Goal: Task Accomplishment & Management: Use online tool/utility

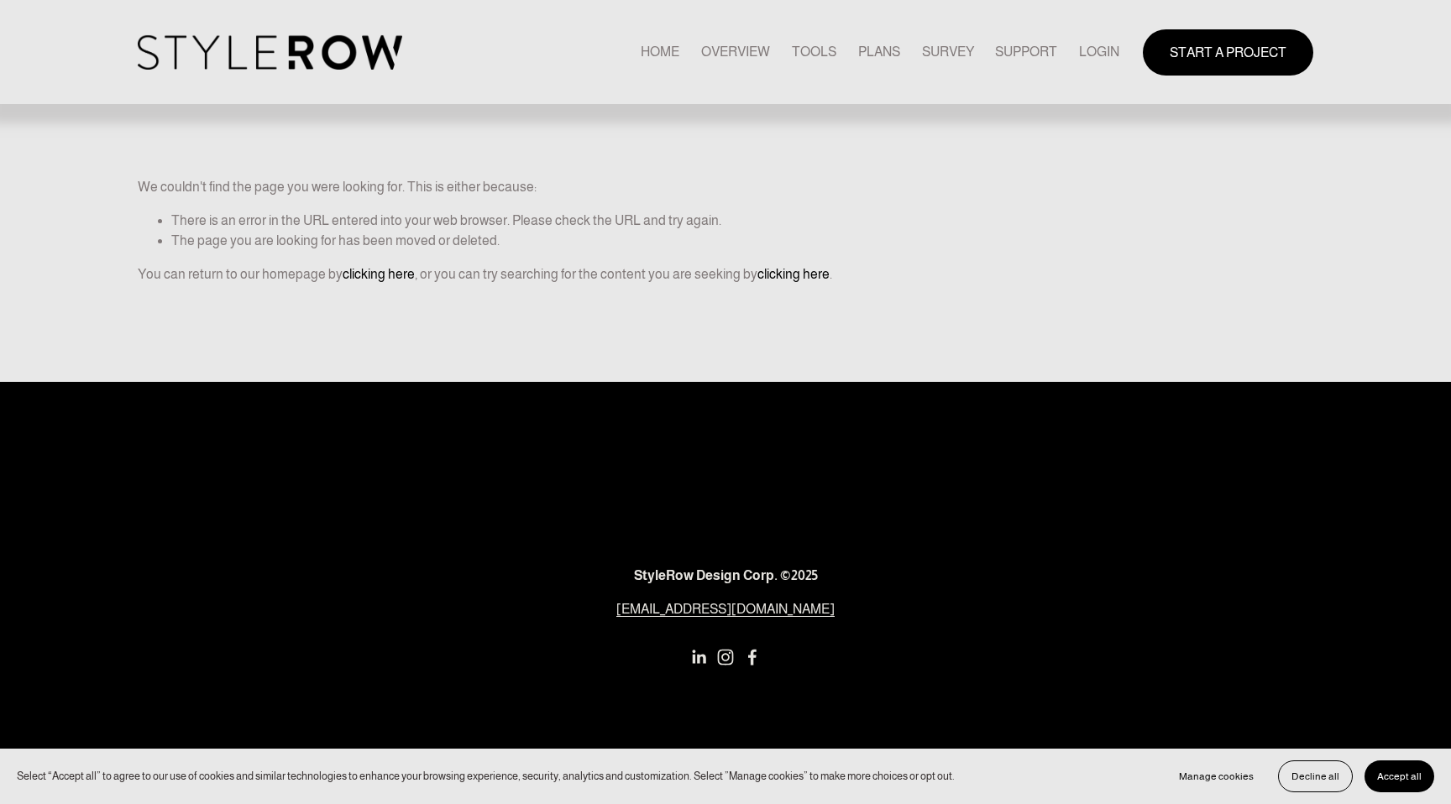
click at [1083, 52] on link "LOGIN" at bounding box center [1099, 52] width 40 height 23
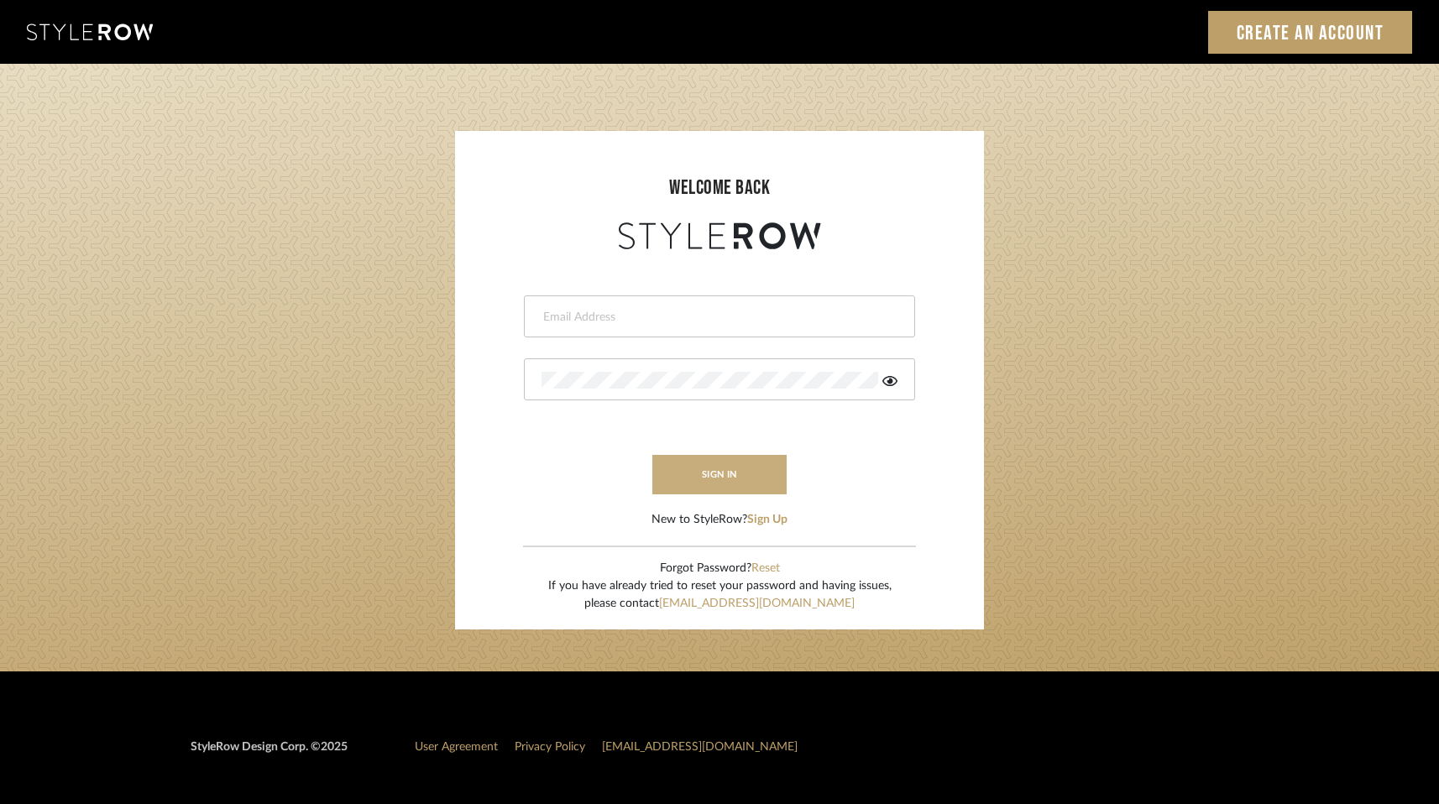
type input "rayeinteriordesign@gmail.com"
click at [756, 476] on button "sign in" at bounding box center [719, 474] width 134 height 39
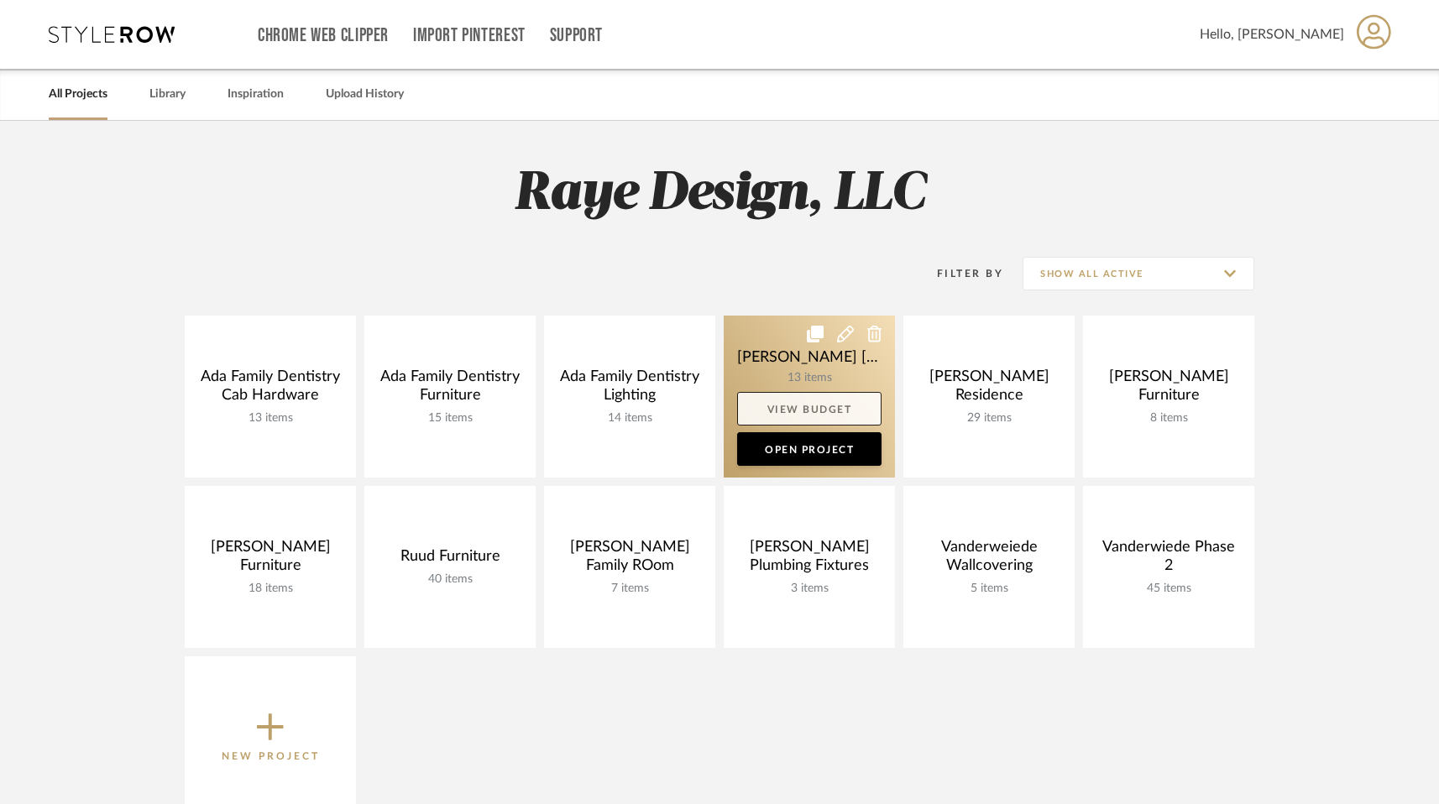
click at [807, 400] on link "View Budget" at bounding box center [809, 409] width 144 height 34
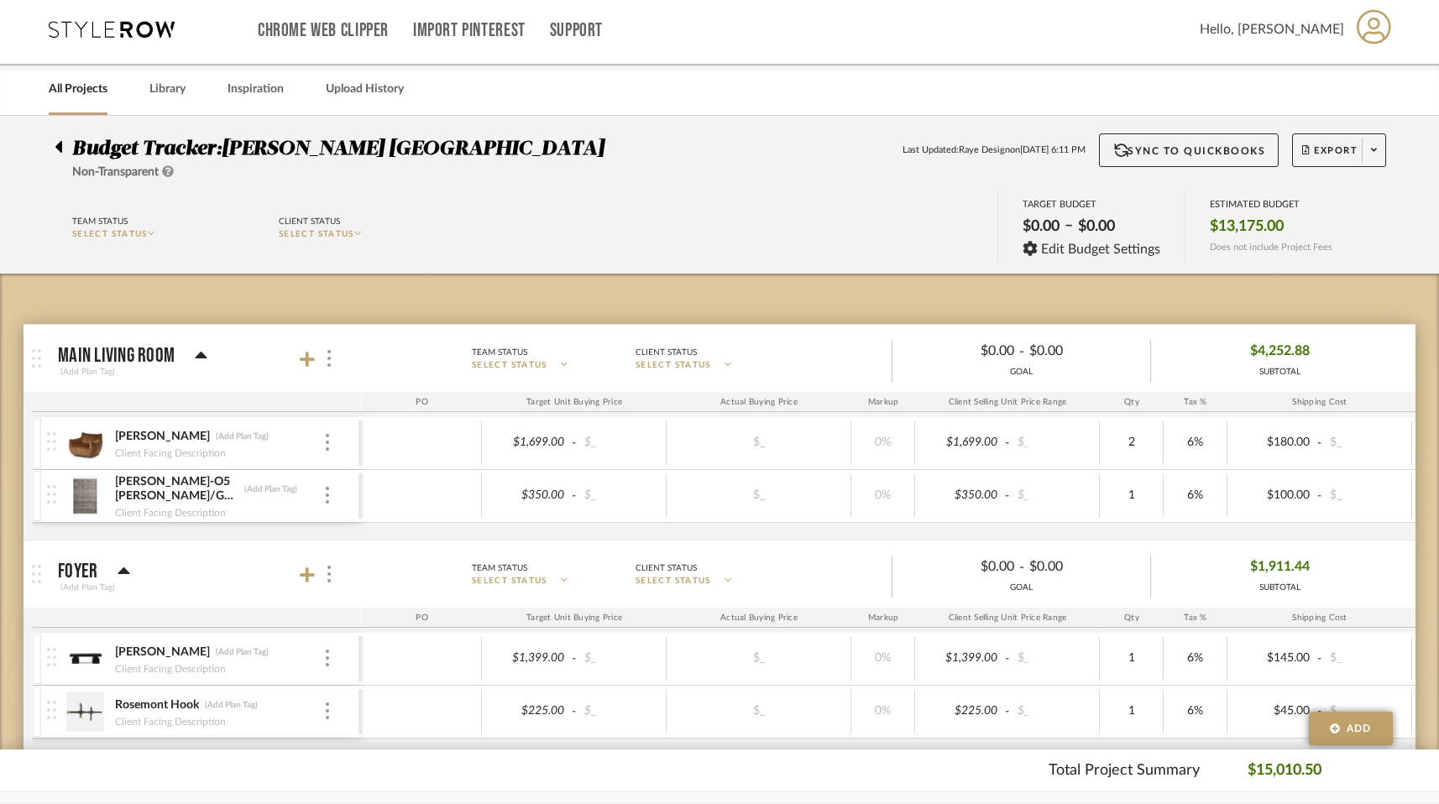
scroll to position [6, 0]
click at [1315, 142] on button "Export" at bounding box center [1339, 150] width 94 height 34
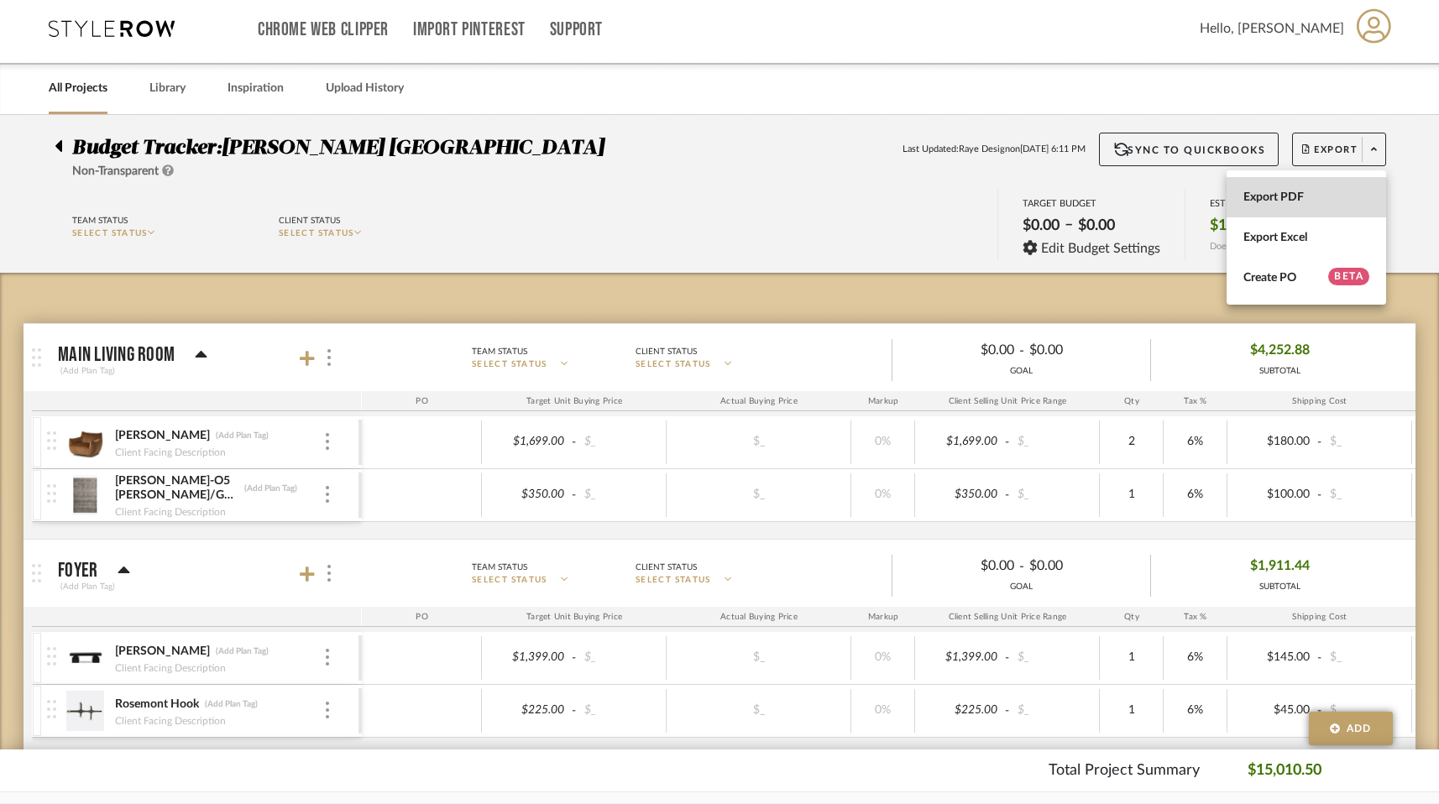
click at [1280, 200] on span "Export PDF" at bounding box center [1306, 197] width 126 height 14
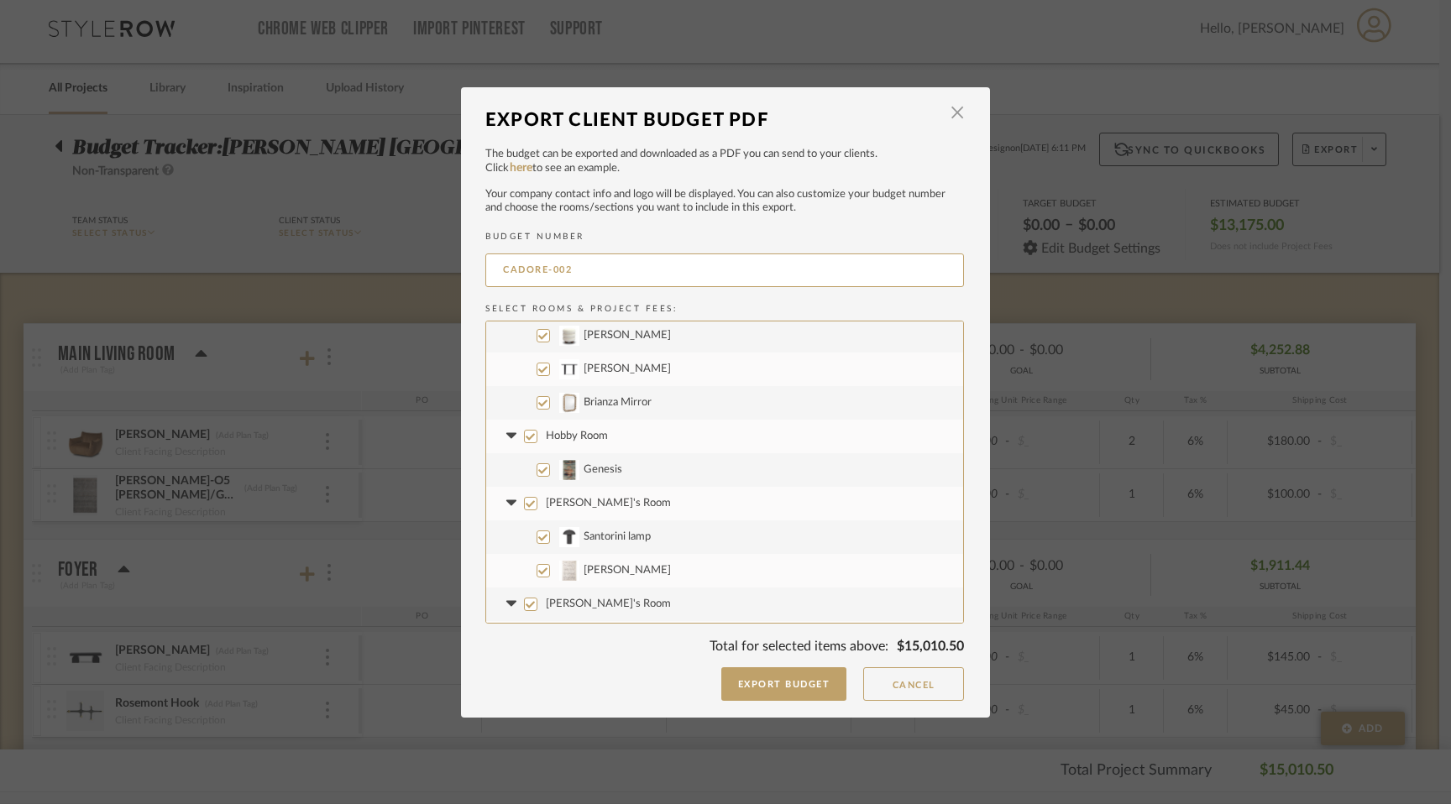
scroll to position [538, 0]
click at [766, 693] on button "Export Budget" at bounding box center [784, 684] width 126 height 34
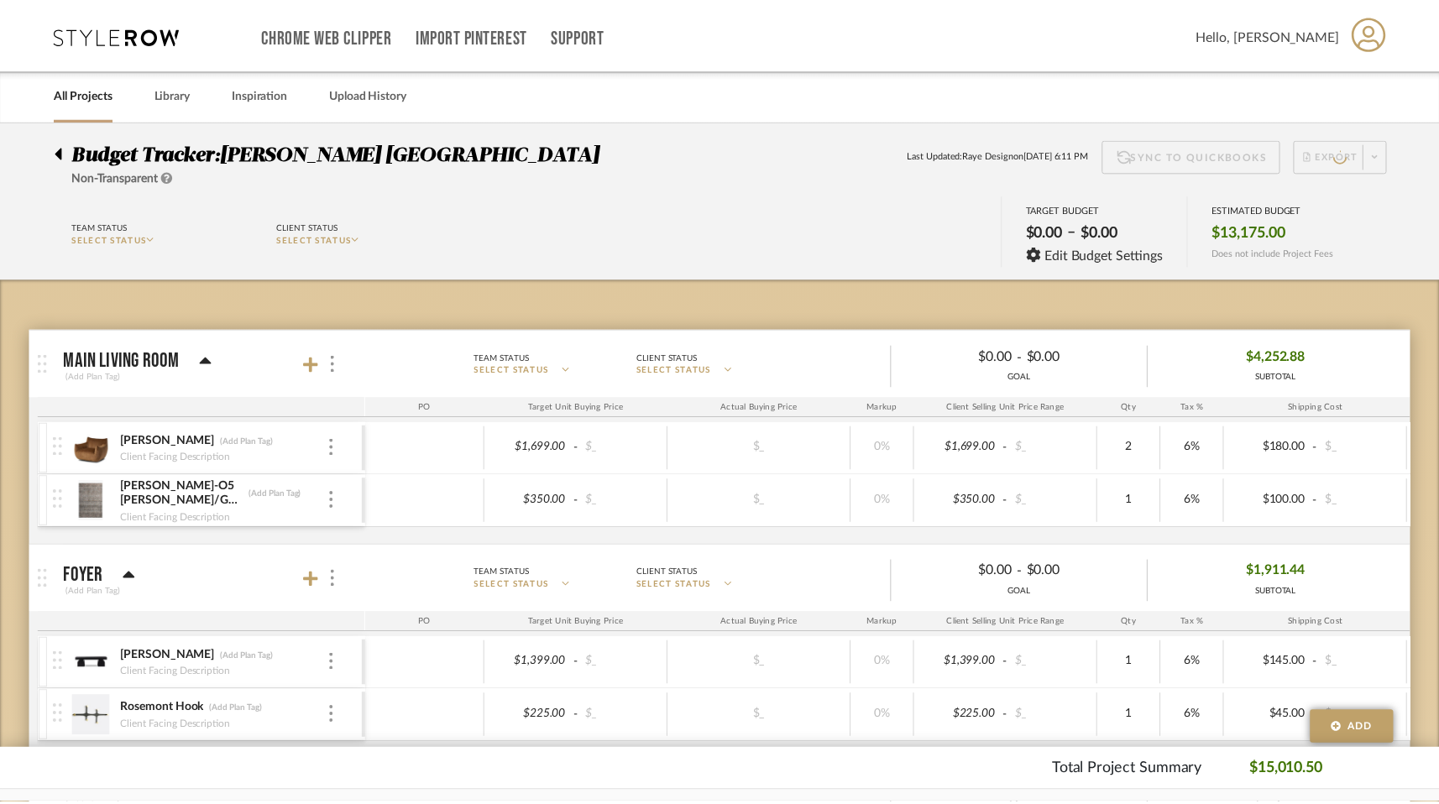
scroll to position [6, 0]
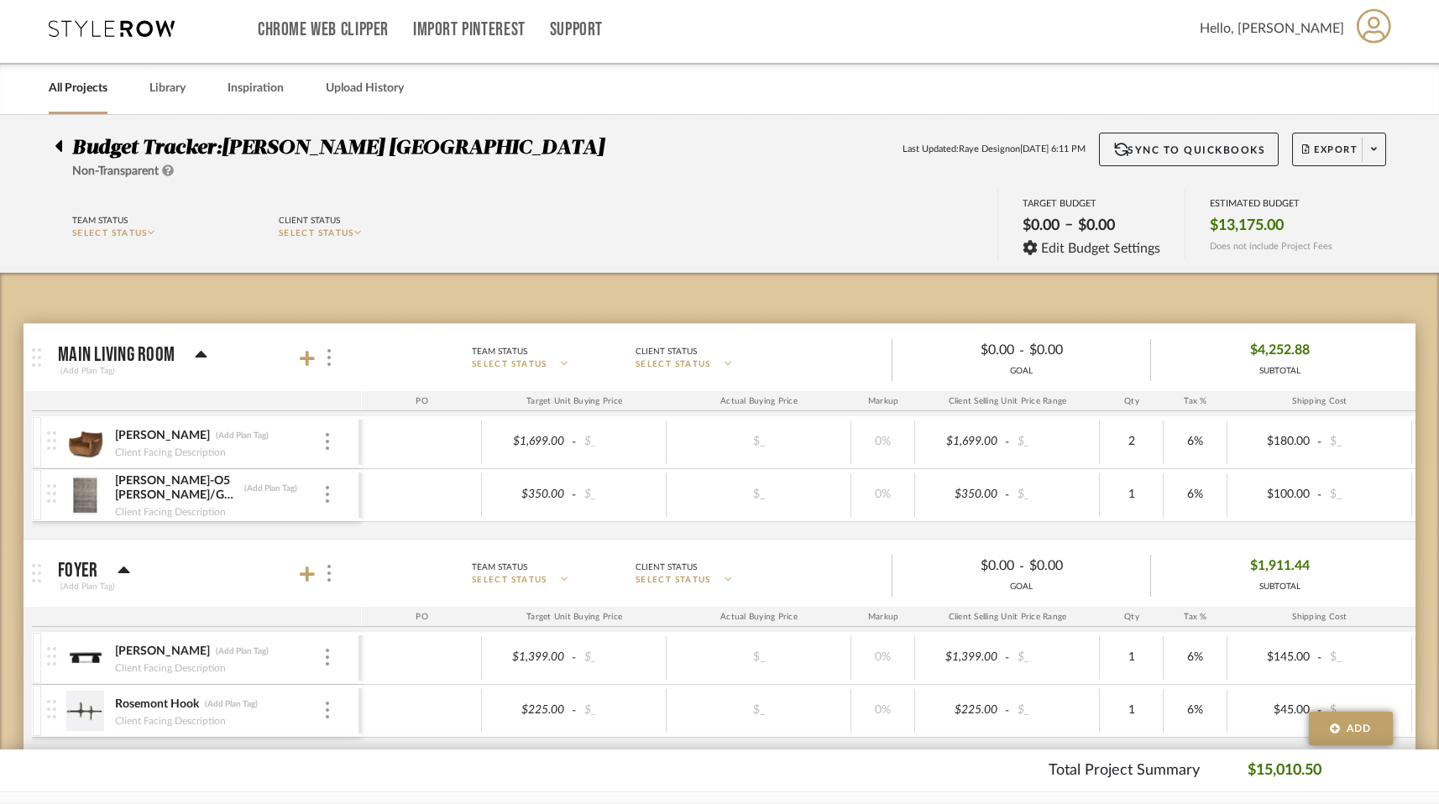
scroll to position [5, 0]
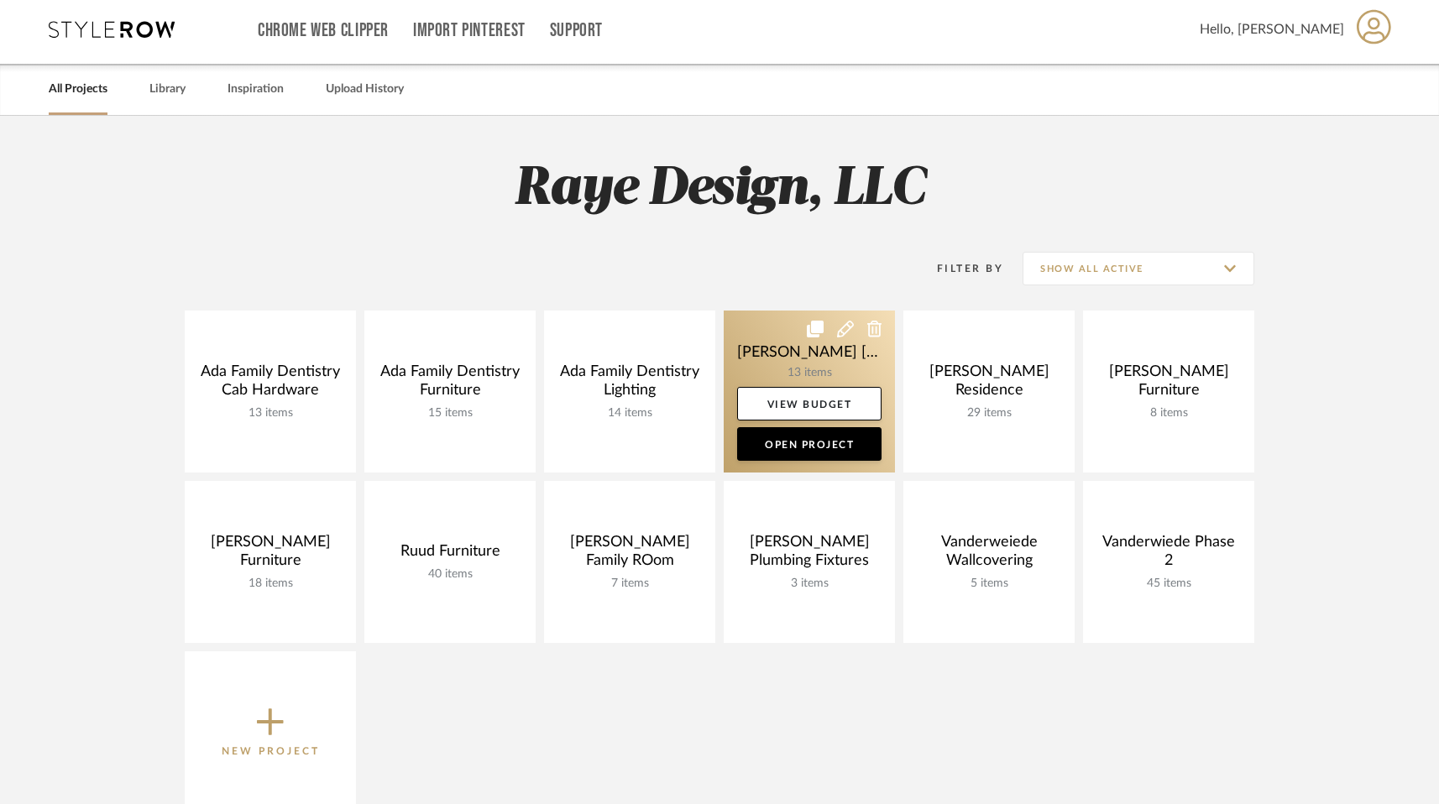
click at [802, 358] on link at bounding box center [809, 392] width 171 height 162
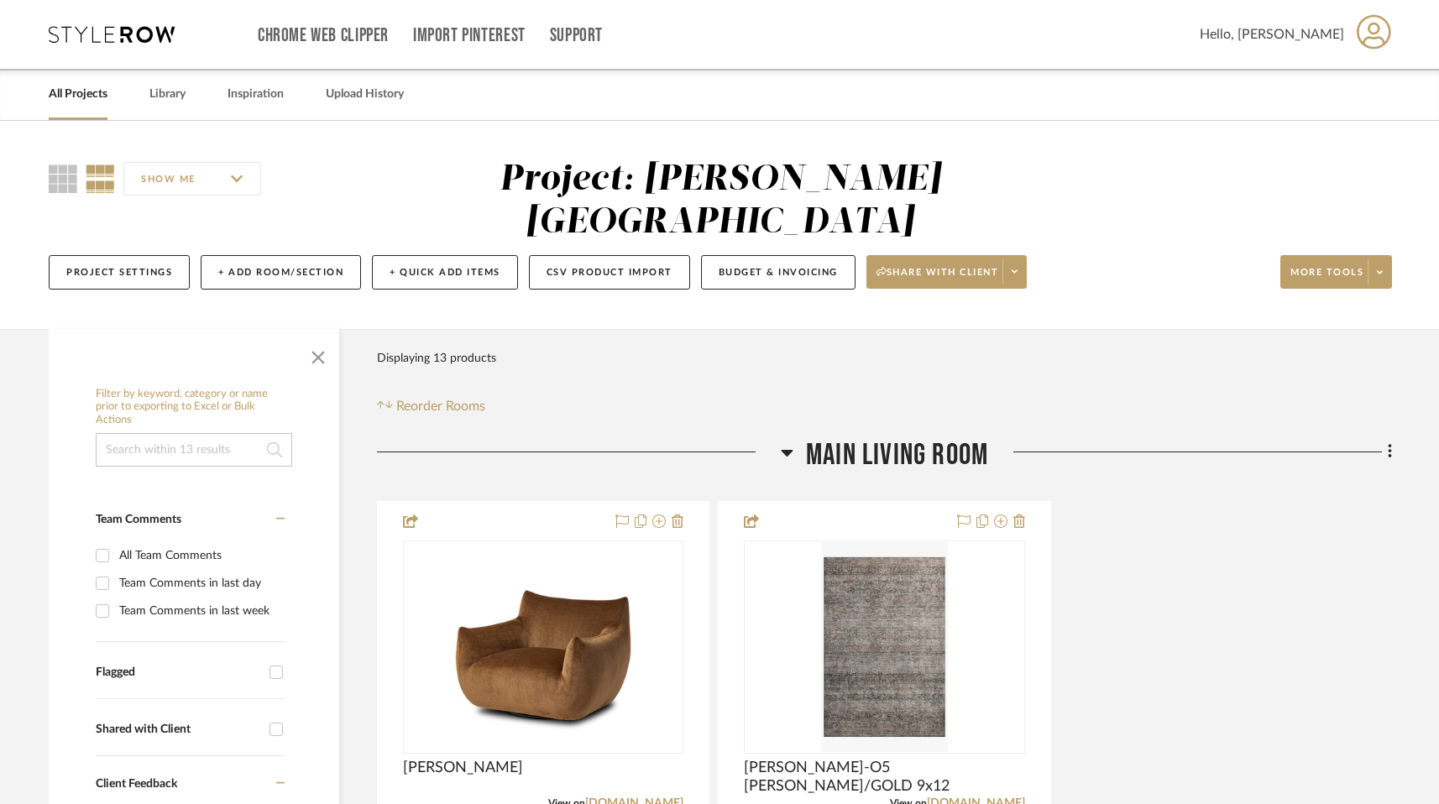
scroll to position [144, 0]
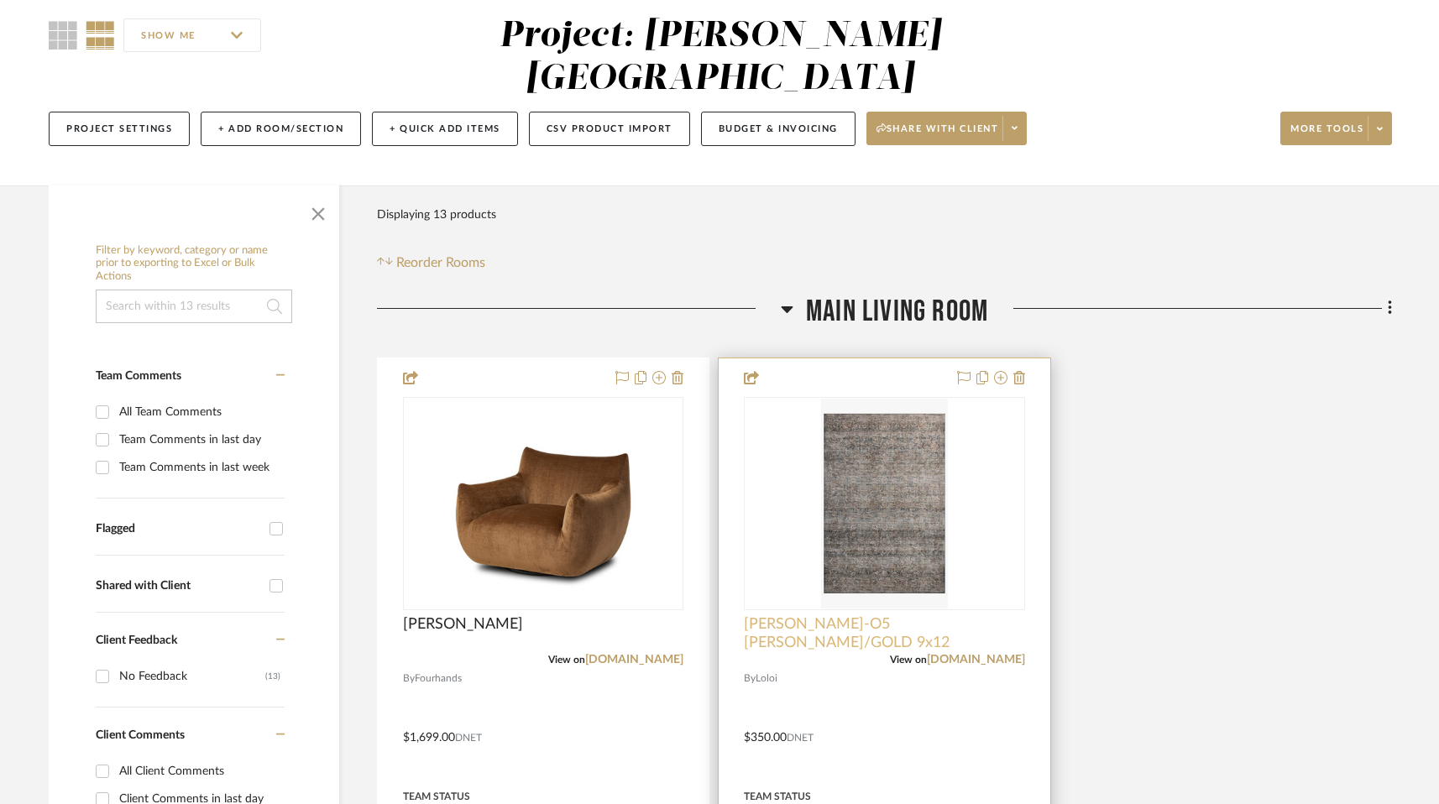
click at [865, 615] on span "[PERSON_NAME]-O5 [PERSON_NAME]/GOLD 9x12" at bounding box center [884, 633] width 280 height 37
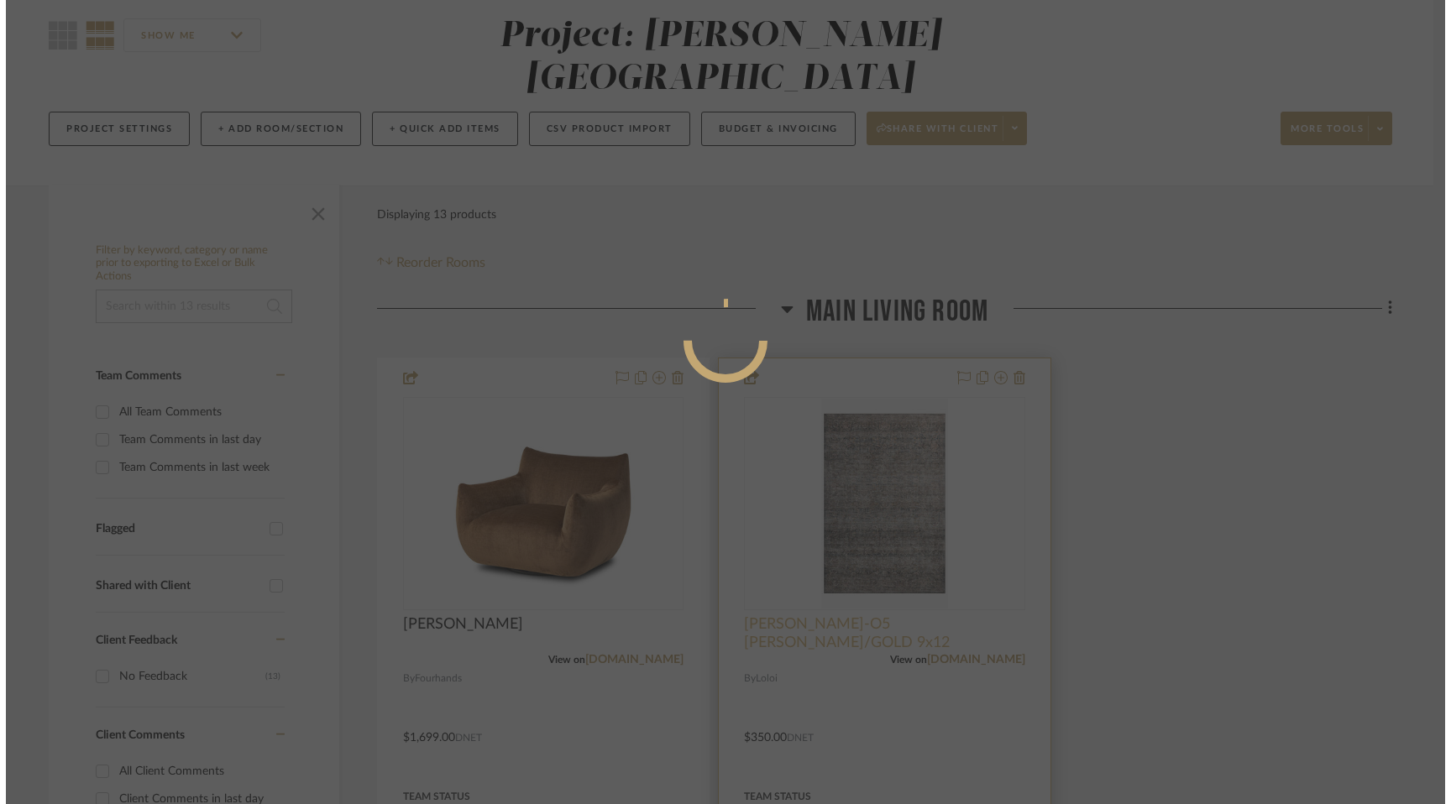
scroll to position [0, 0]
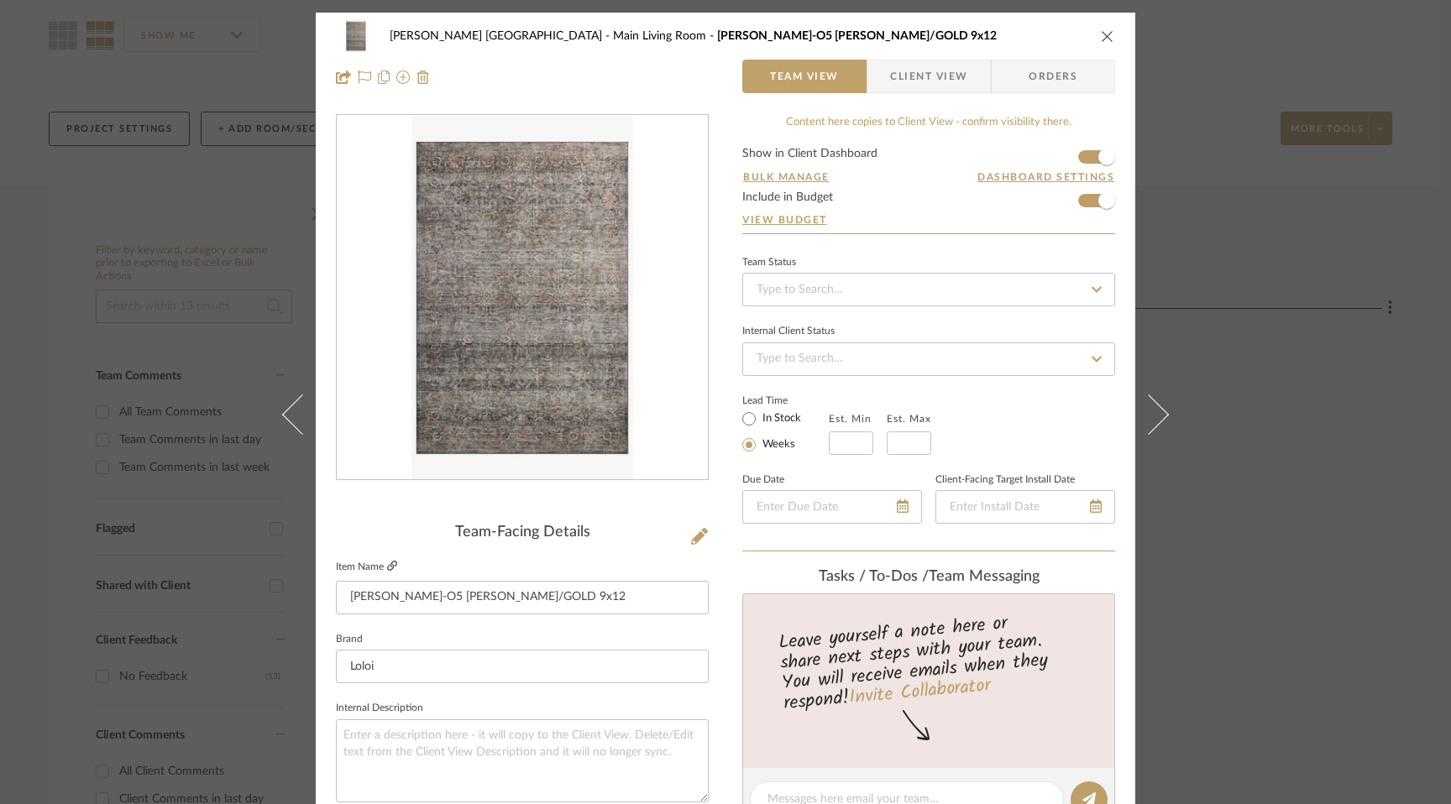
click at [388, 566] on icon at bounding box center [392, 566] width 10 height 10
drag, startPoint x: 538, startPoint y: 597, endPoint x: 400, endPoint y: 599, distance: 138.5
click at [348, 599] on input "[PERSON_NAME]-O5 [PERSON_NAME]/GOLD 9x12" at bounding box center [522, 598] width 373 height 34
click at [1110, 31] on div "[PERSON_NAME] [GEOGRAPHIC_DATA] Living Room [PERSON_NAME]-O5 [PERSON_NAME]/GOLD…" at bounding box center [725, 57] width 819 height 88
drag, startPoint x: 1100, startPoint y: 37, endPoint x: 1090, endPoint y: 33, distance: 10.9
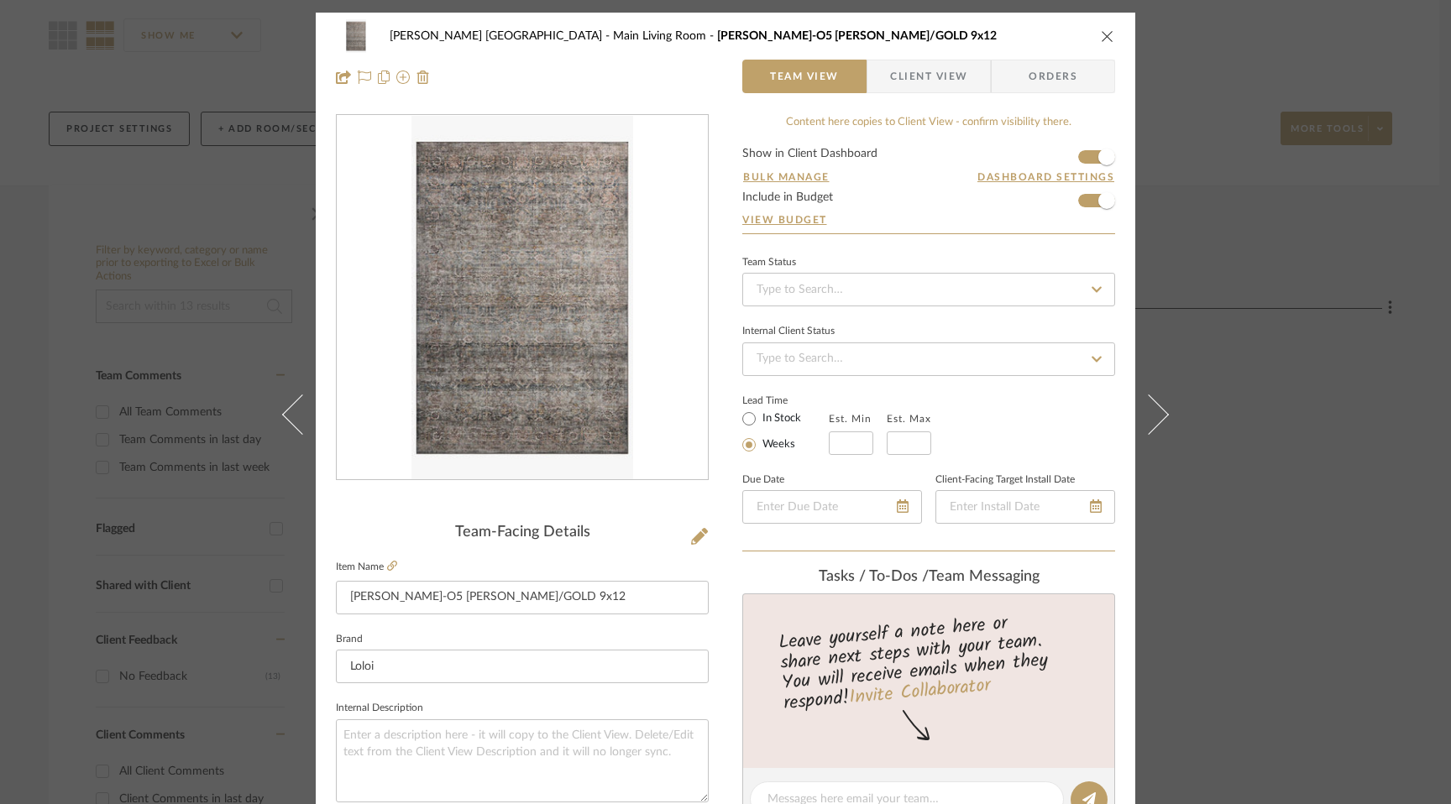
click at [1101, 36] on icon "close" at bounding box center [1107, 35] width 13 height 13
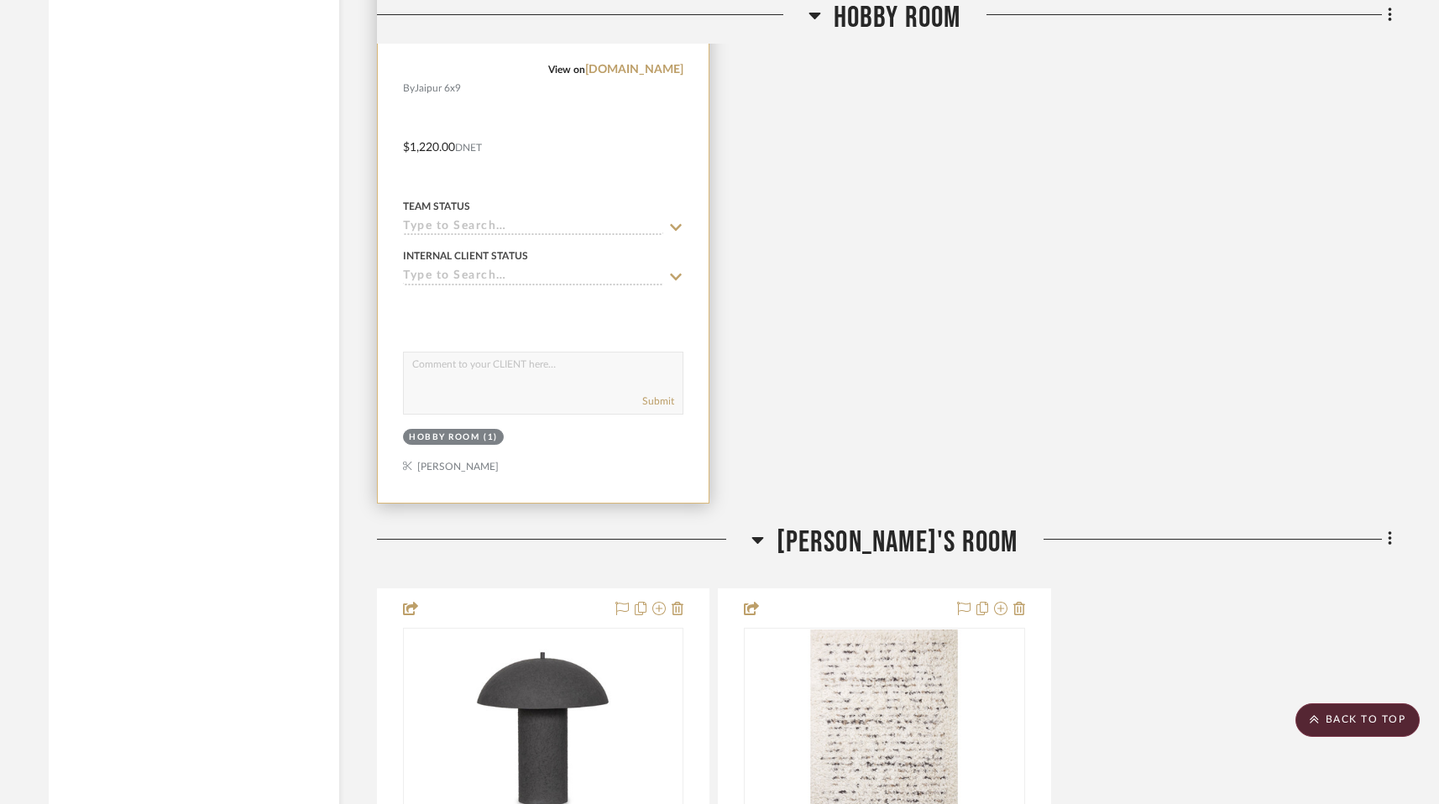
scroll to position [4922, 0]
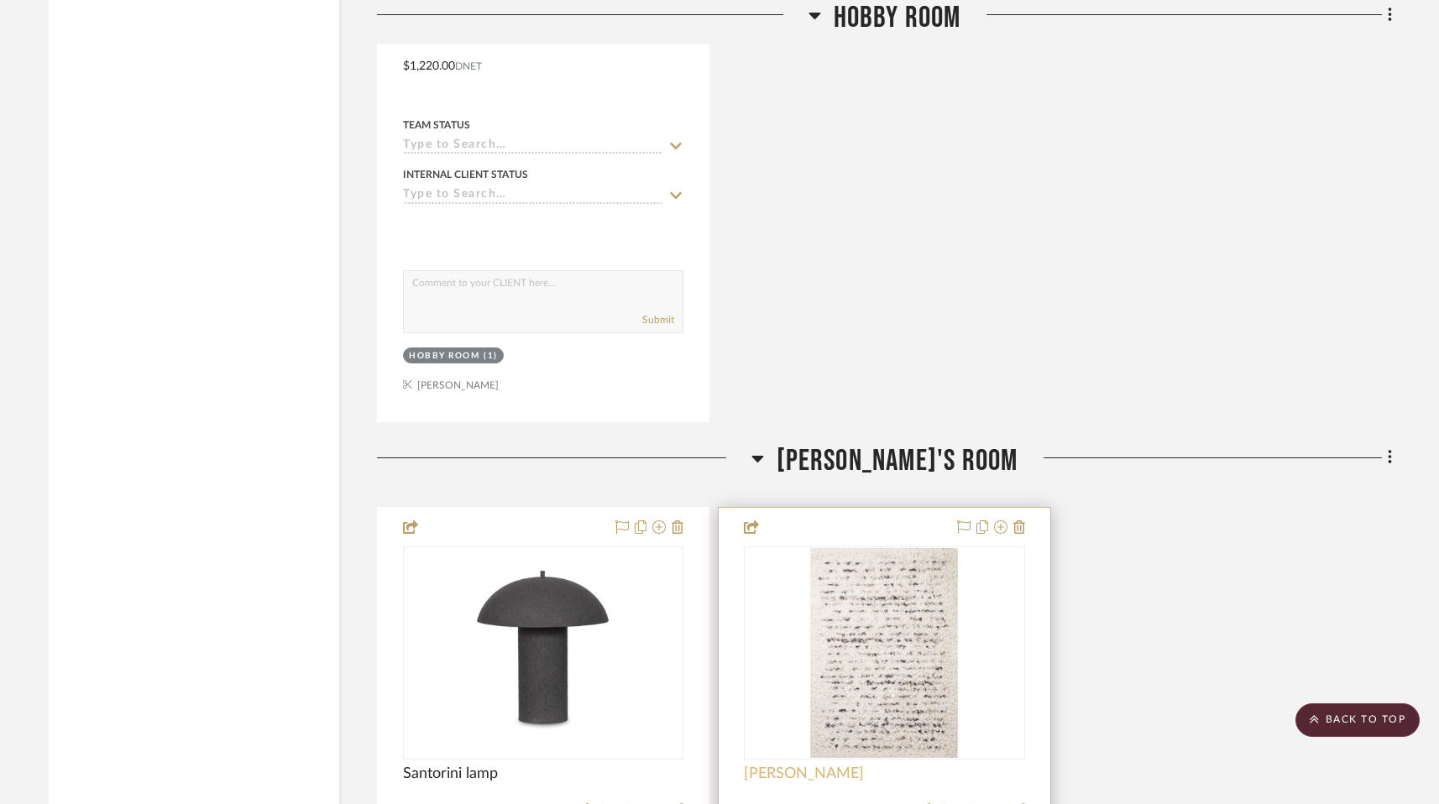
click at [837, 765] on span "[PERSON_NAME]" at bounding box center [804, 774] width 120 height 18
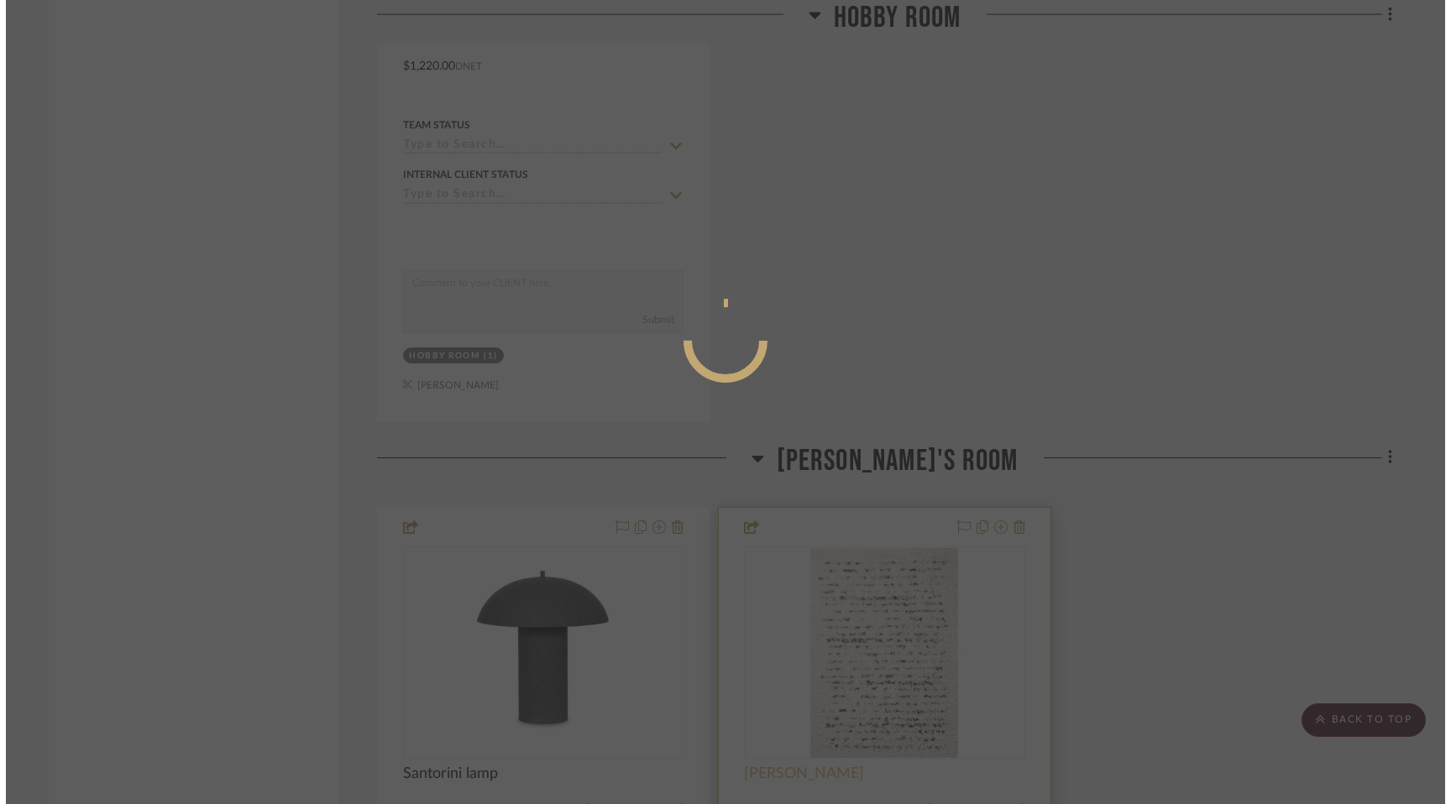
scroll to position [0, 0]
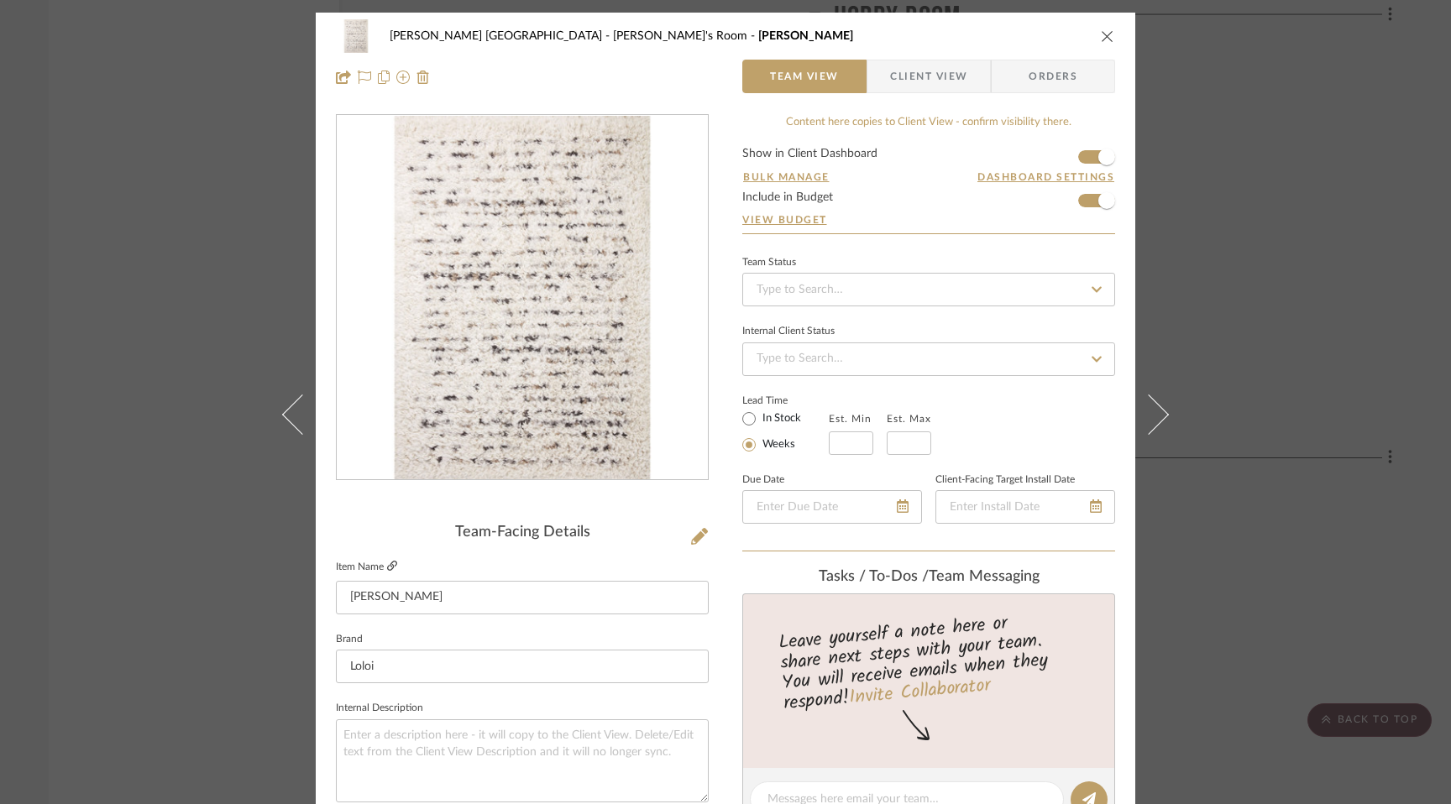
click at [388, 568] on icon at bounding box center [392, 566] width 10 height 10
click at [1098, 40] on div "[PERSON_NAME] Silver Lake Kade's Room [PERSON_NAME]" at bounding box center [725, 36] width 779 height 34
drag, startPoint x: 1102, startPoint y: 39, endPoint x: 1016, endPoint y: 78, distance: 93.9
click at [1101, 39] on icon "close" at bounding box center [1107, 35] width 13 height 13
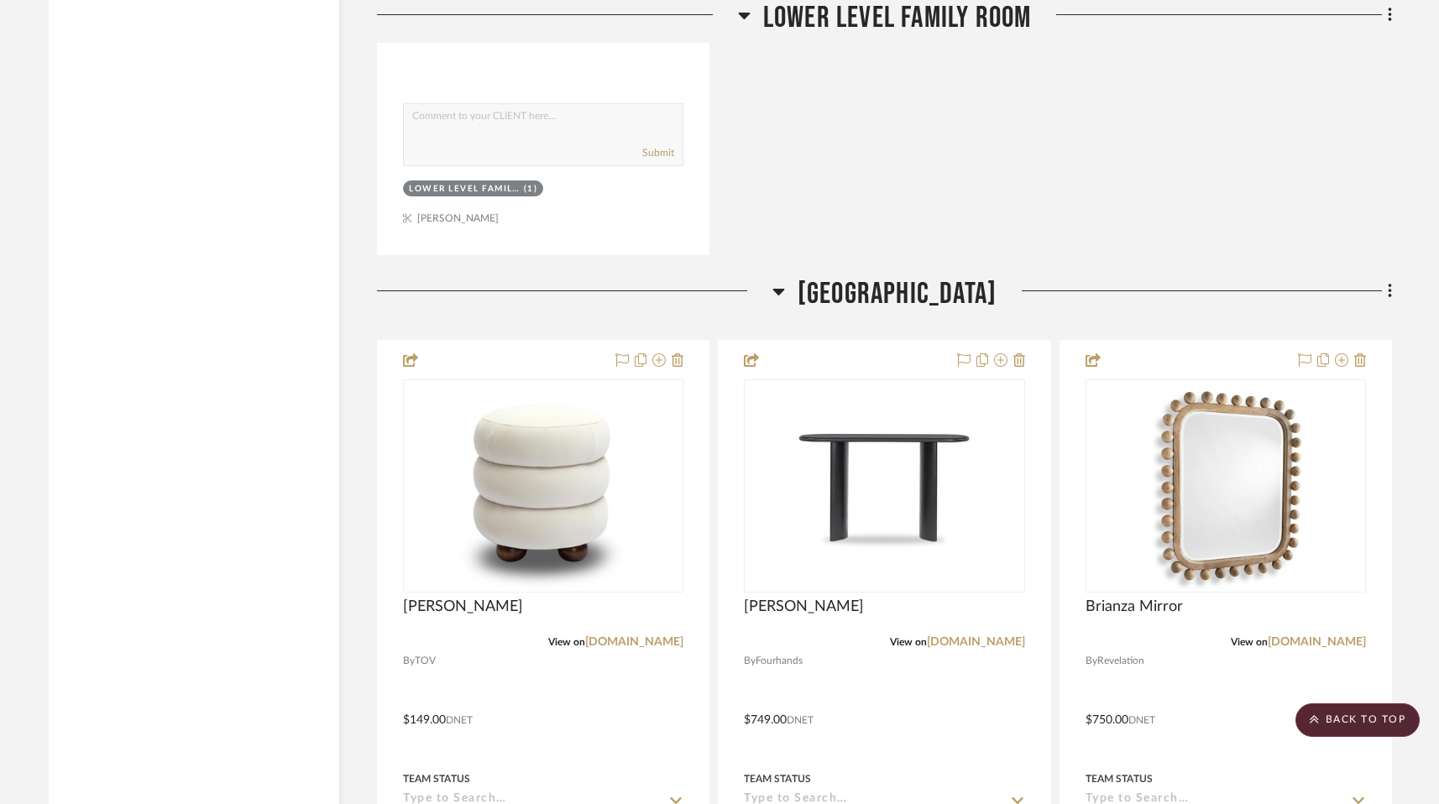
scroll to position [3509, 0]
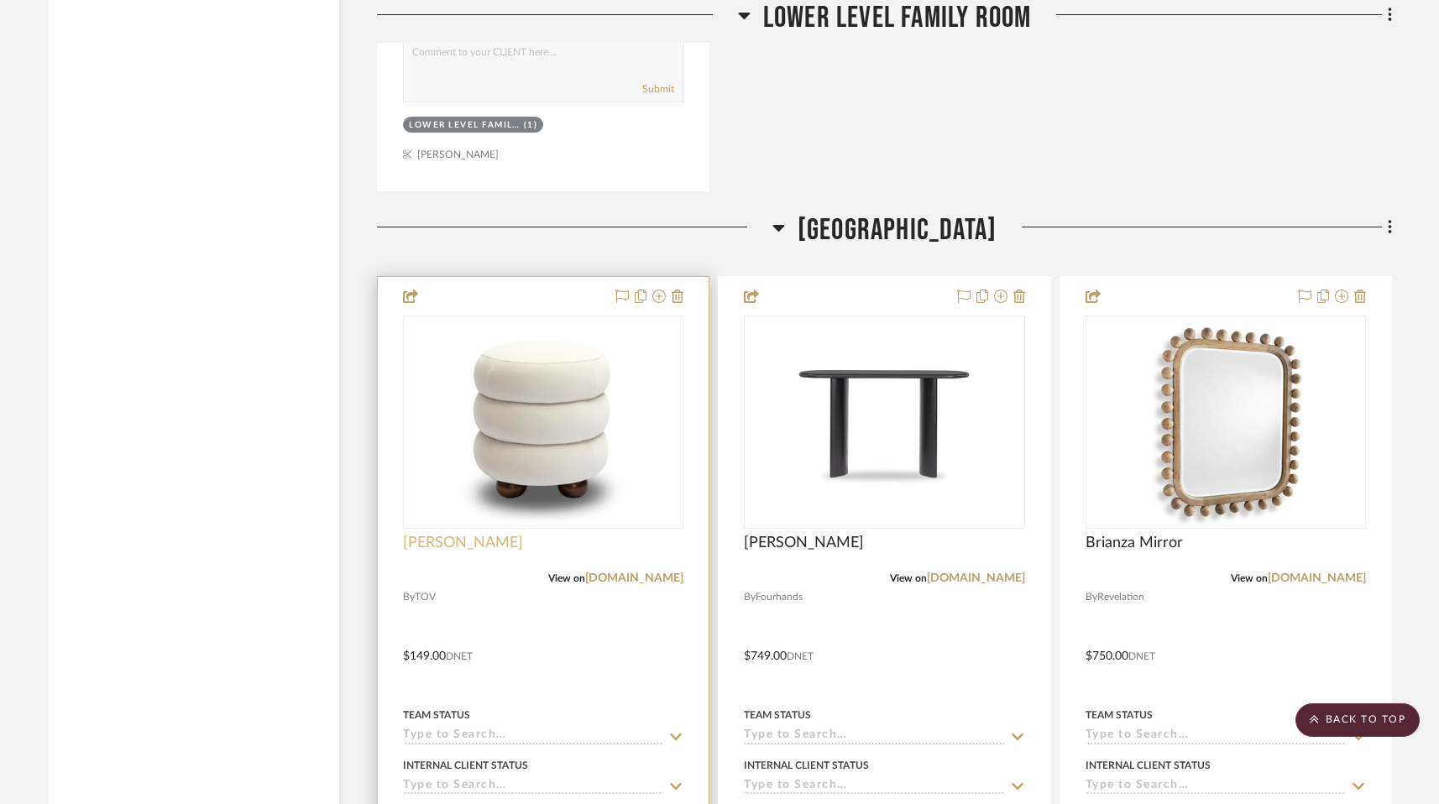
click at [474, 534] on span "[PERSON_NAME]" at bounding box center [463, 543] width 120 height 18
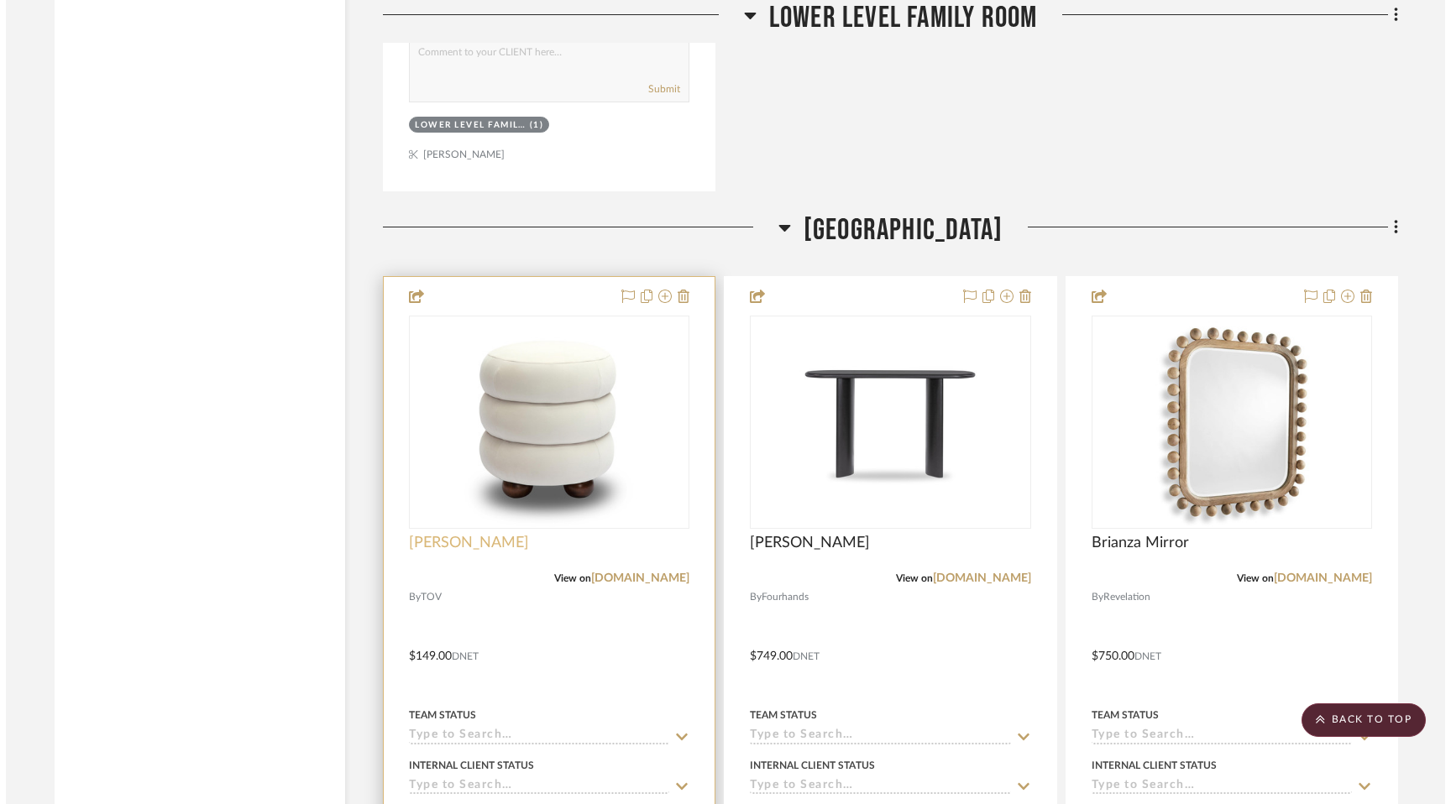
scroll to position [0, 0]
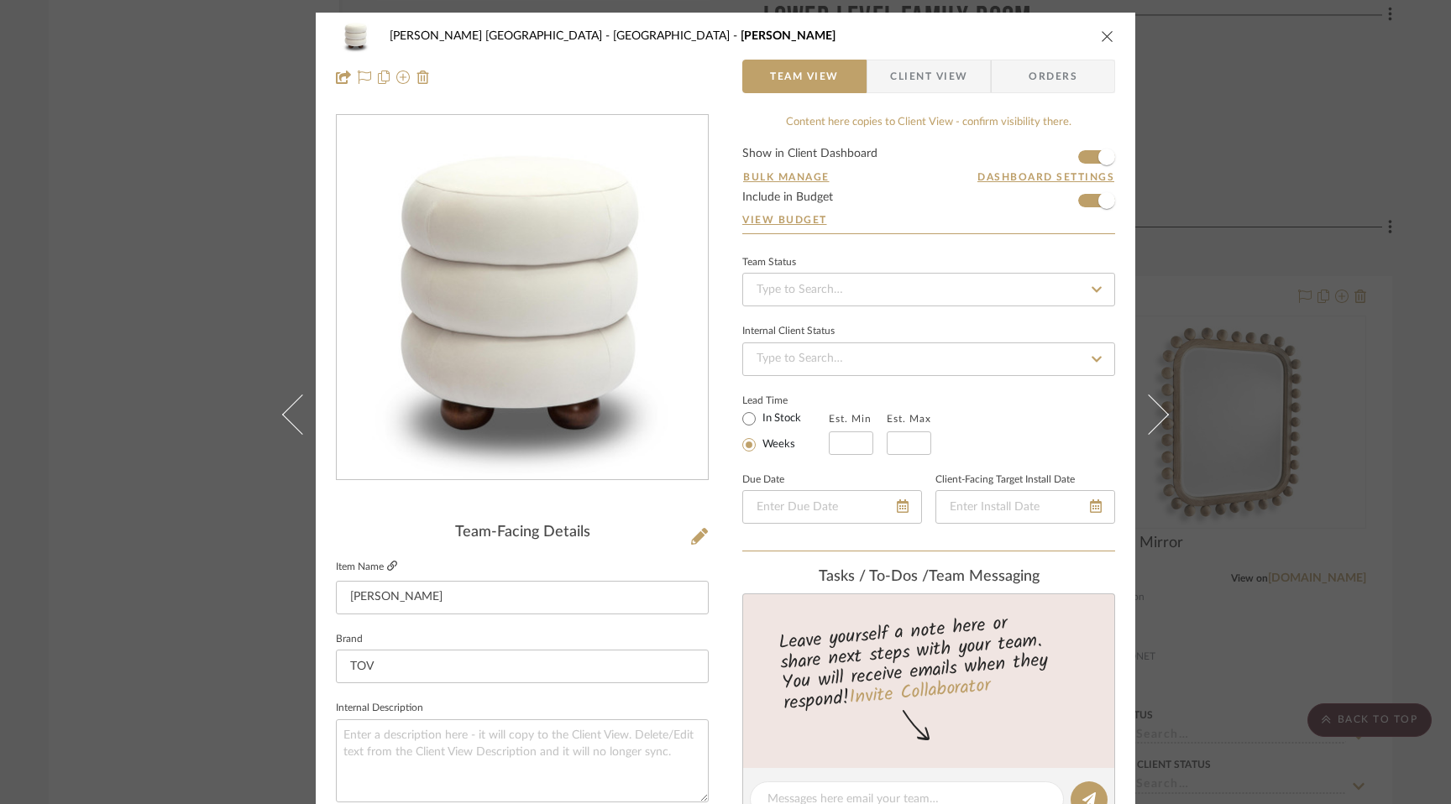
click at [387, 563] on icon at bounding box center [392, 566] width 10 height 10
click at [1101, 33] on icon "close" at bounding box center [1107, 35] width 13 height 13
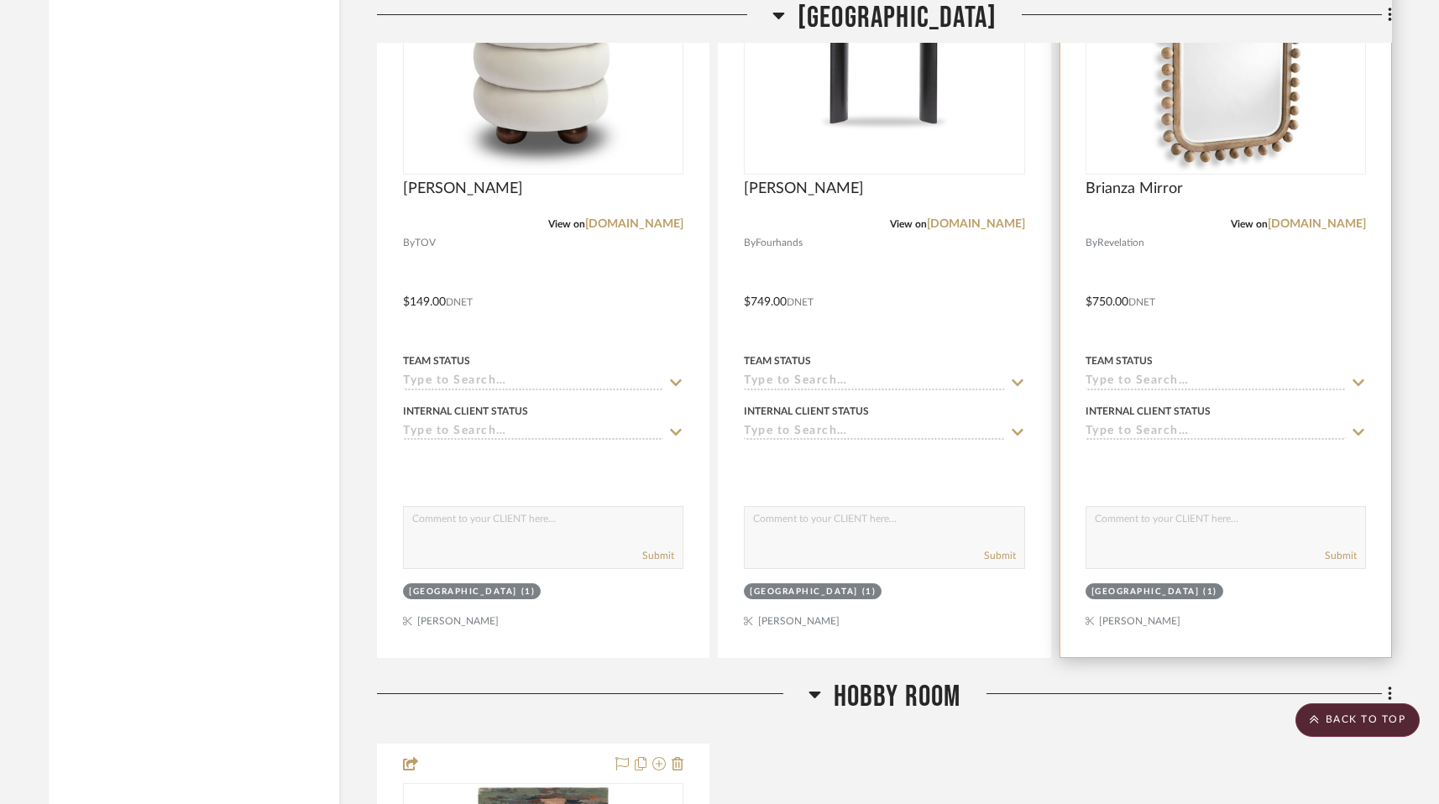
scroll to position [3870, 0]
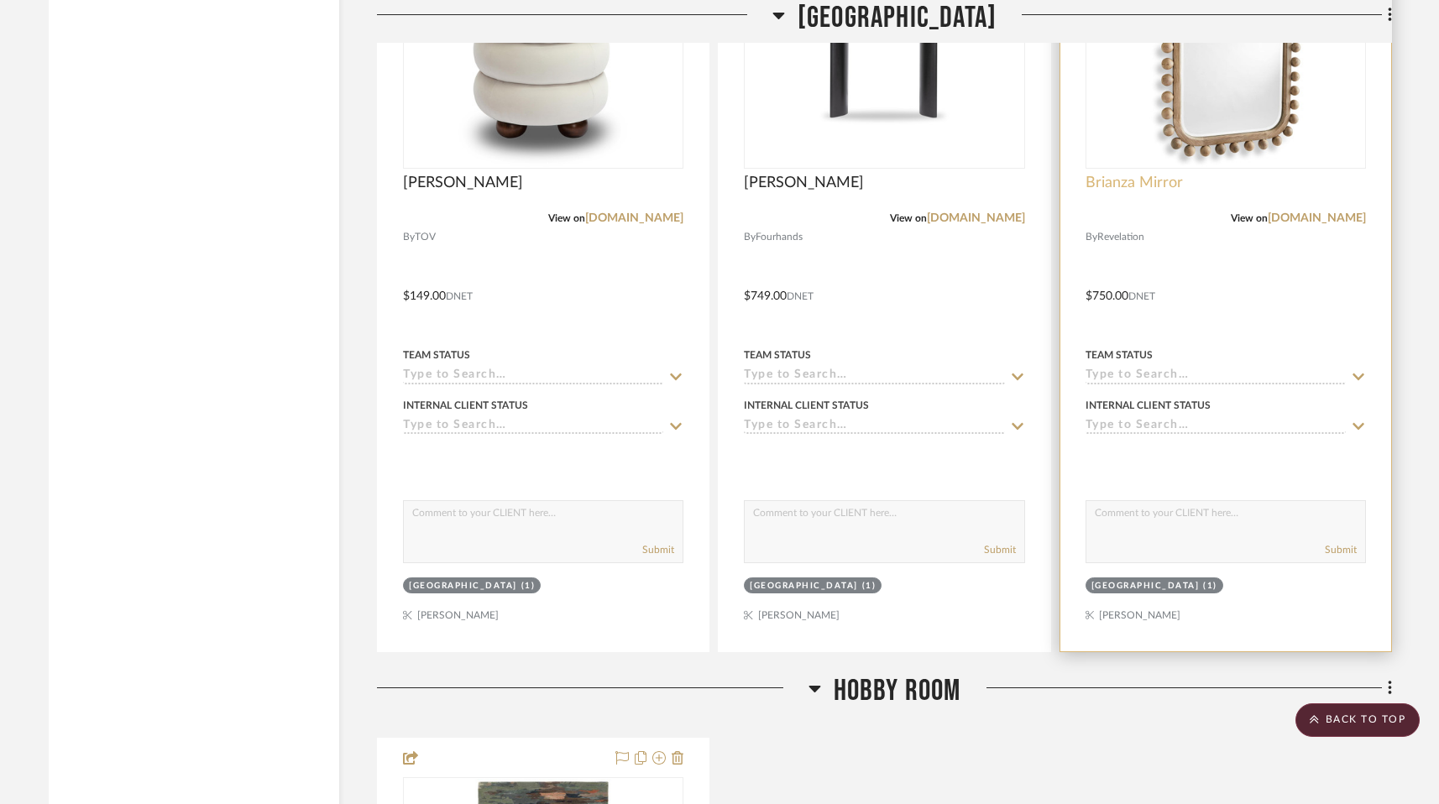
click at [1175, 174] on span "Brianza Mirror" at bounding box center [1134, 183] width 97 height 18
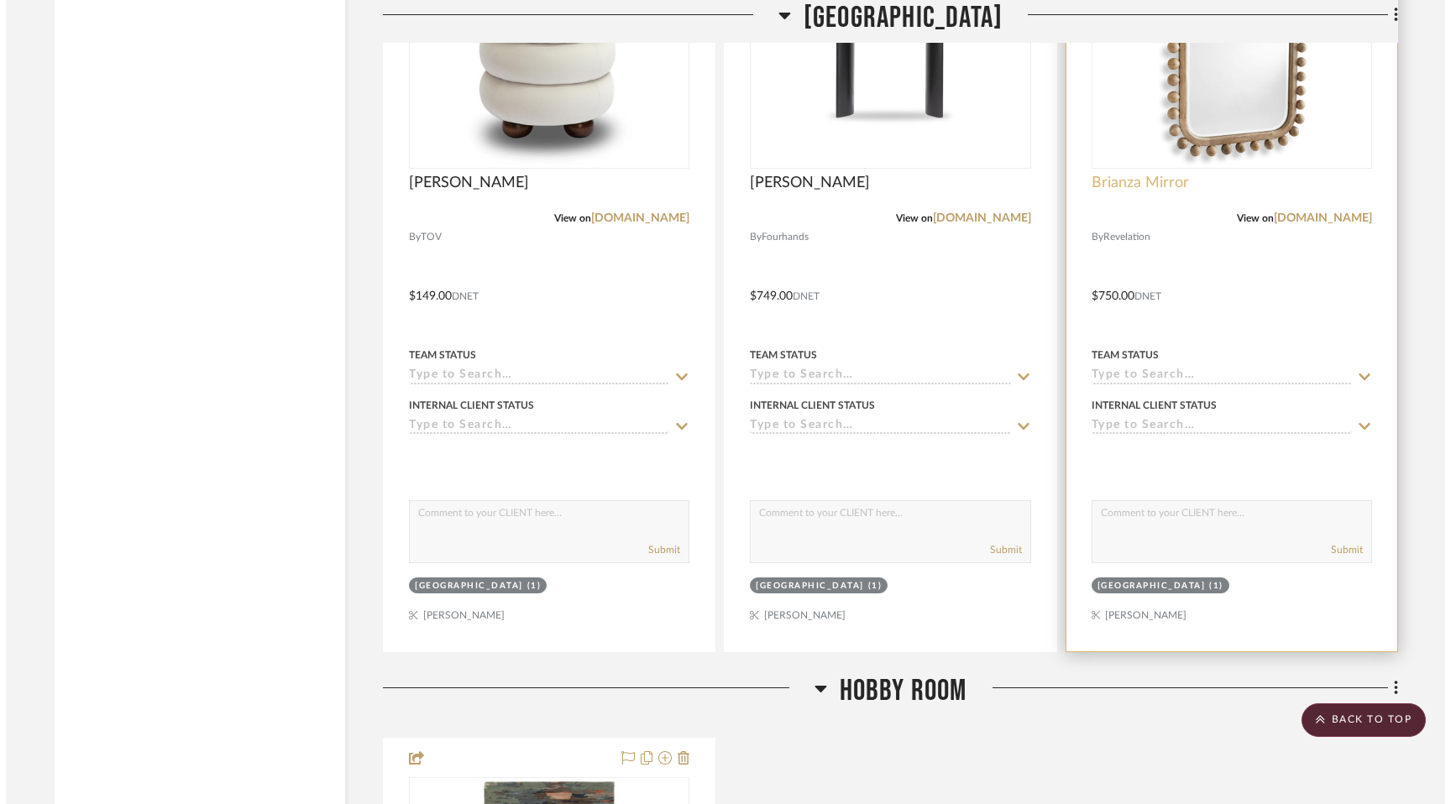
scroll to position [0, 0]
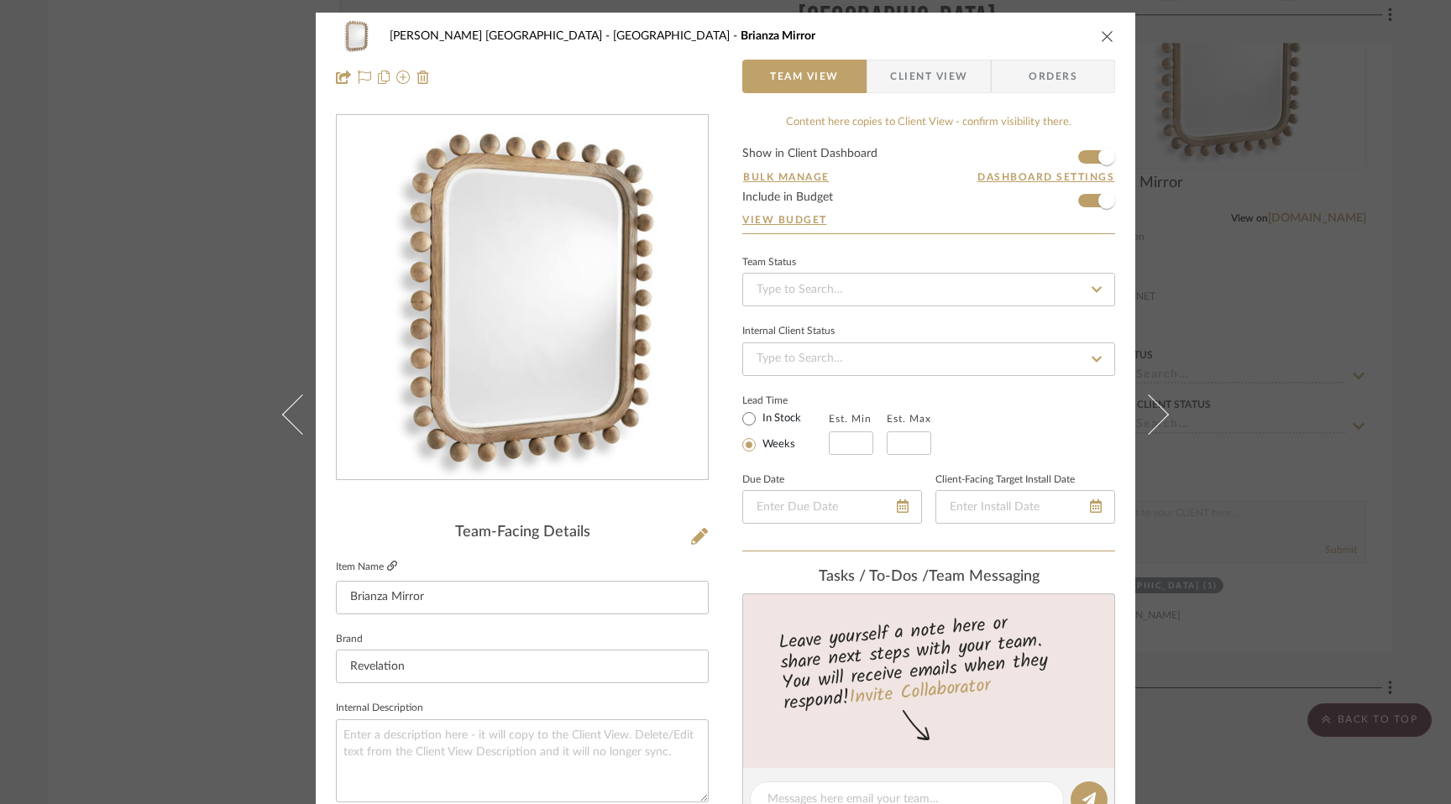
click at [387, 563] on icon at bounding box center [392, 566] width 10 height 10
click at [1101, 42] on icon "close" at bounding box center [1107, 35] width 13 height 13
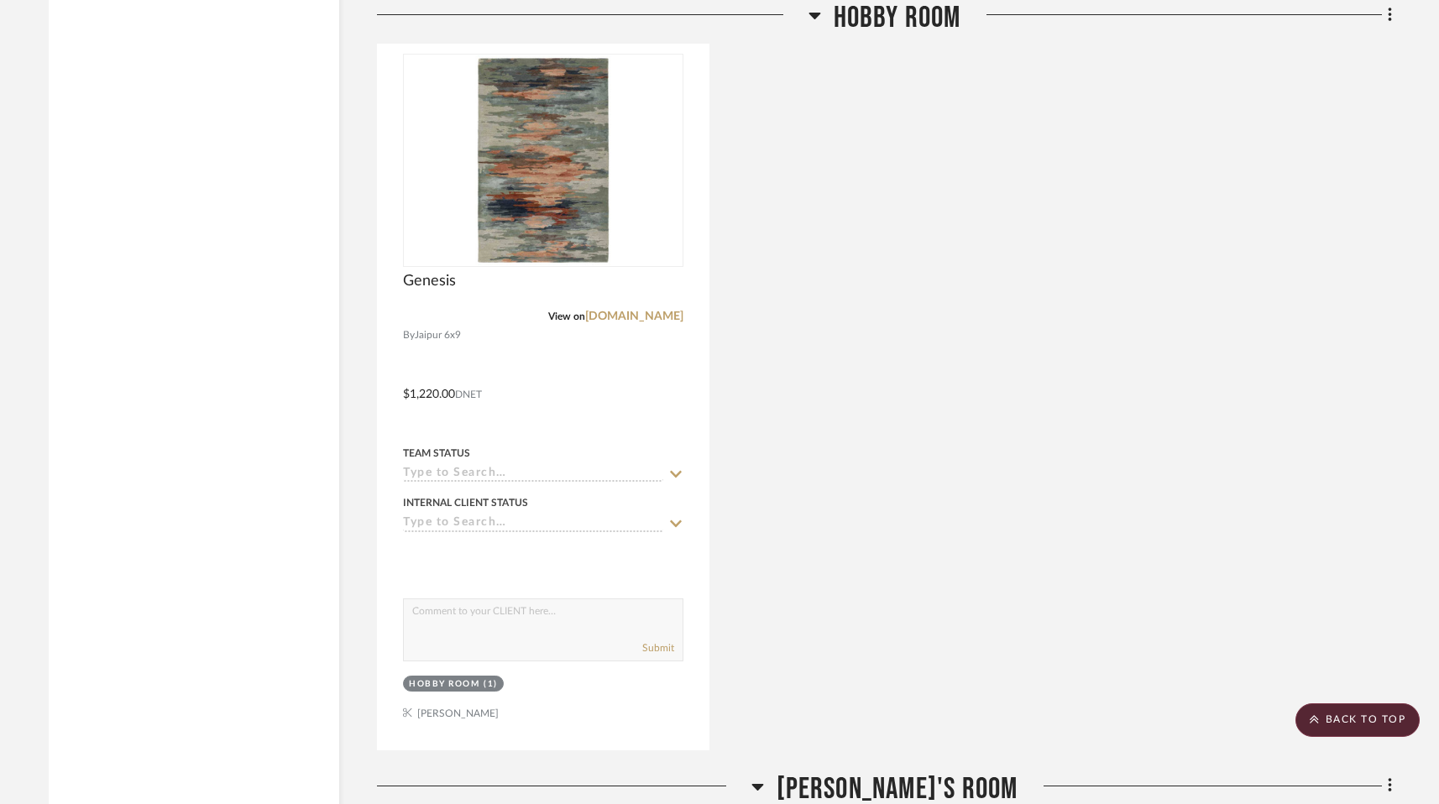
scroll to position [4592, 0]
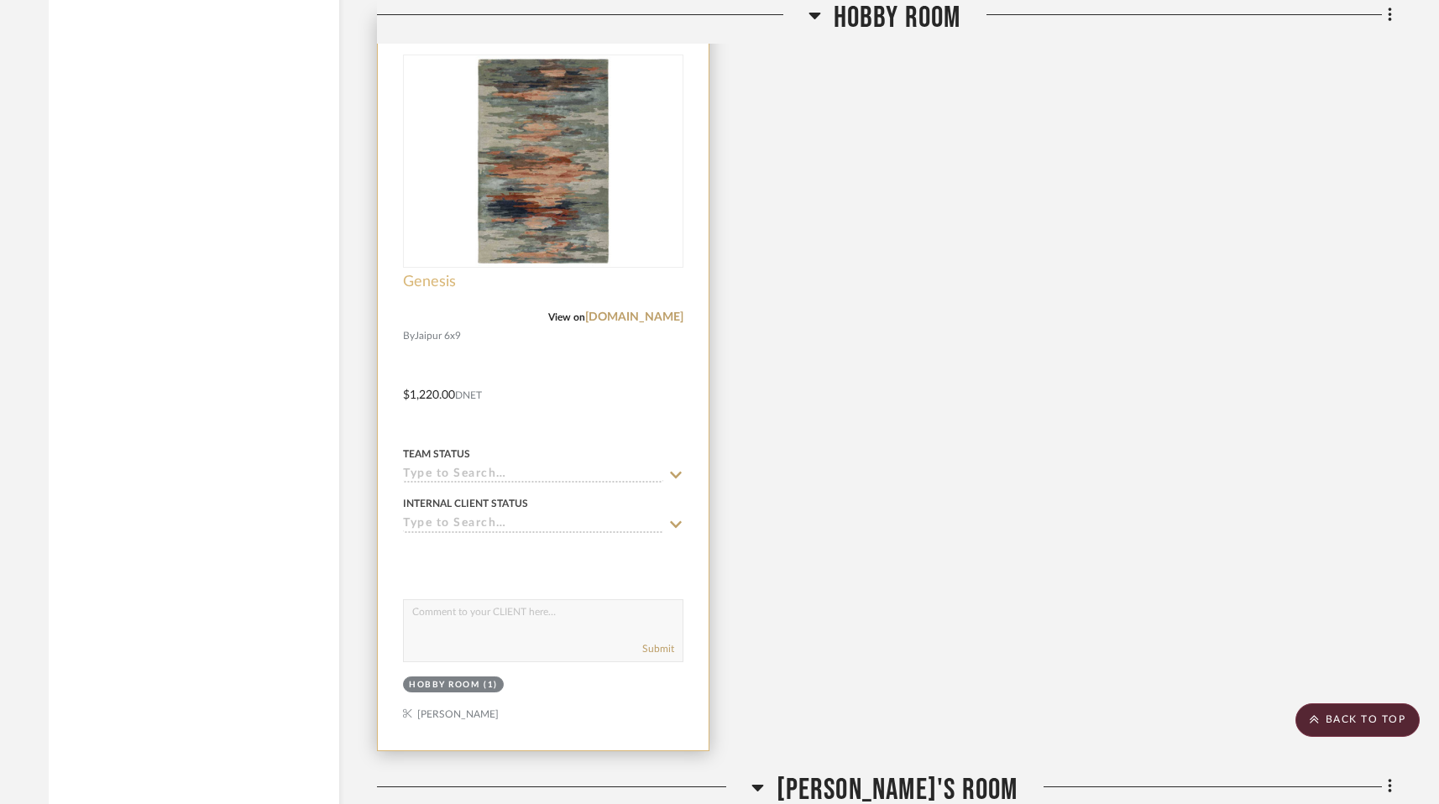
click at [412, 273] on span "Genesis" at bounding box center [429, 282] width 53 height 18
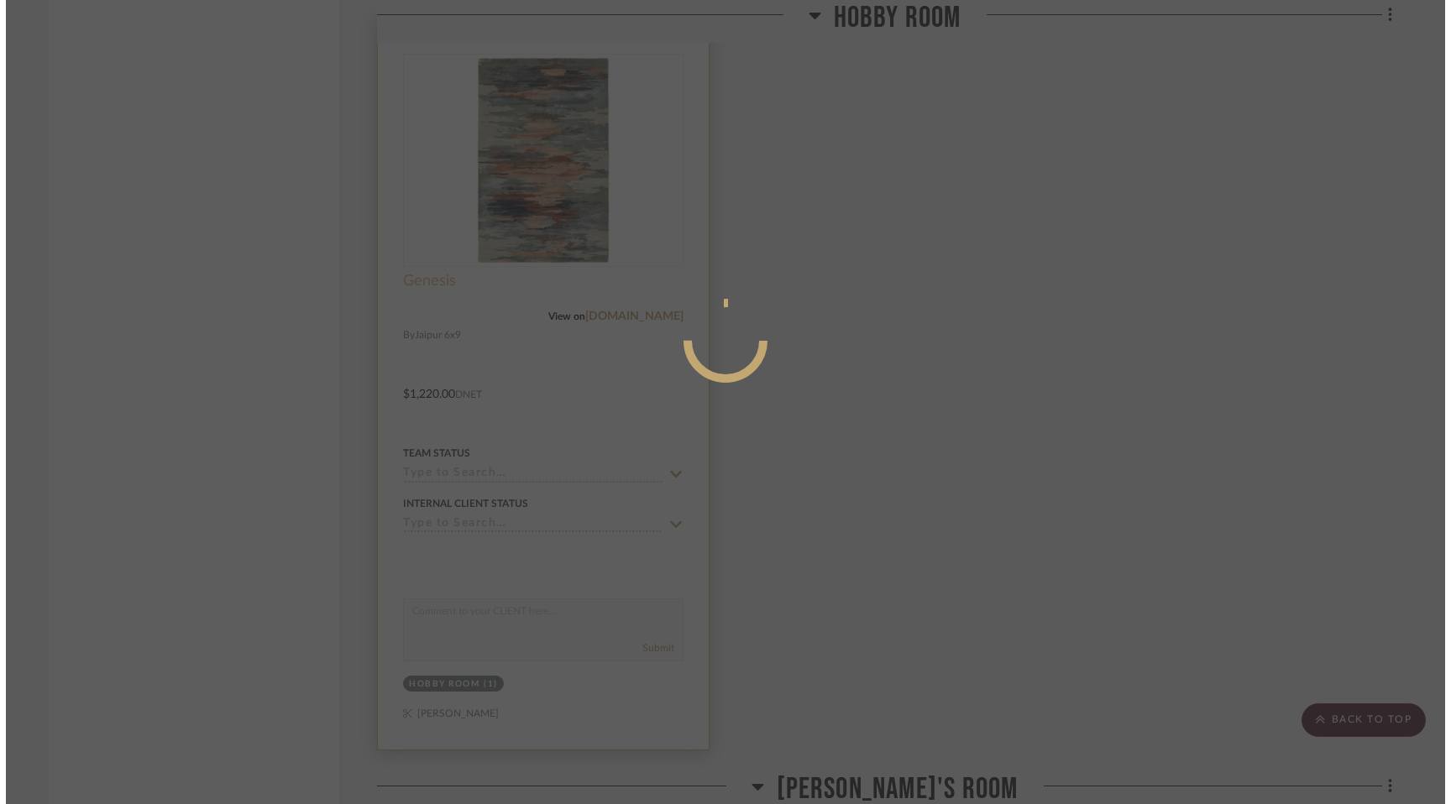
scroll to position [0, 0]
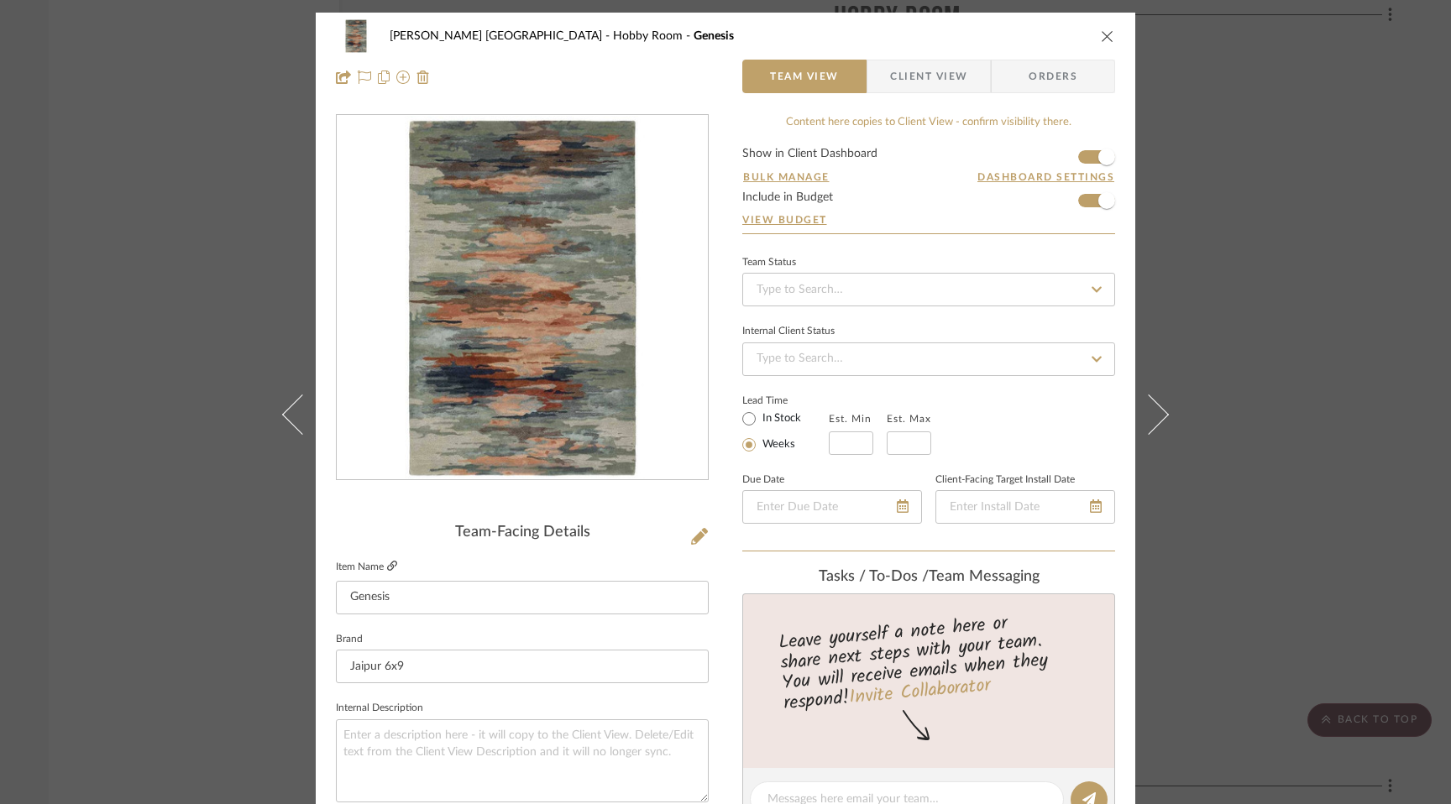
click at [387, 568] on icon at bounding box center [392, 566] width 10 height 10
click at [1092, 34] on div "[PERSON_NAME] [GEOGRAPHIC_DATA] Genesis" at bounding box center [725, 36] width 779 height 34
click at [1101, 34] on icon "close" at bounding box center [1107, 35] width 13 height 13
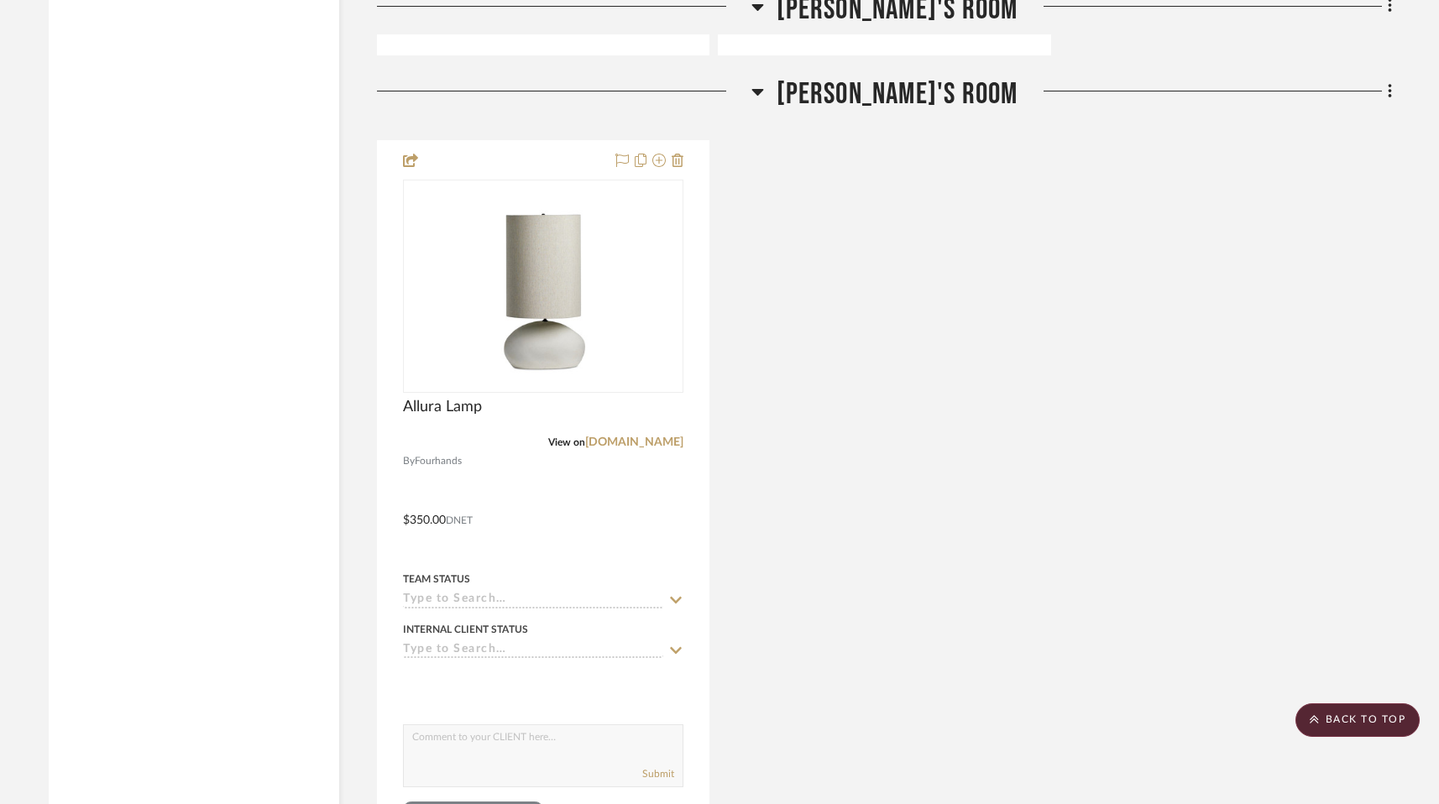
scroll to position [6243, 0]
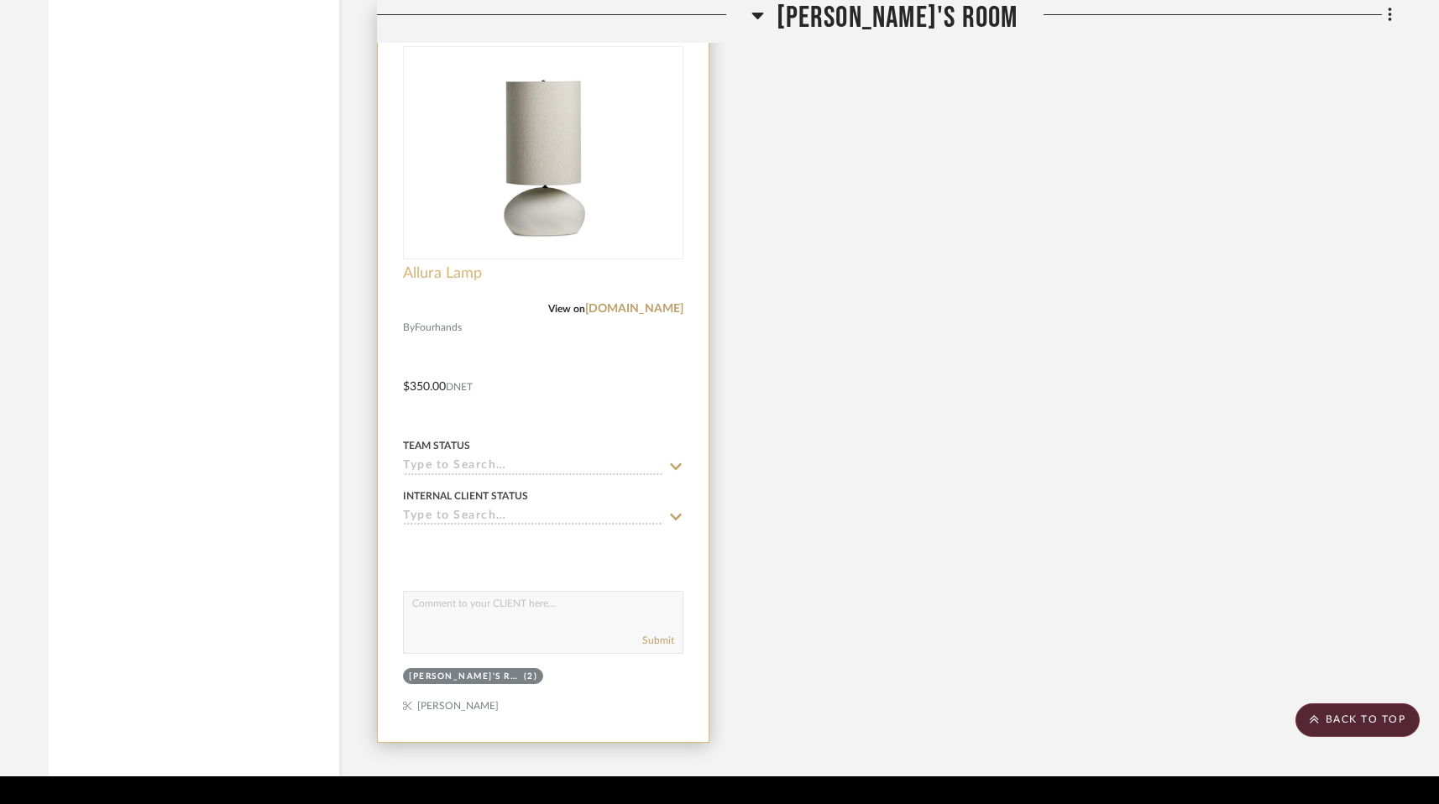
click at [413, 264] on span "Allura Lamp" at bounding box center [442, 273] width 79 height 18
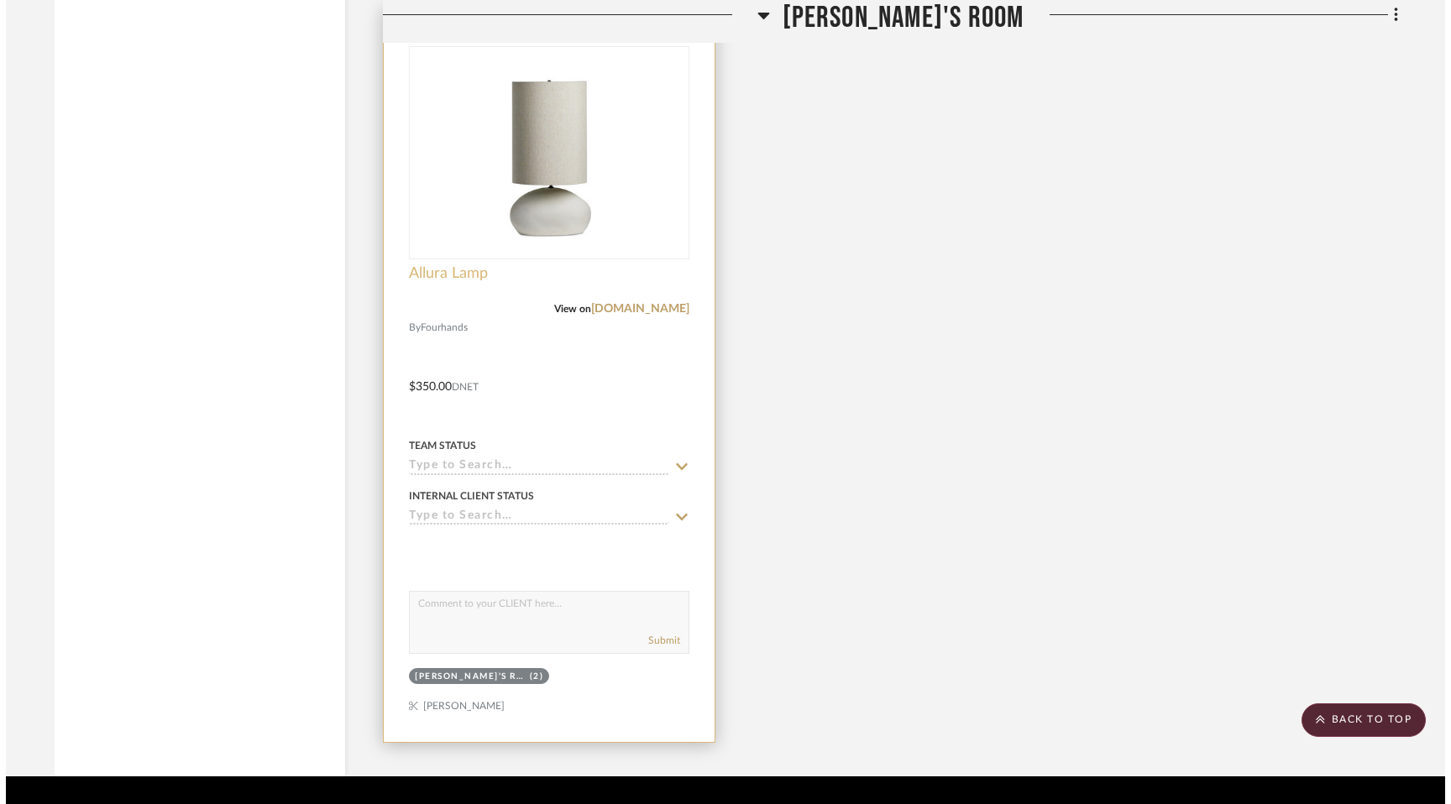
scroll to position [0, 0]
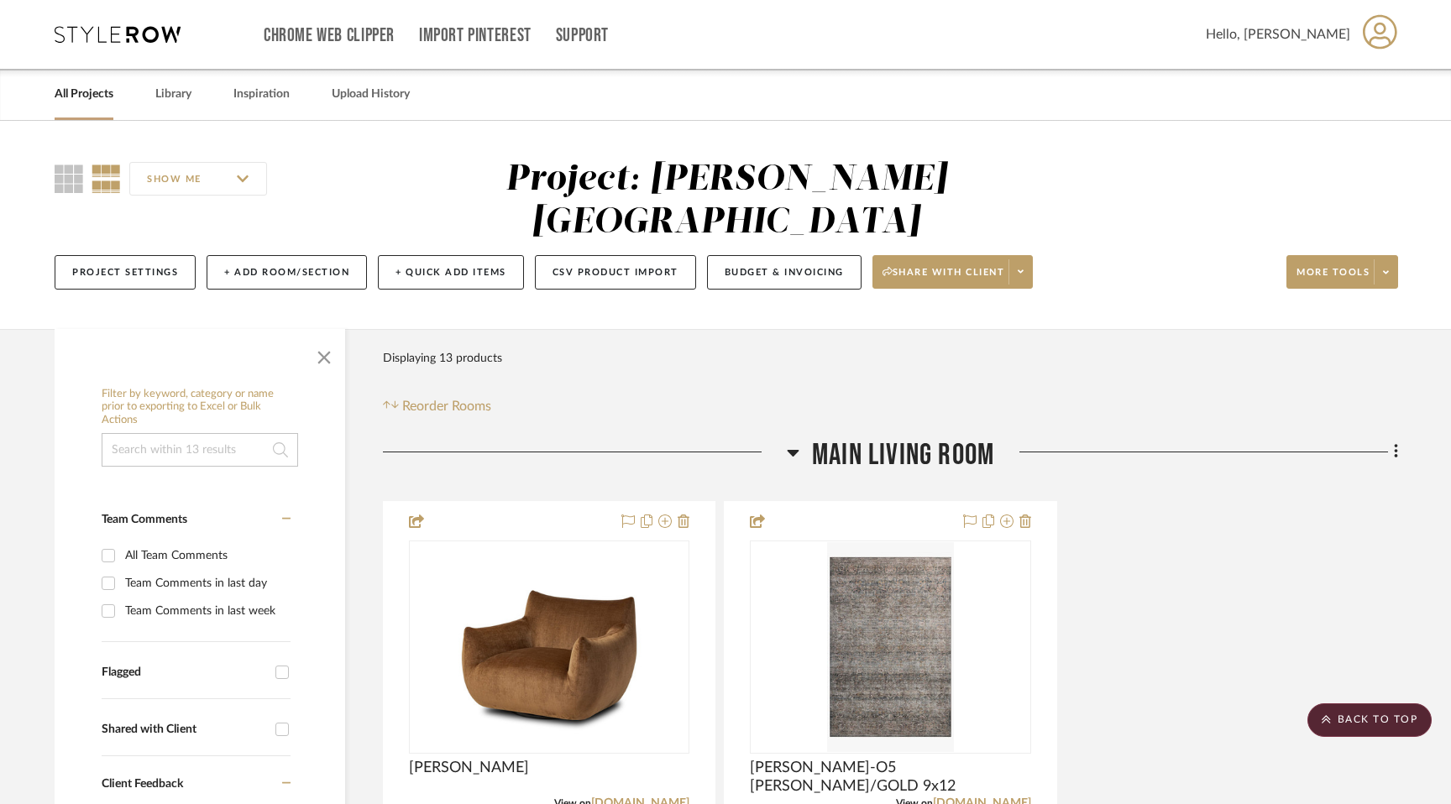
click at [413, 224] on div at bounding box center [725, 402] width 1451 height 804
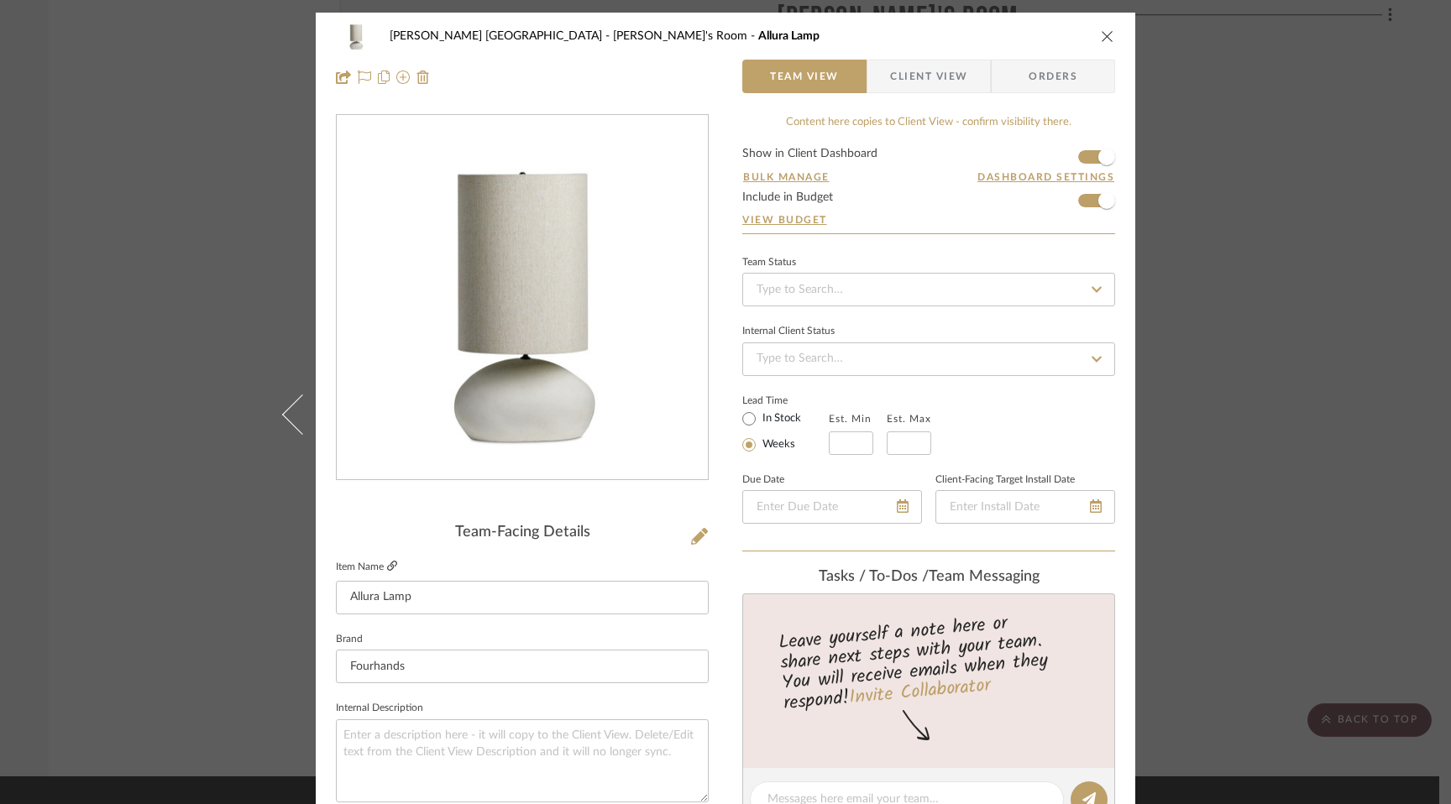
click at [387, 566] on icon at bounding box center [392, 566] width 10 height 10
click at [1111, 29] on div "[PERSON_NAME] Silver Lake Maisy's Room Allura Lamp Team View Client View Orders" at bounding box center [725, 57] width 819 height 88
click at [1103, 32] on icon "close" at bounding box center [1107, 35] width 13 height 13
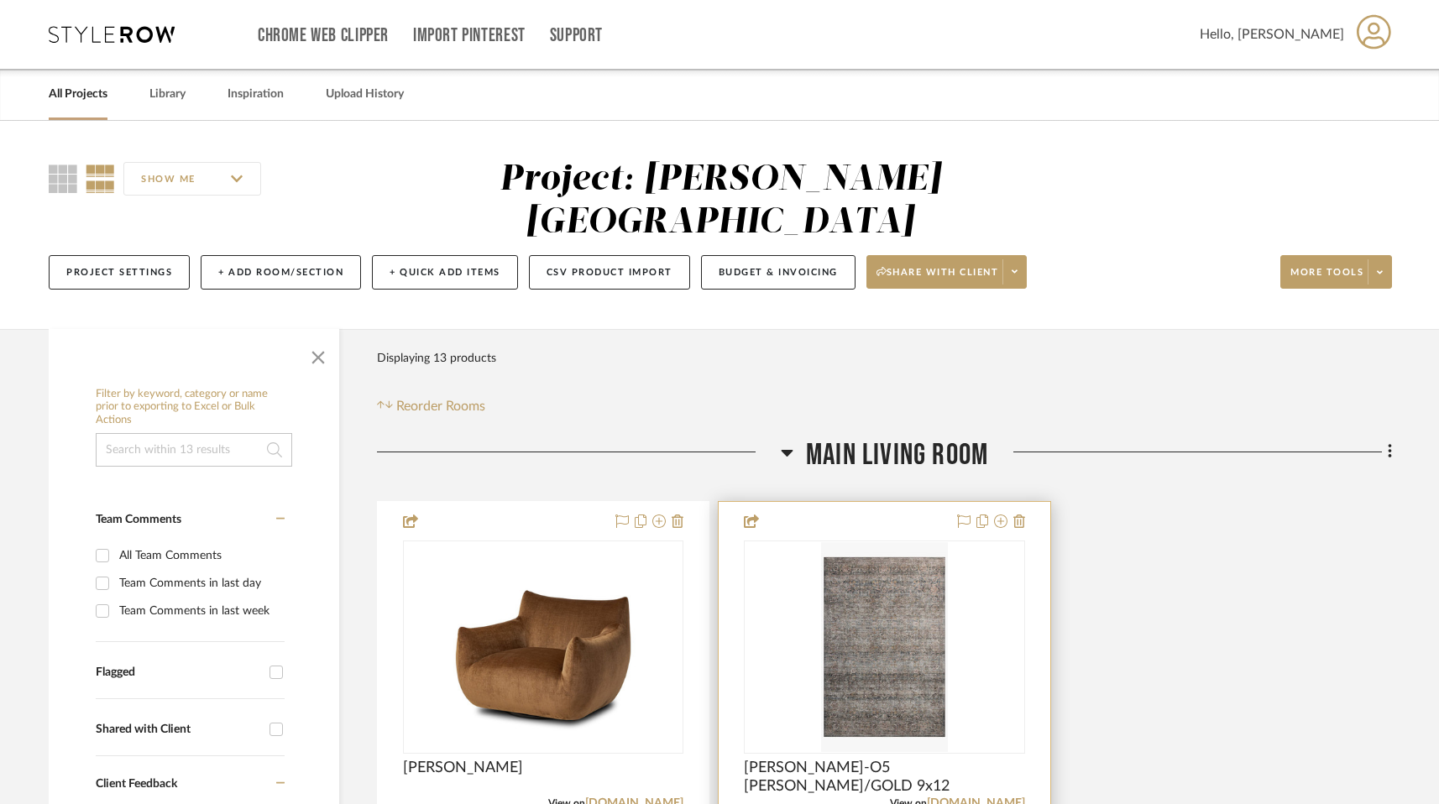
scroll to position [131, 0]
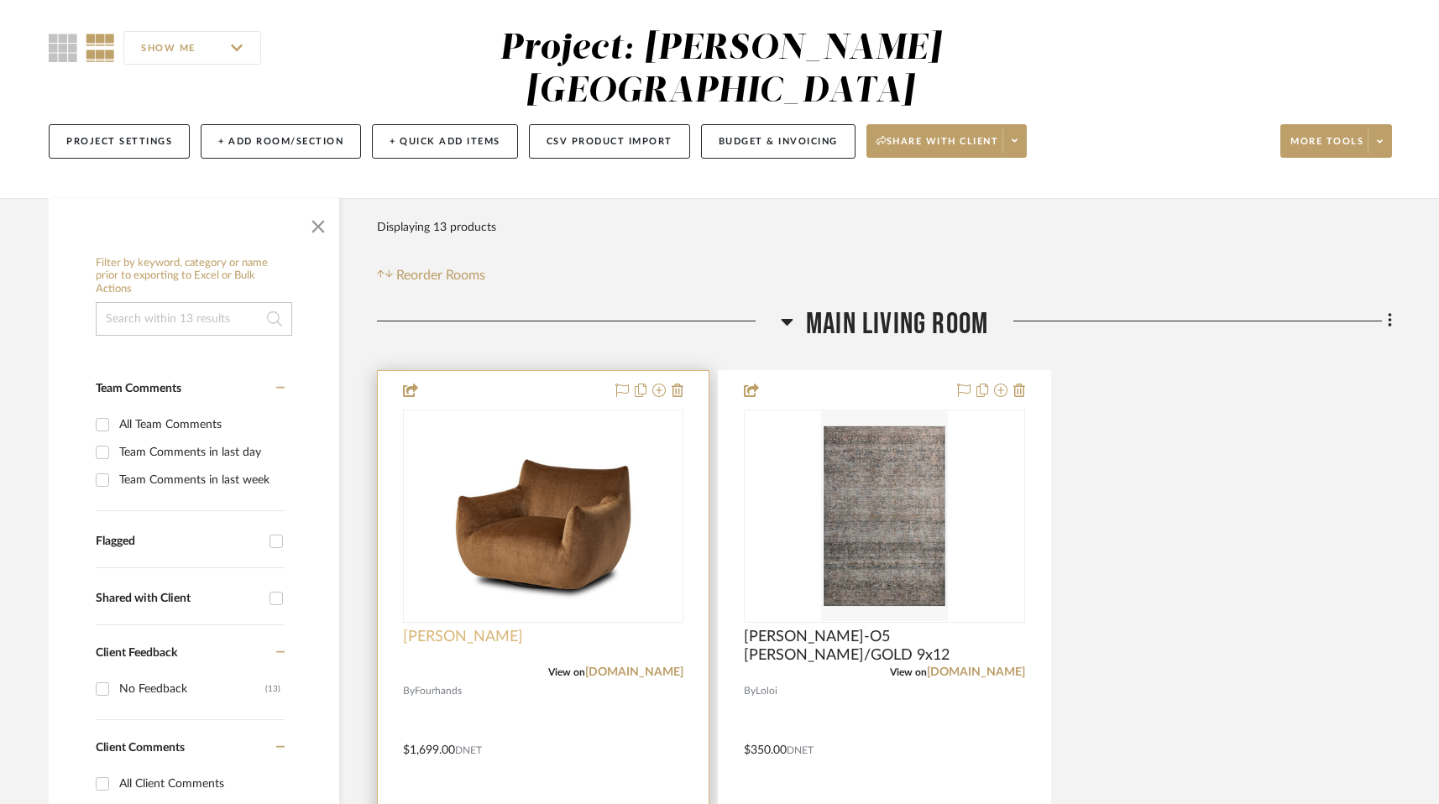
click at [465, 628] on span "[PERSON_NAME]" at bounding box center [463, 637] width 120 height 18
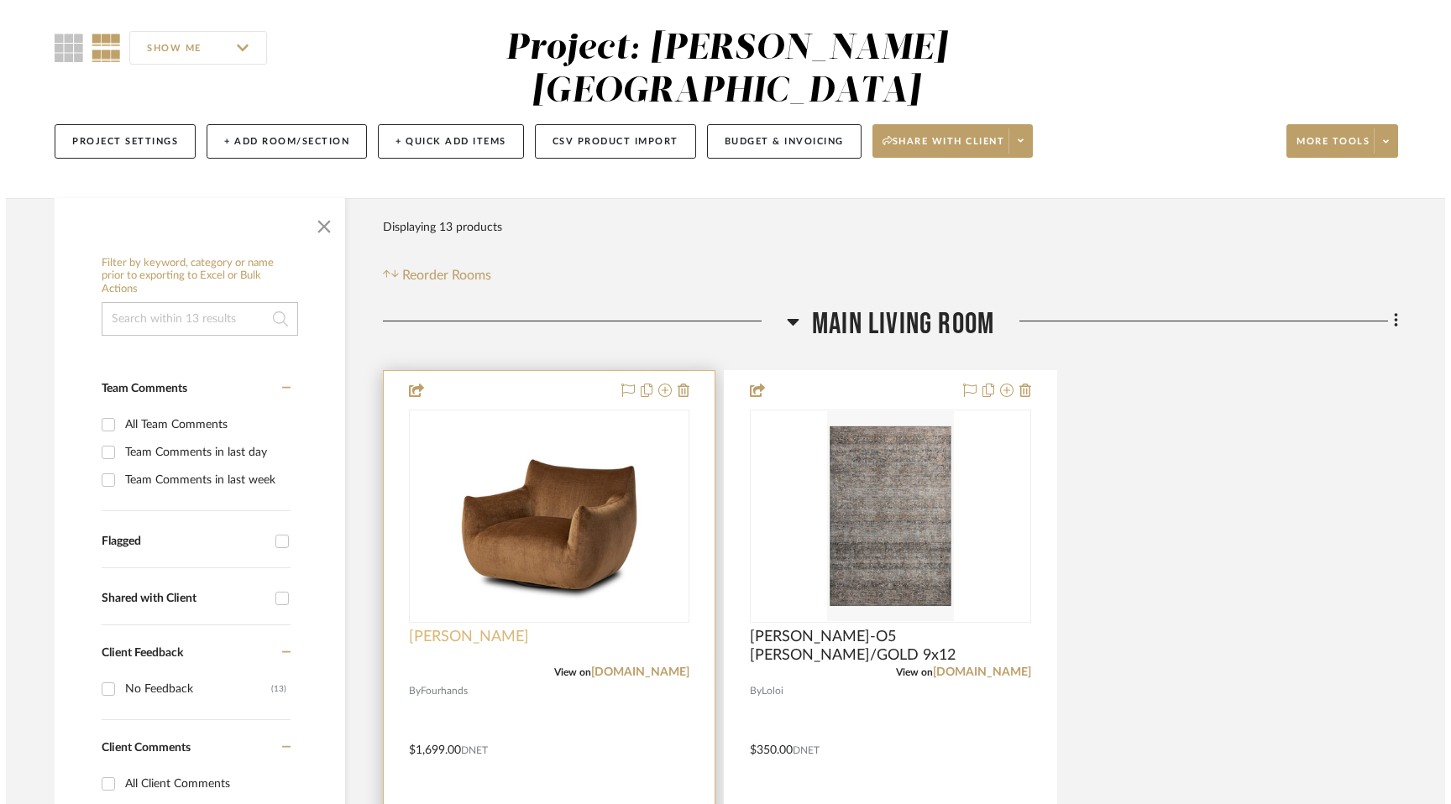
scroll to position [0, 0]
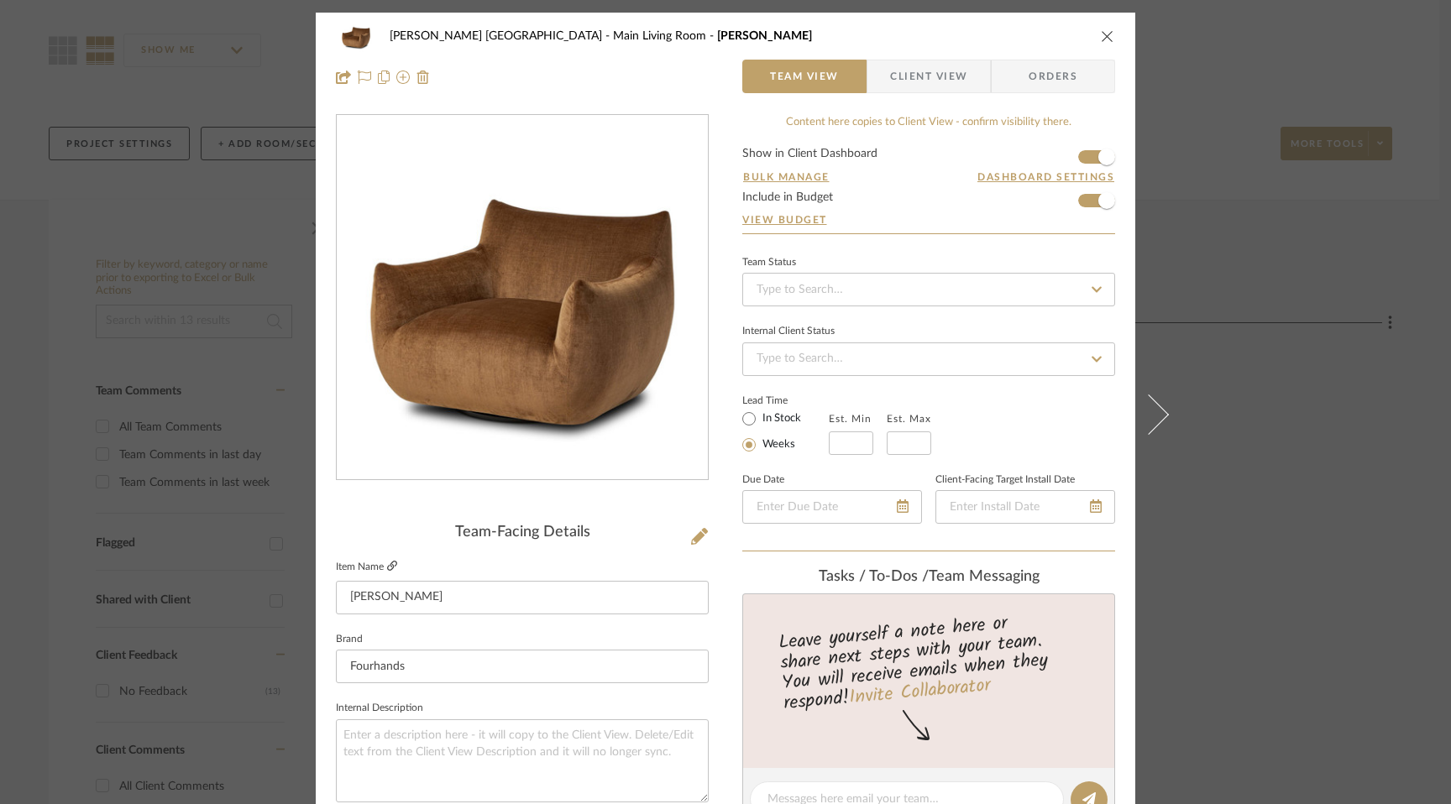
click at [391, 564] on icon at bounding box center [392, 566] width 10 height 10
click at [1111, 29] on div "[PERSON_NAME] [GEOGRAPHIC_DATA] Living Room [PERSON_NAME] Team View Client View…" at bounding box center [725, 57] width 819 height 88
click at [1102, 37] on icon "close" at bounding box center [1107, 35] width 13 height 13
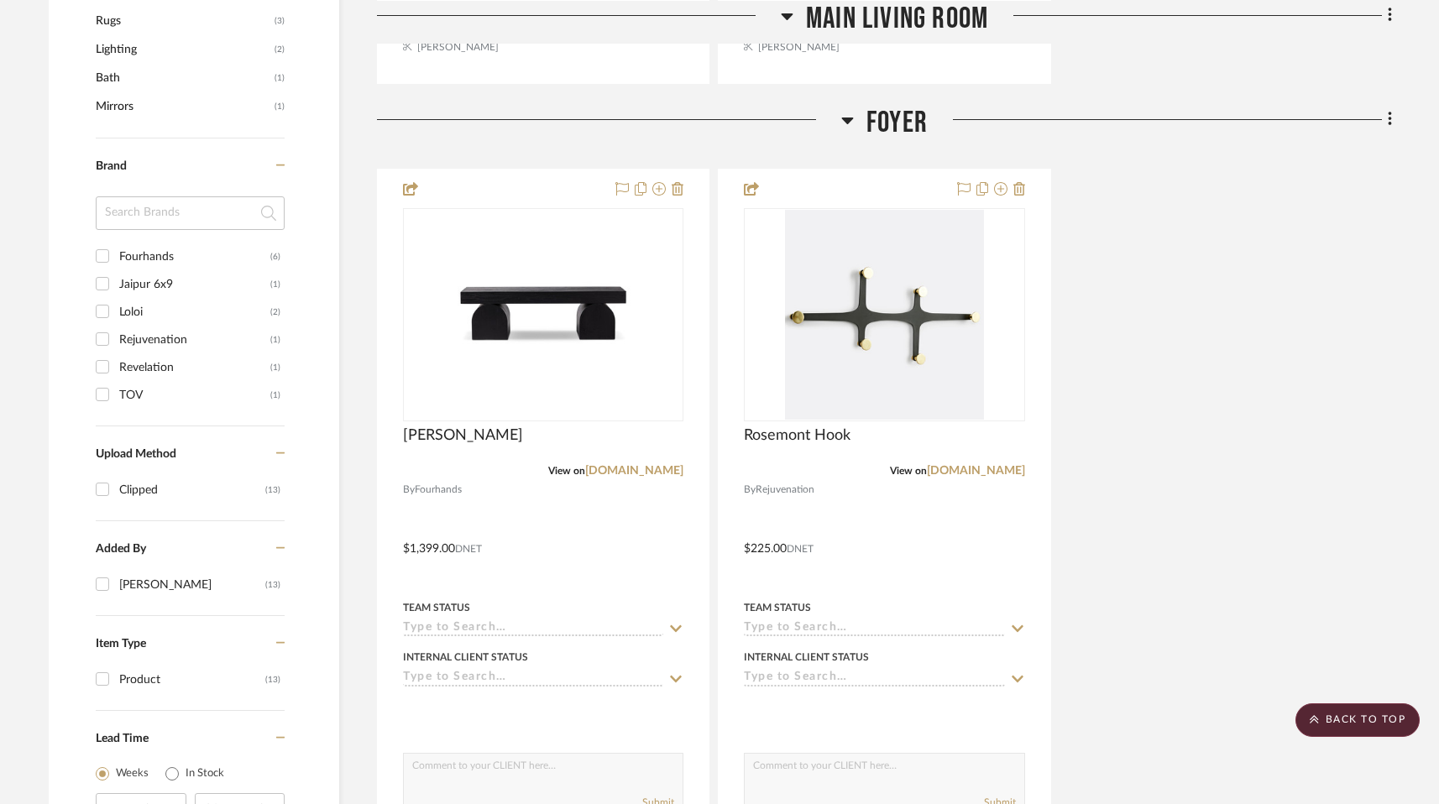
scroll to position [1165, 0]
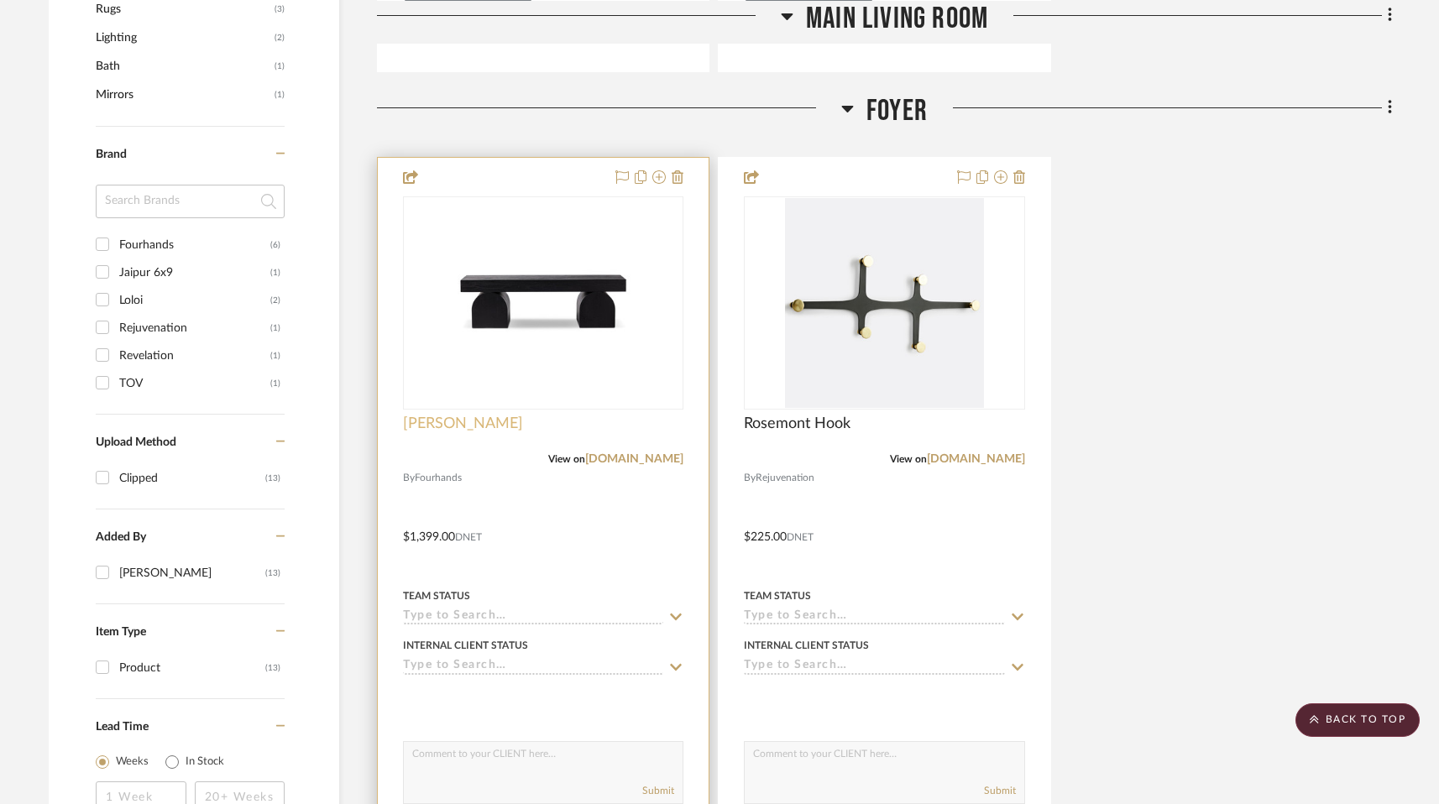
click at [458, 415] on span "[PERSON_NAME]" at bounding box center [463, 424] width 120 height 18
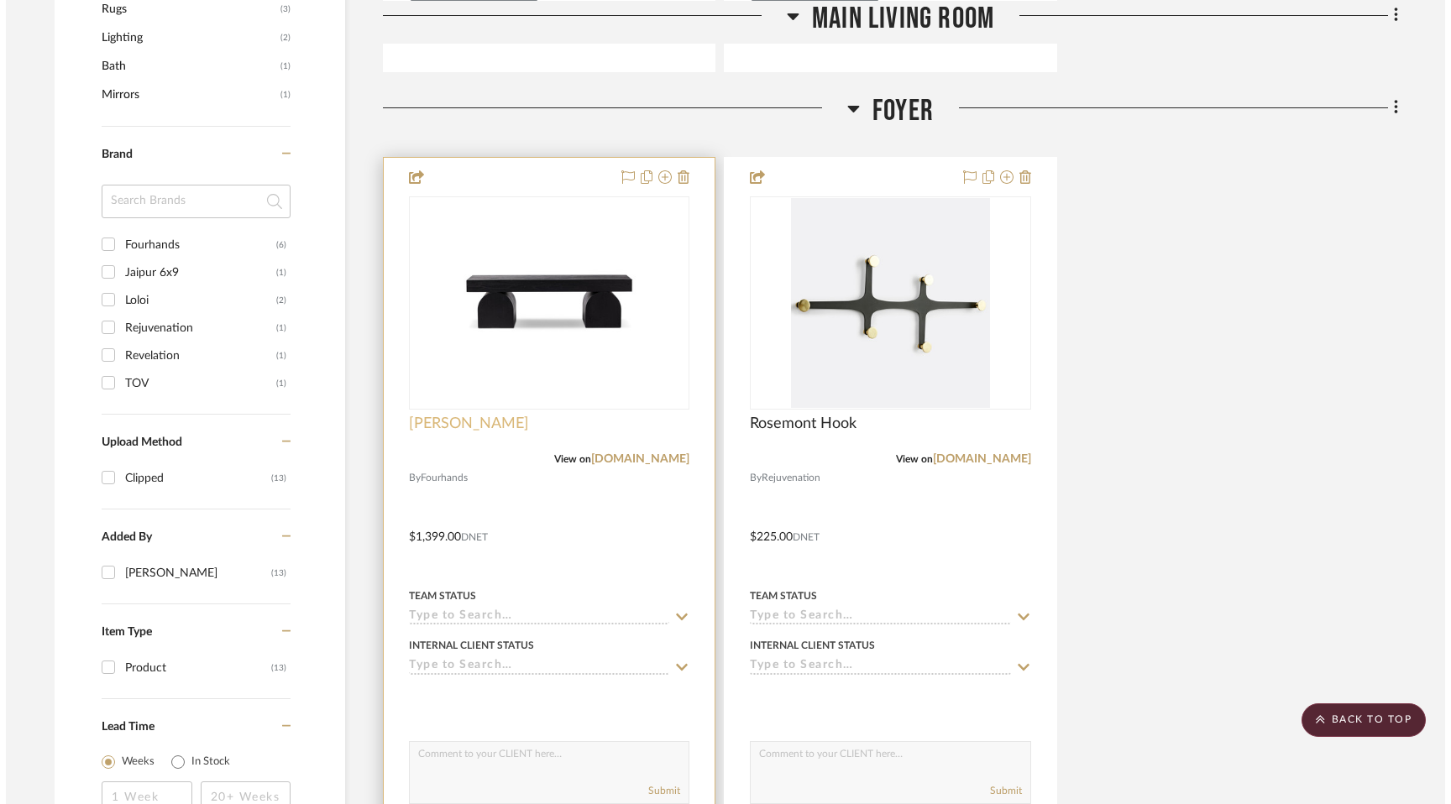
scroll to position [0, 0]
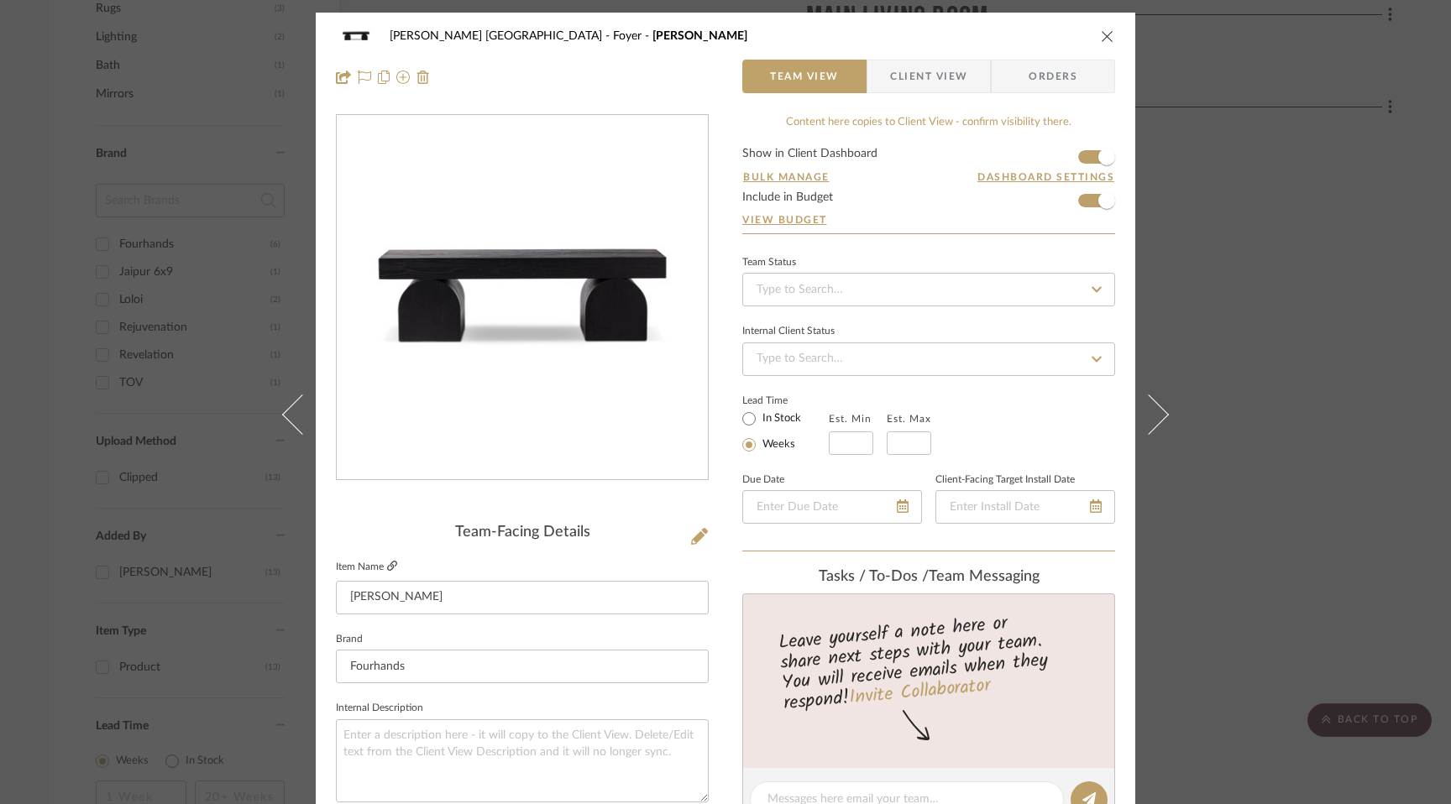
click at [390, 565] on icon at bounding box center [392, 566] width 10 height 10
drag, startPoint x: 1106, startPoint y: 34, endPoint x: 1098, endPoint y: 47, distance: 15.4
click at [1106, 34] on icon "close" at bounding box center [1107, 35] width 13 height 13
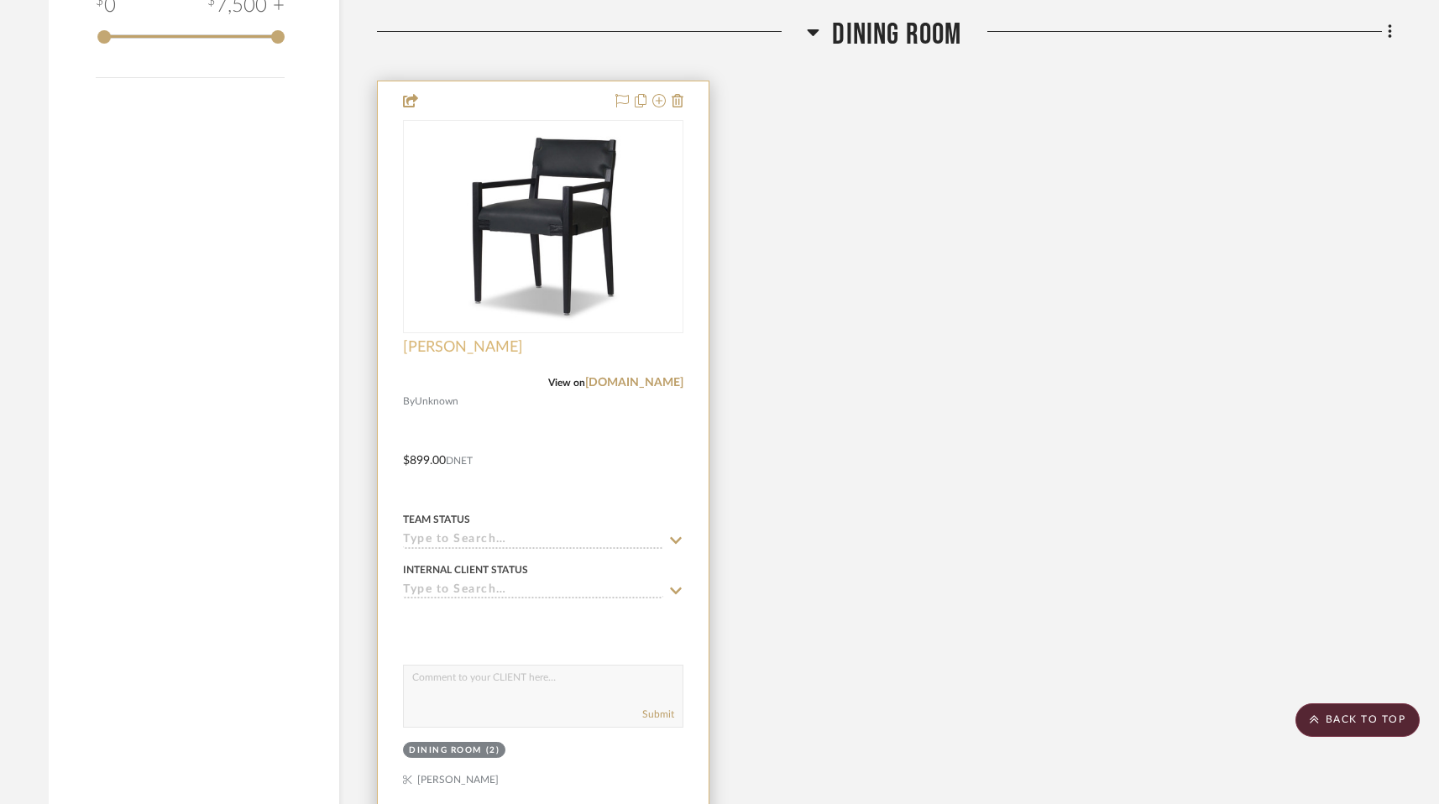
click at [478, 338] on span "[PERSON_NAME]" at bounding box center [463, 347] width 120 height 18
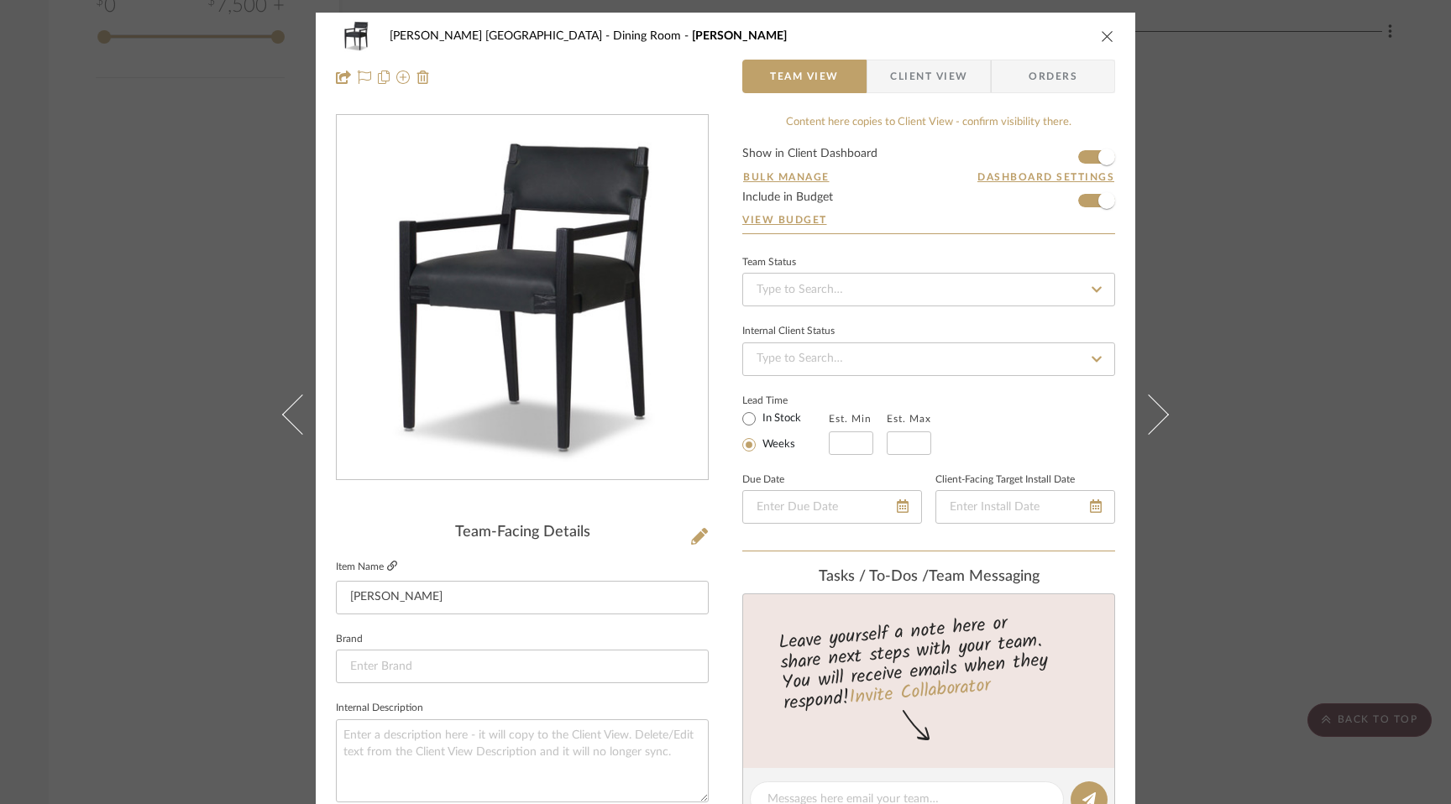
click at [387, 570] on icon at bounding box center [392, 566] width 10 height 10
click at [1102, 34] on icon "close" at bounding box center [1107, 35] width 13 height 13
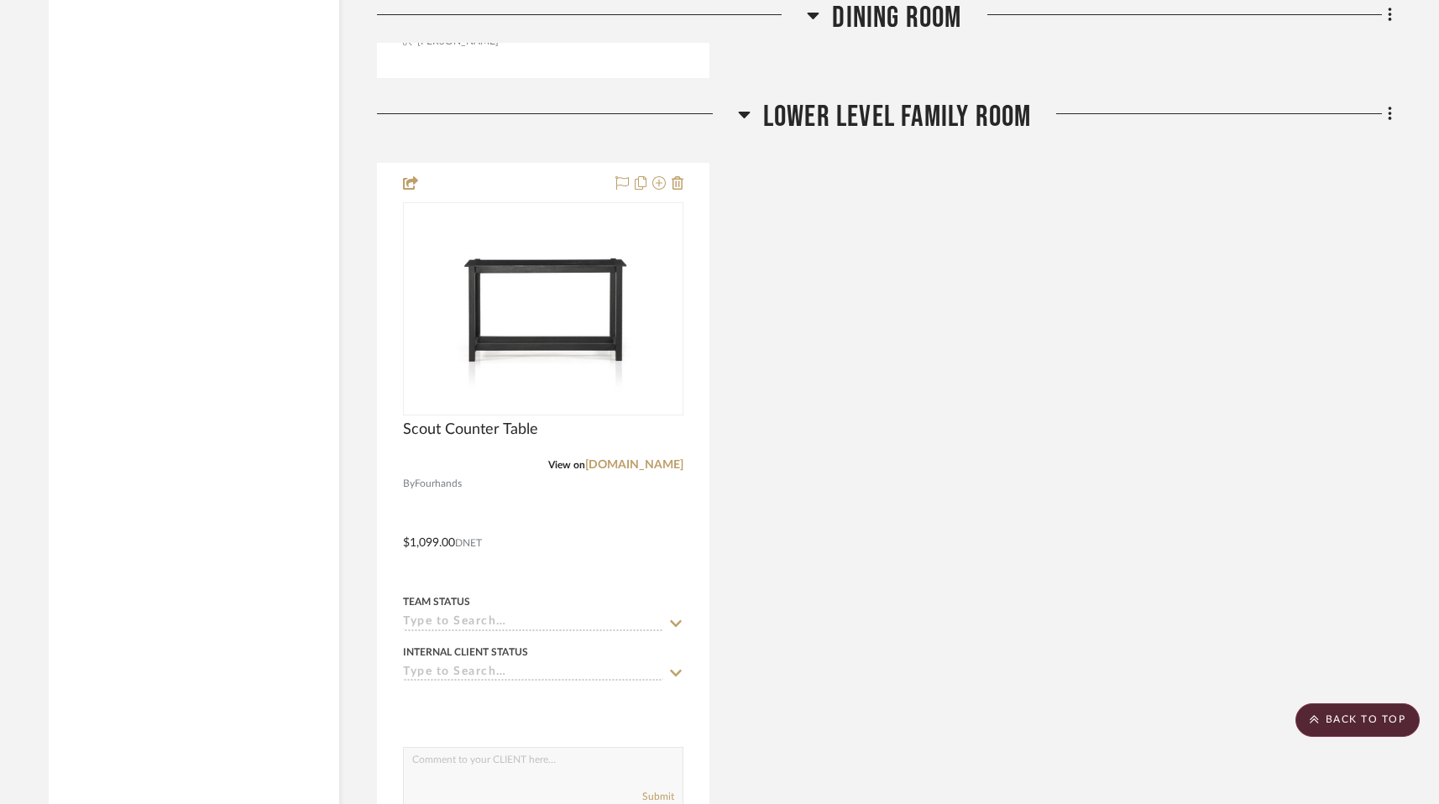
scroll to position [2807, 0]
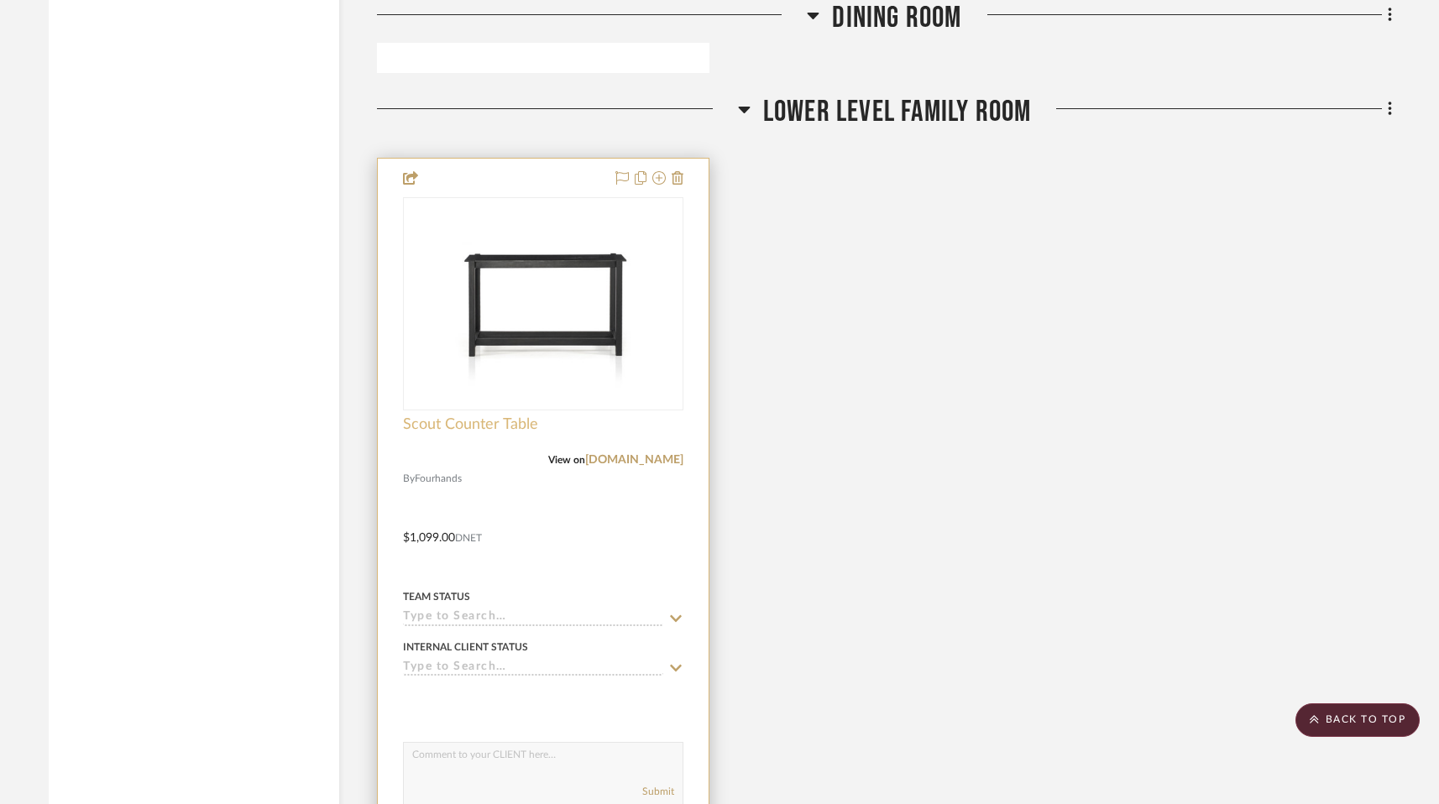
click at [481, 416] on span "Scout Counter Table" at bounding box center [470, 425] width 135 height 18
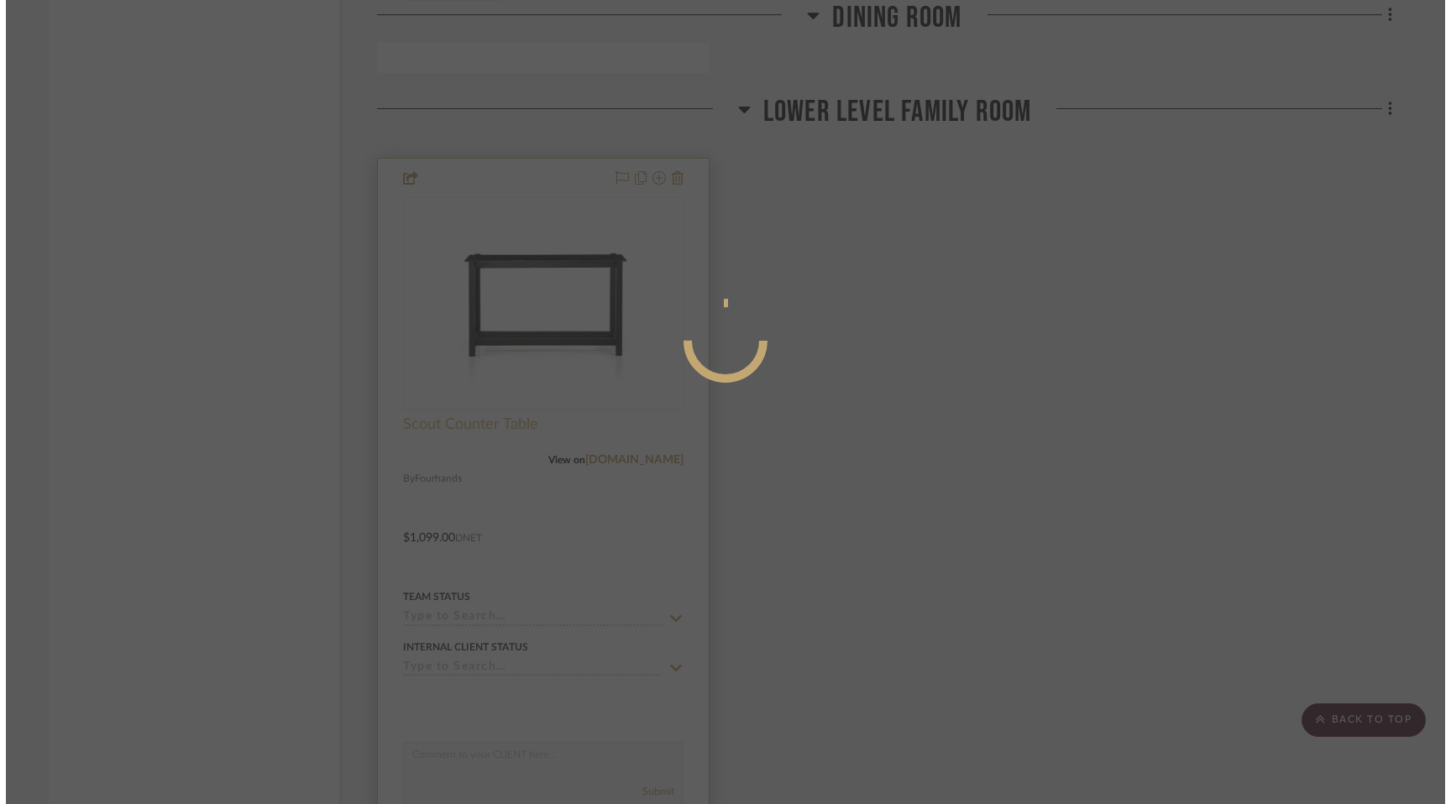
scroll to position [0, 0]
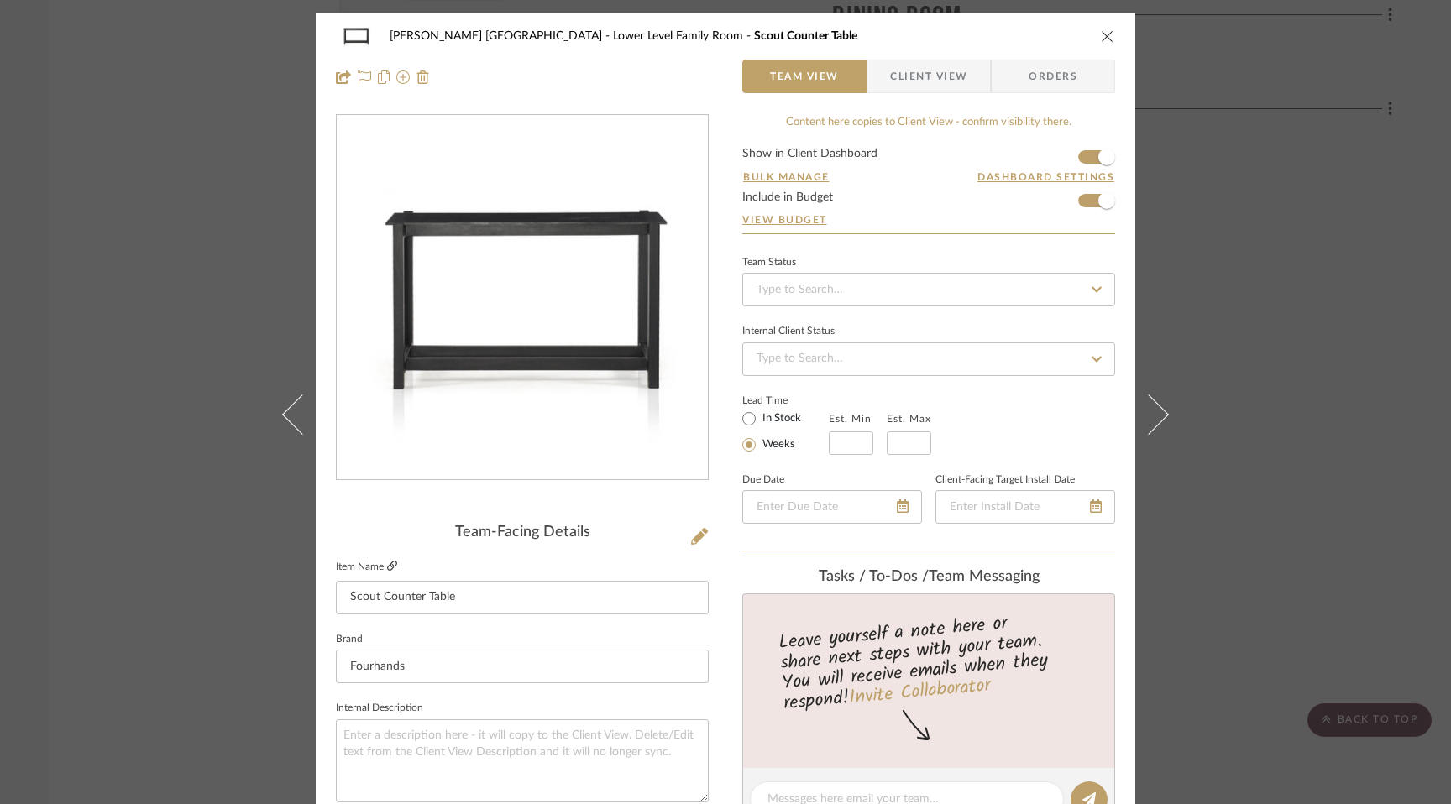
click at [387, 567] on icon at bounding box center [392, 566] width 10 height 10
click at [1104, 28] on div "[PERSON_NAME] [GEOGRAPHIC_DATA] Lower Level Family Room Scout Counter Table" at bounding box center [725, 36] width 779 height 34
click at [1101, 31] on icon "close" at bounding box center [1107, 35] width 13 height 13
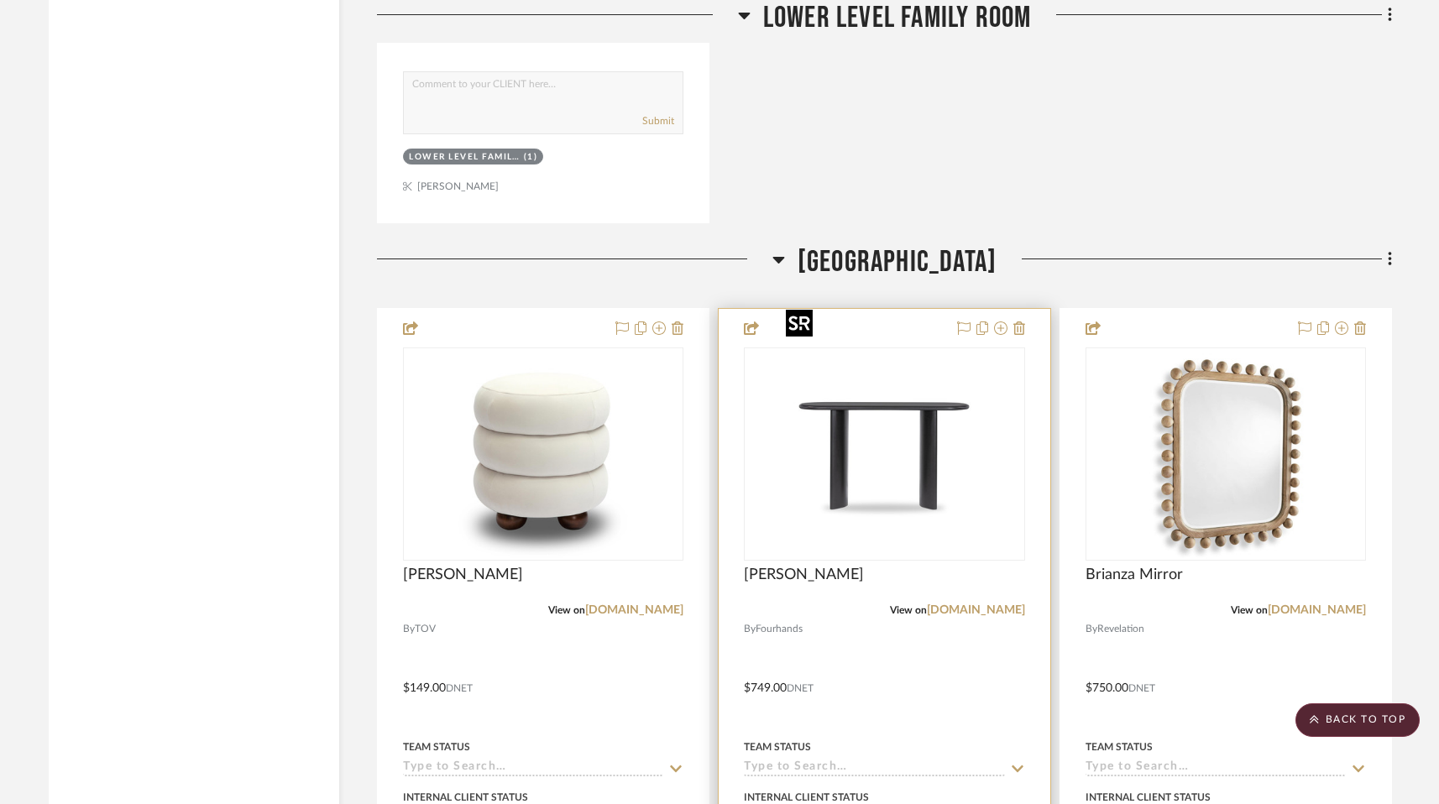
scroll to position [3489, 0]
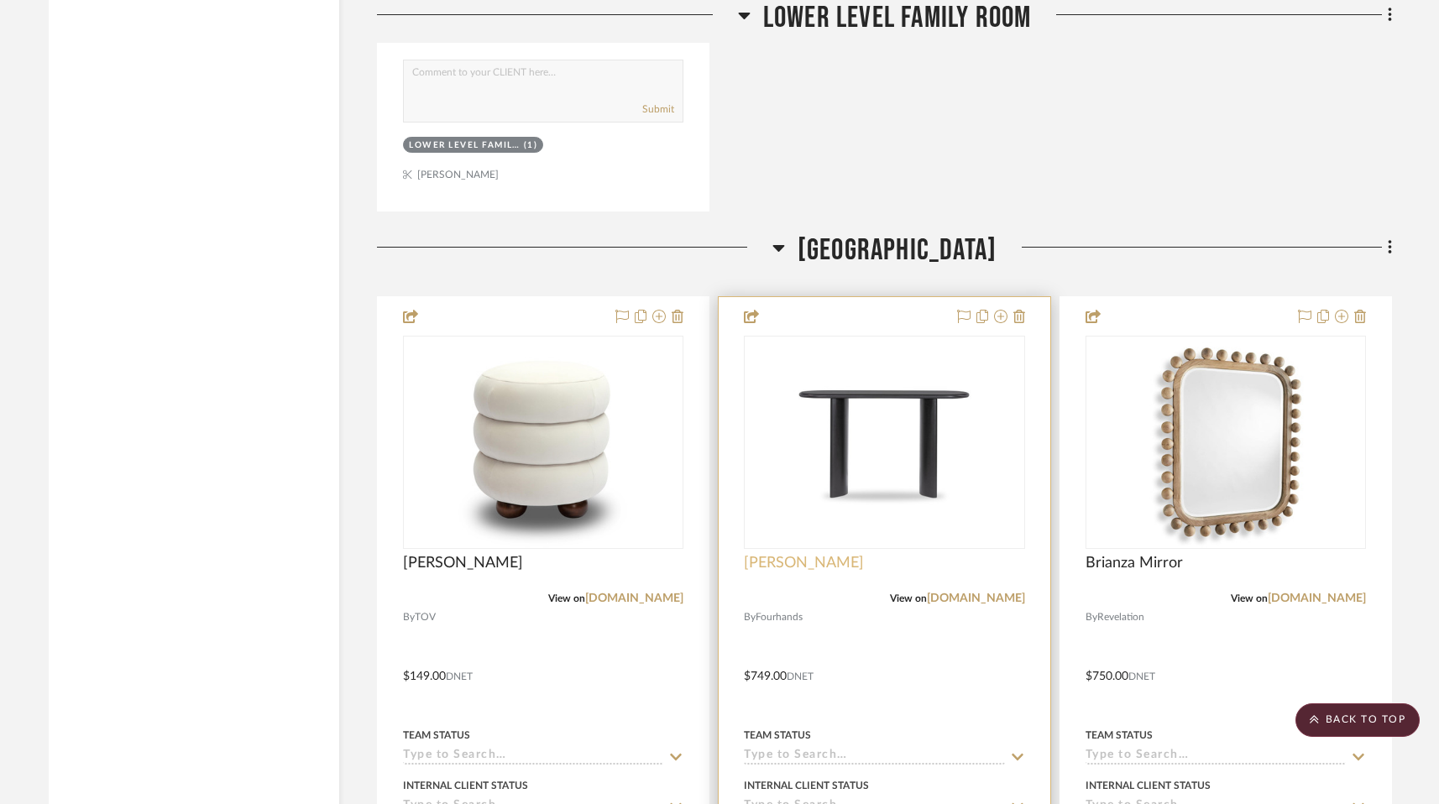
click at [756, 554] on span "[PERSON_NAME]" at bounding box center [804, 563] width 120 height 18
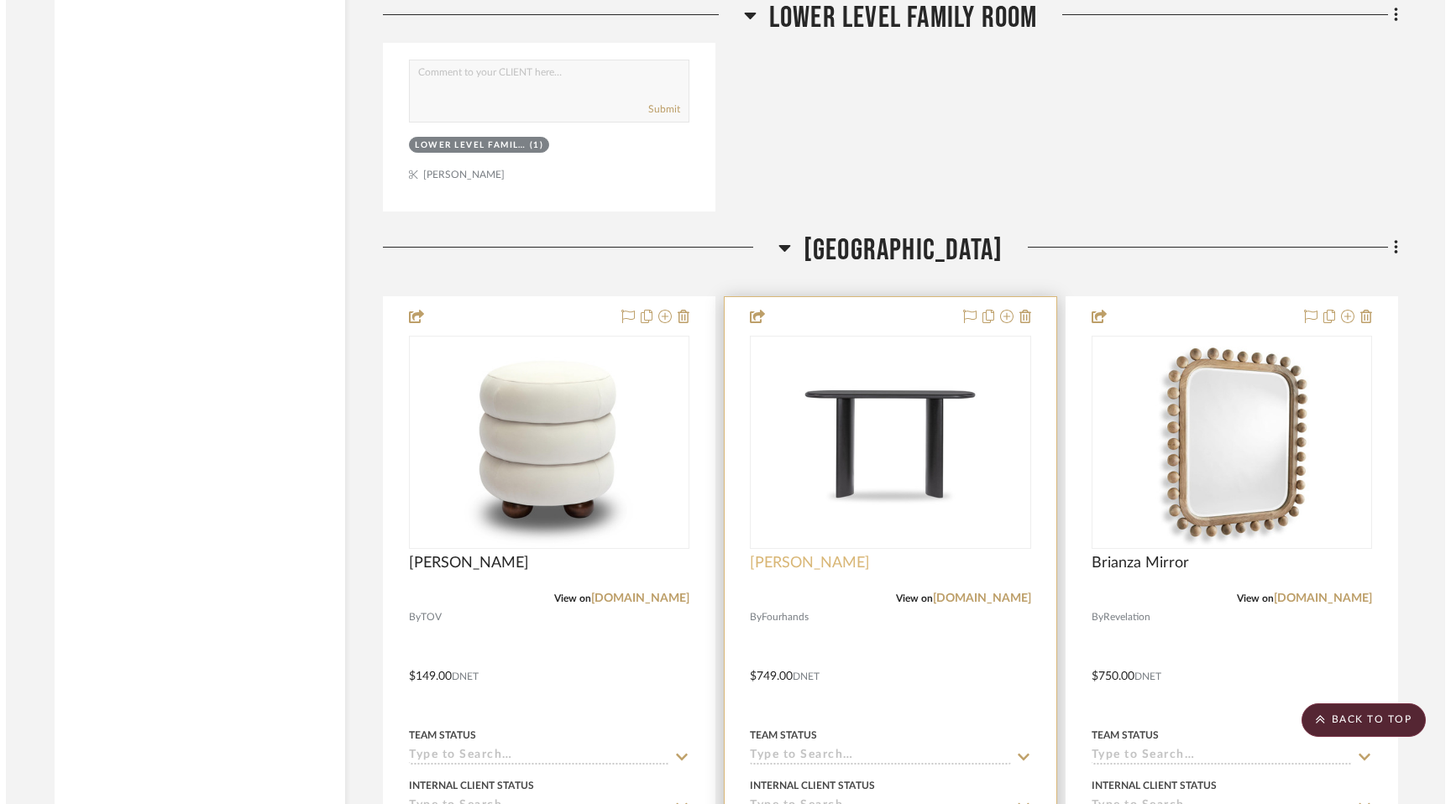
scroll to position [0, 0]
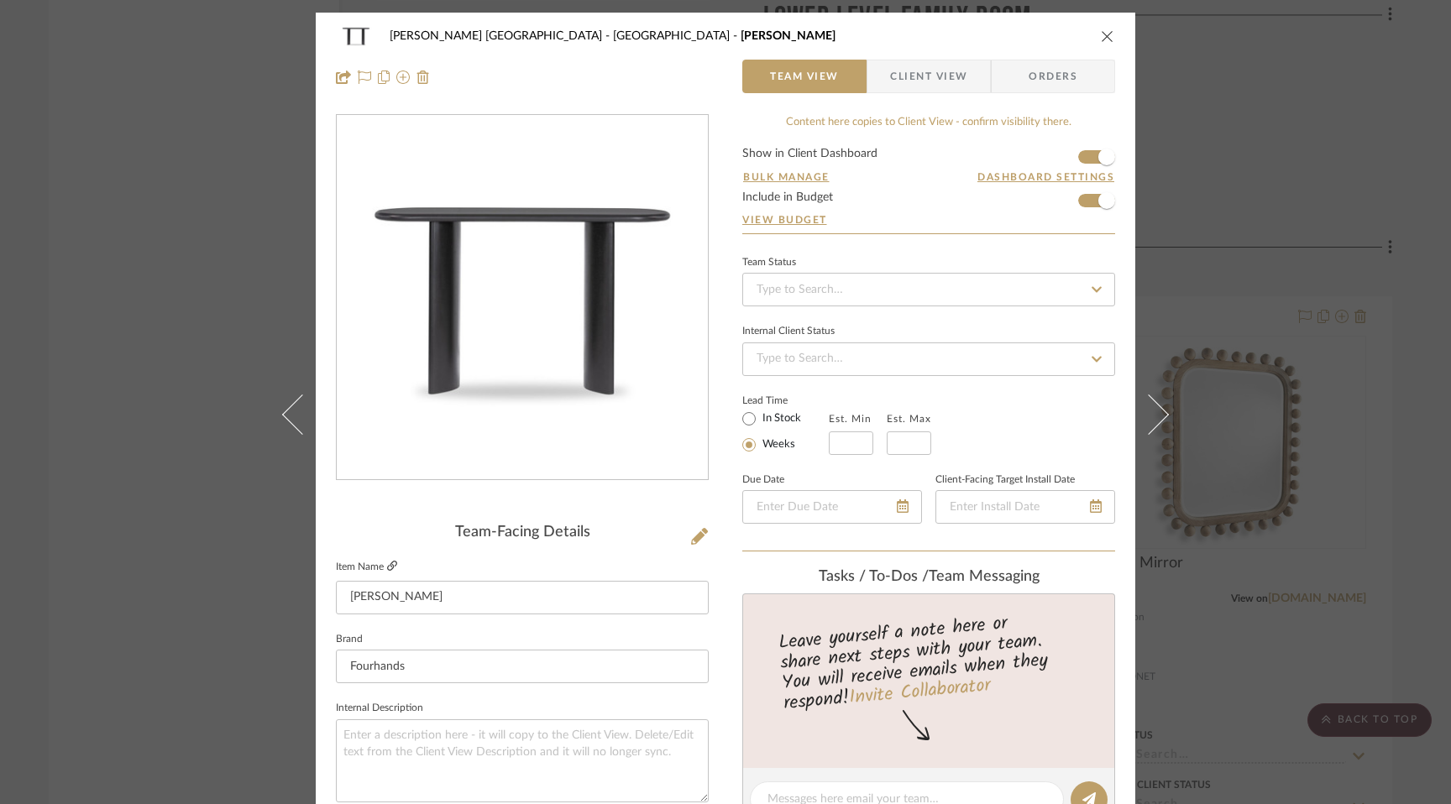
click at [387, 572] on fa-icon at bounding box center [392, 567] width 10 height 10
click at [1108, 35] on button "close" at bounding box center [1107, 36] width 15 height 15
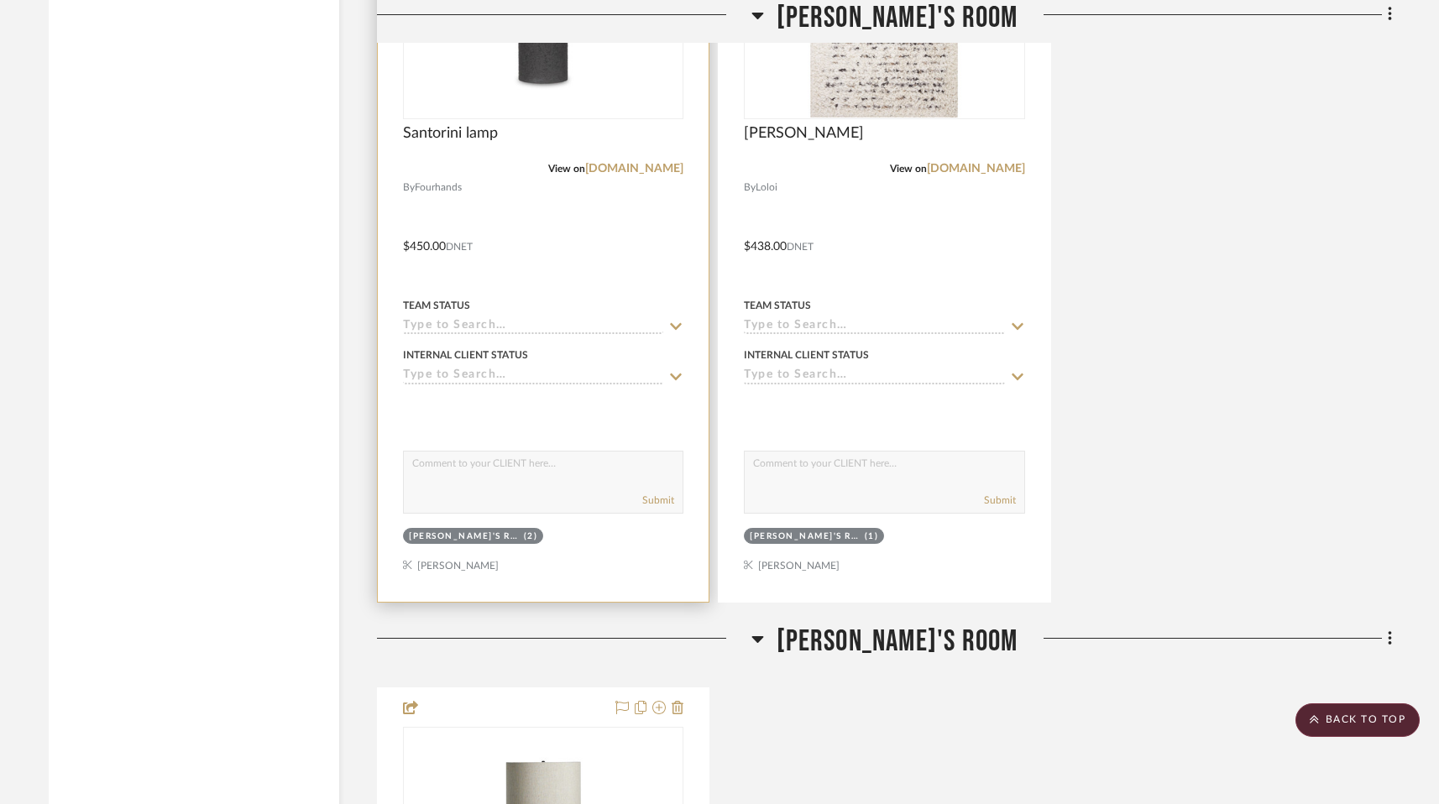
scroll to position [5497, 0]
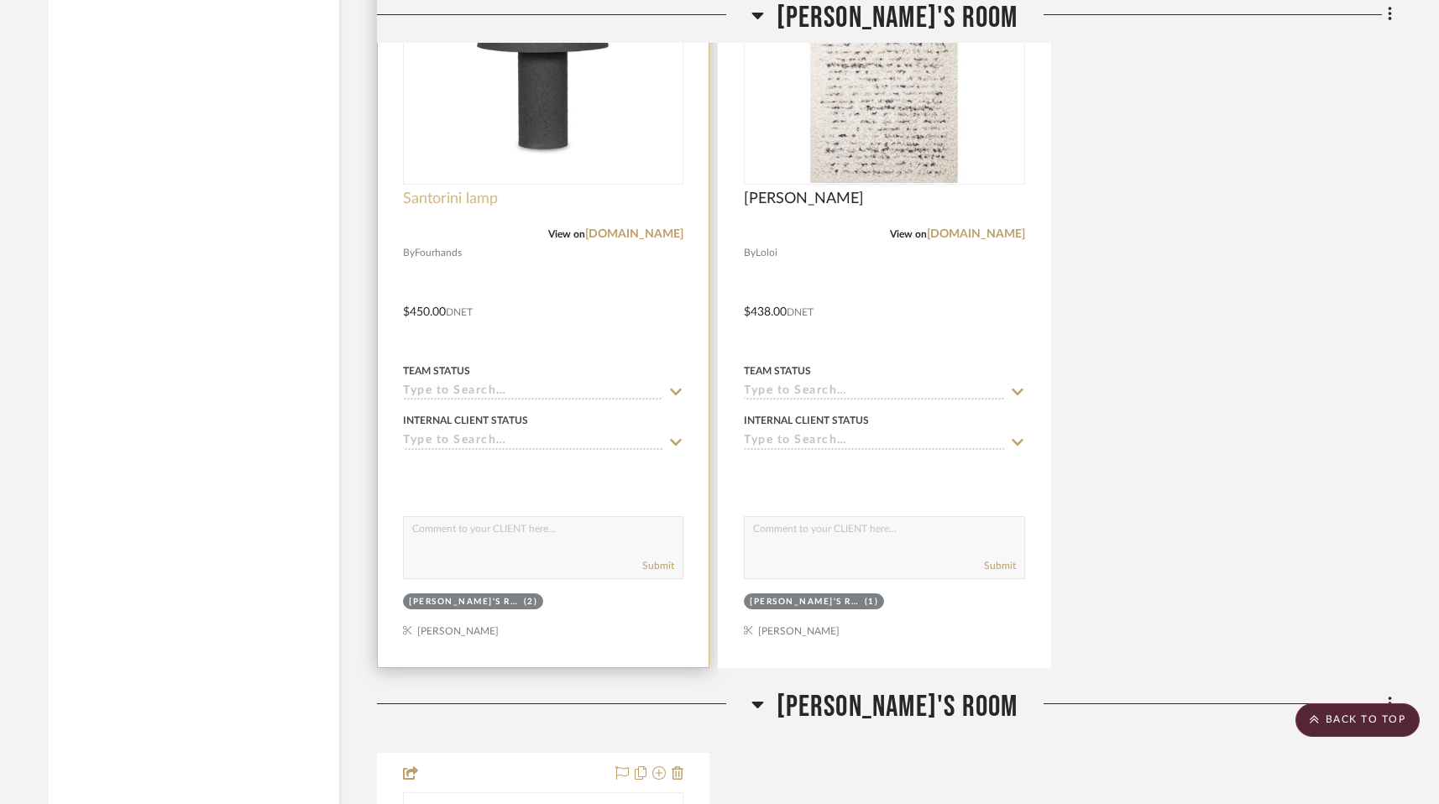
click at [450, 190] on span "Santorini lamp" at bounding box center [450, 199] width 95 height 18
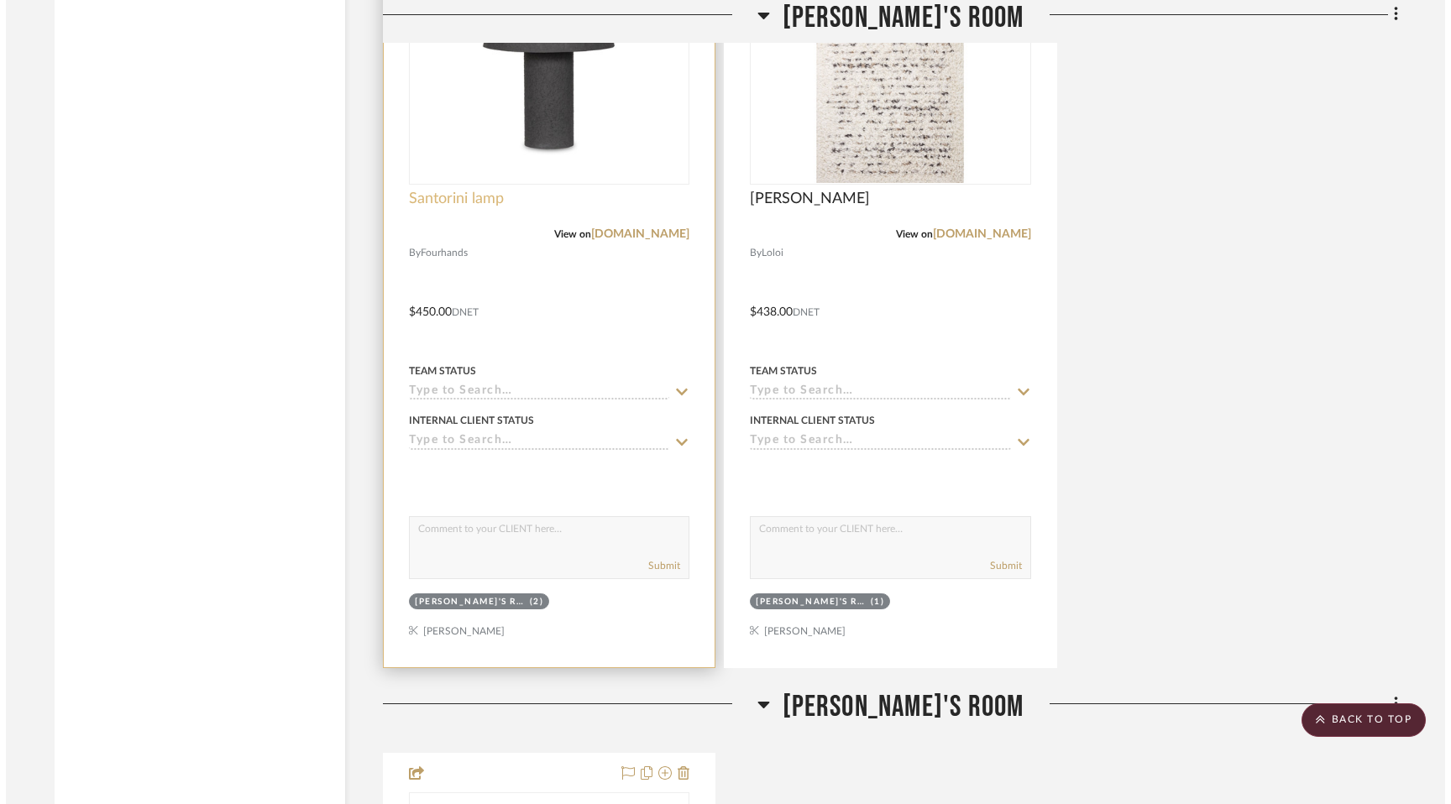
scroll to position [0, 0]
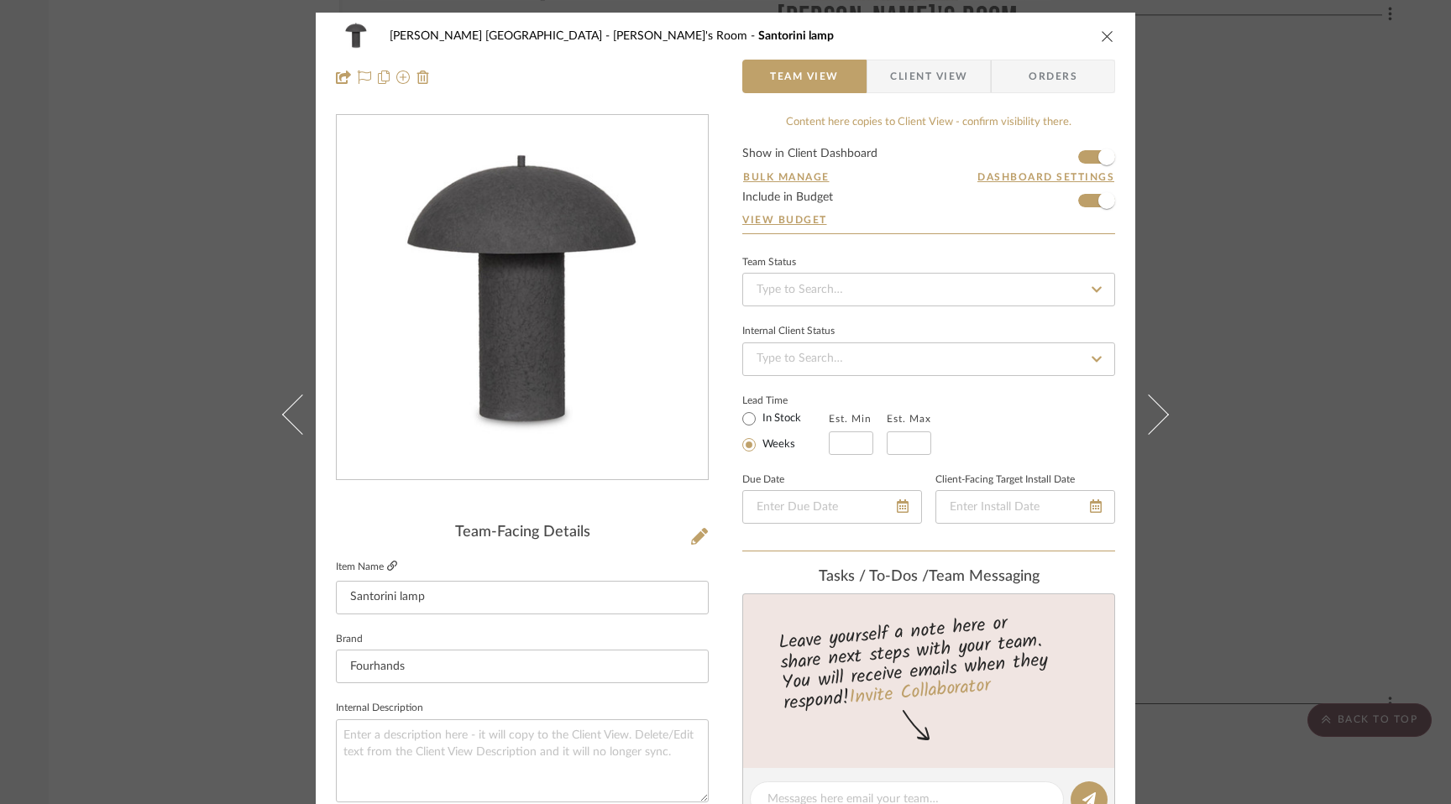
click at [387, 567] on icon at bounding box center [392, 566] width 10 height 10
click at [1091, 31] on div "[PERSON_NAME] [GEOGRAPHIC_DATA] Kade's Room Santorini lamp" at bounding box center [725, 36] width 779 height 34
click at [1101, 37] on icon "close" at bounding box center [1107, 35] width 13 height 13
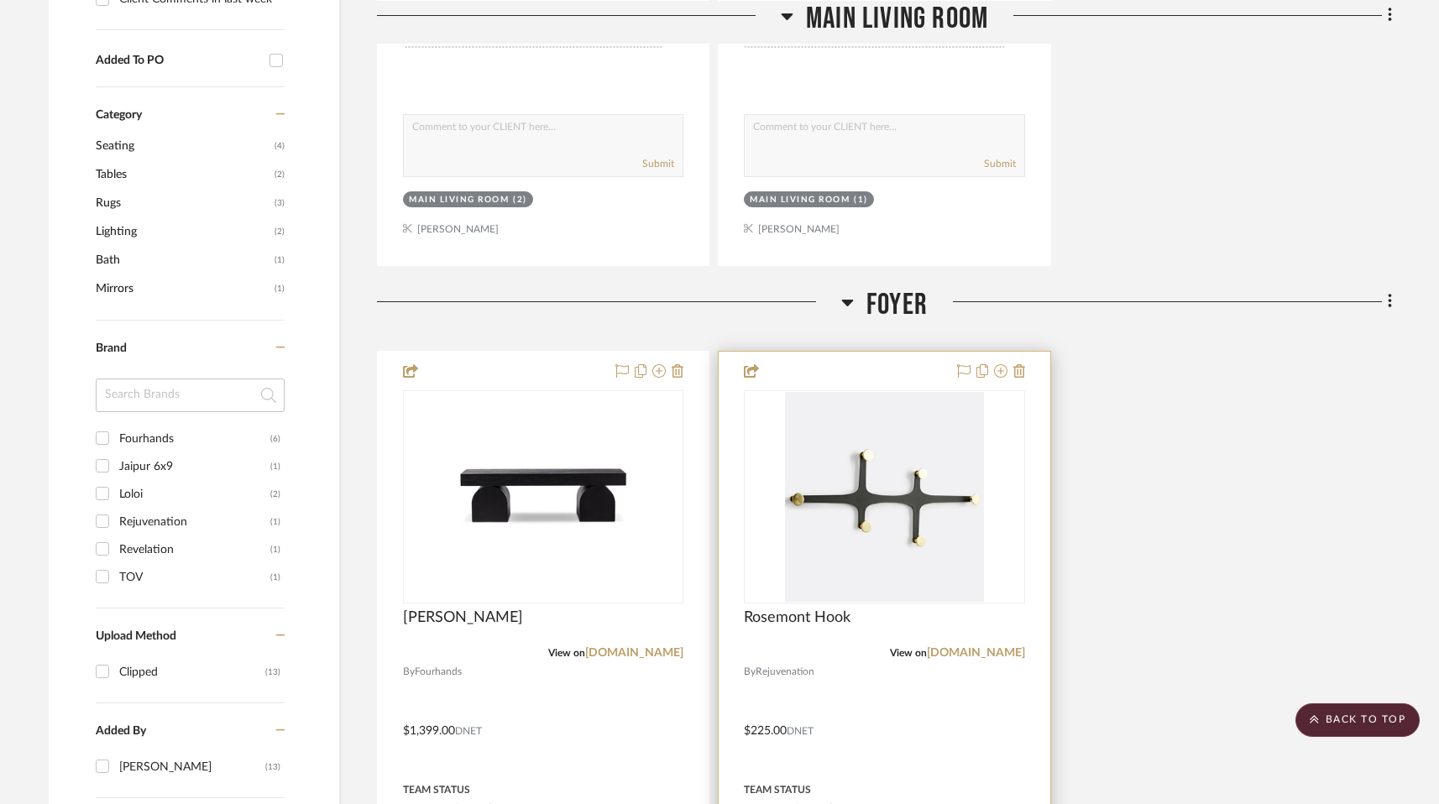
scroll to position [975, 0]
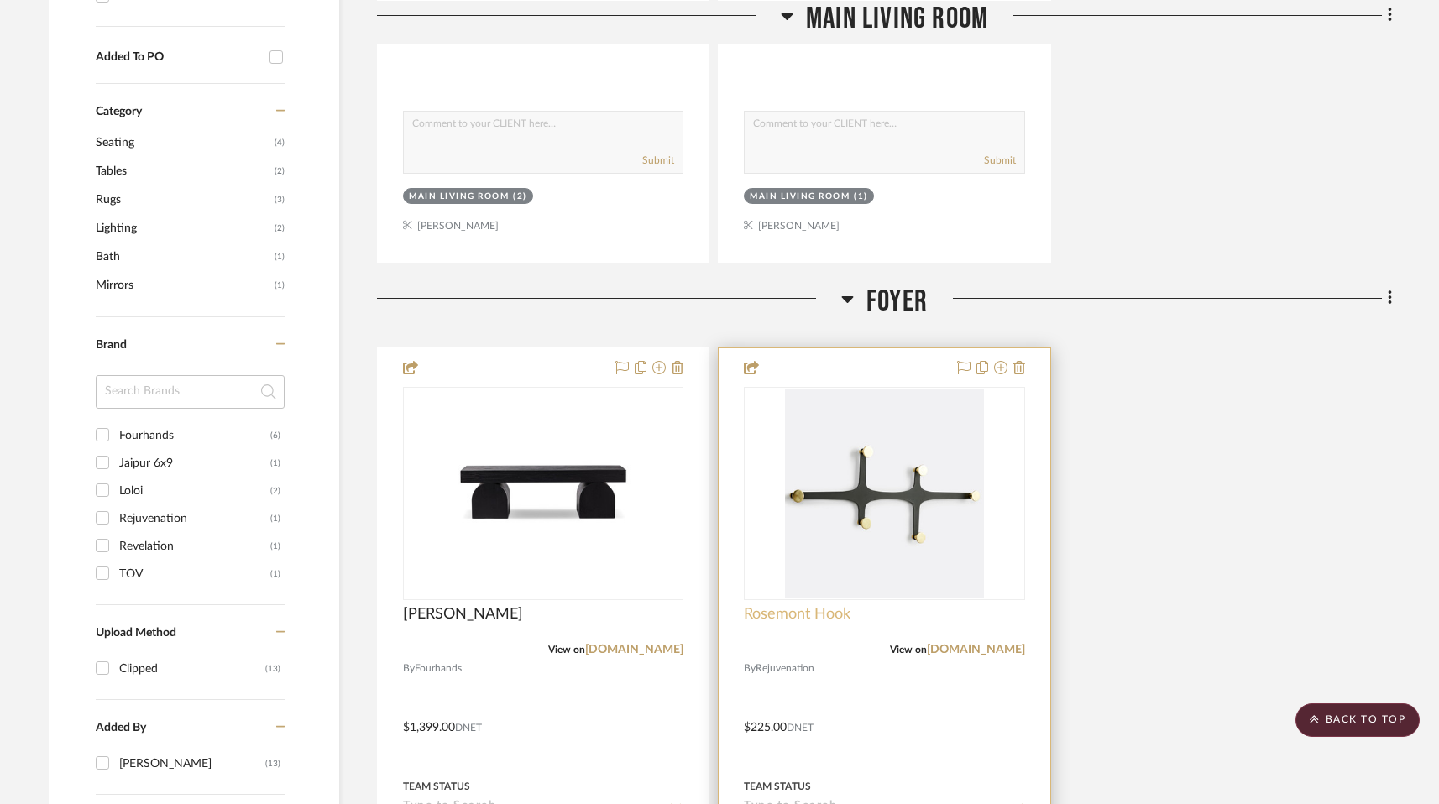
click at [790, 605] on span "Rosemont Hook" at bounding box center [797, 614] width 107 height 18
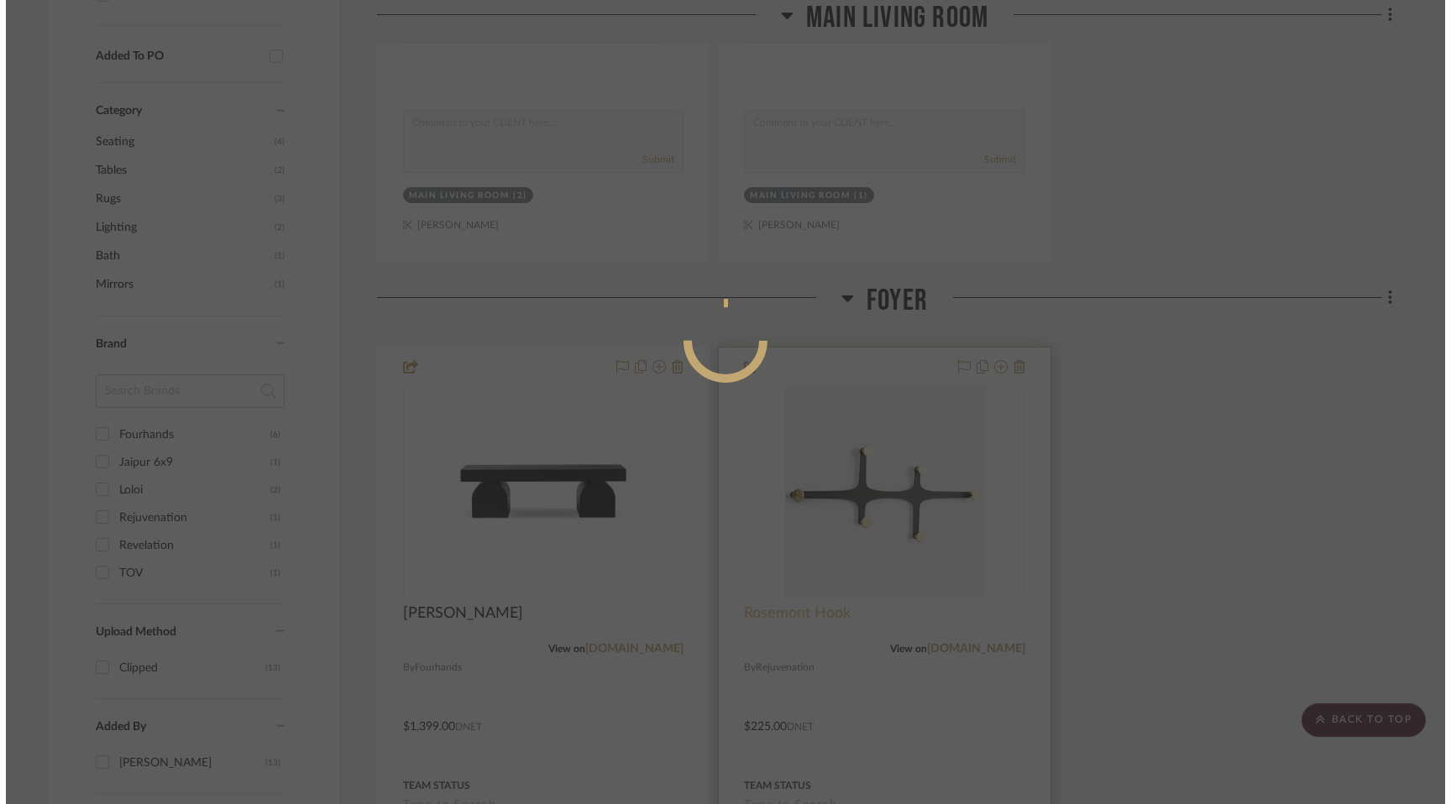
scroll to position [0, 0]
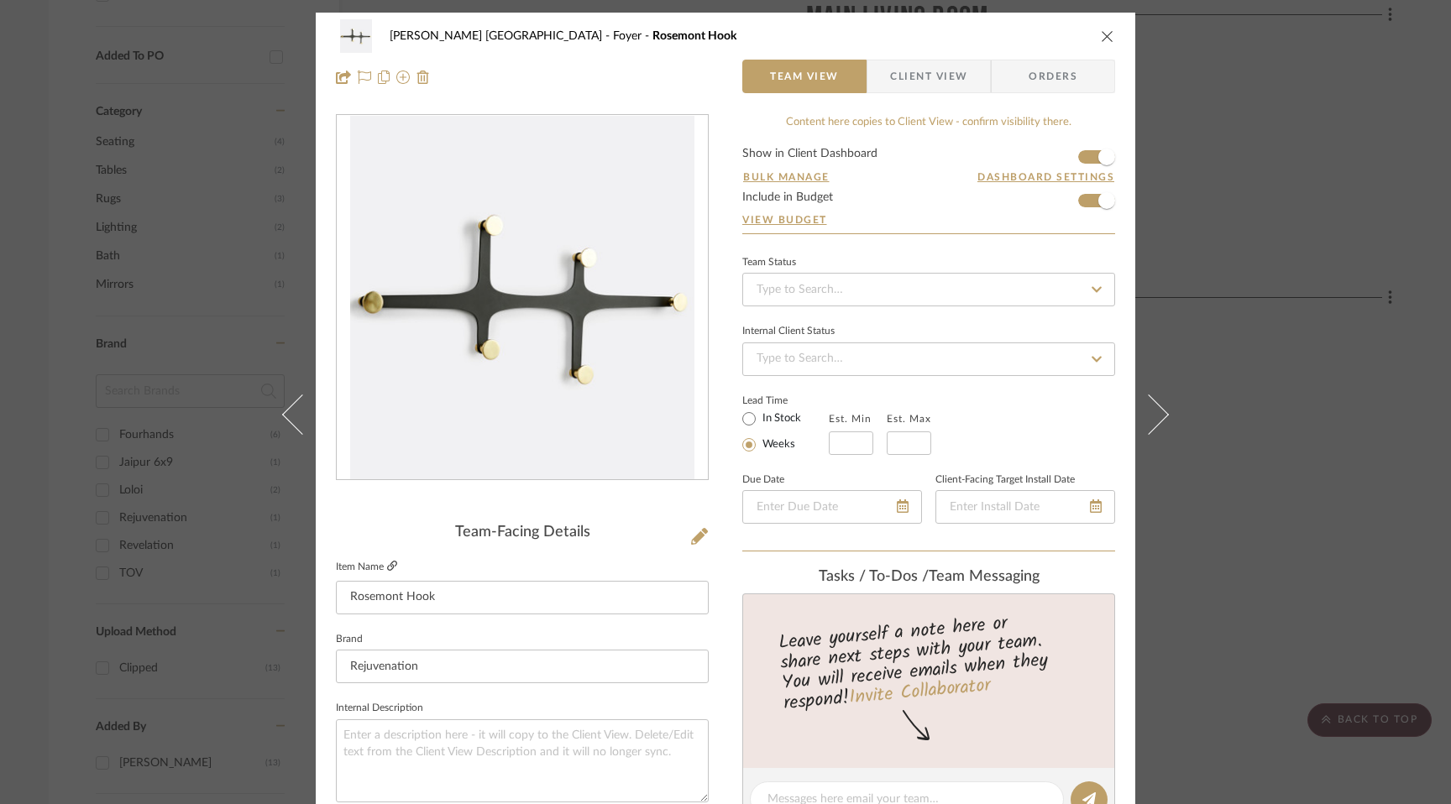
click at [391, 562] on fieldset "Item Name Rosemont Hook" at bounding box center [522, 585] width 373 height 59
click at [387, 560] on link at bounding box center [392, 567] width 10 height 14
